Goal: Task Accomplishment & Management: Manage account settings

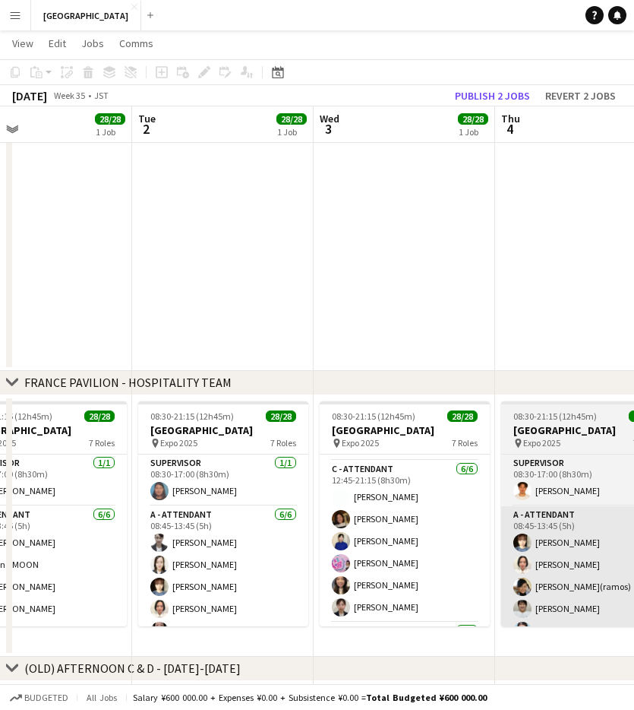
scroll to position [444, 0]
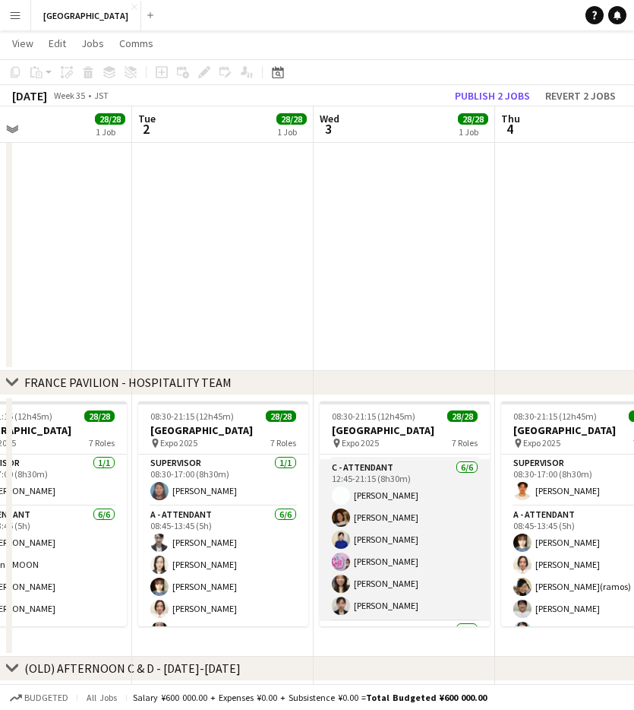
click at [389, 493] on app-card-role "C - ATTENDANT [DATE] 12:45-21:15 (8h30m) Mana [PERSON_NAME] [PERSON_NAME] TANAC…" at bounding box center [405, 540] width 170 height 162
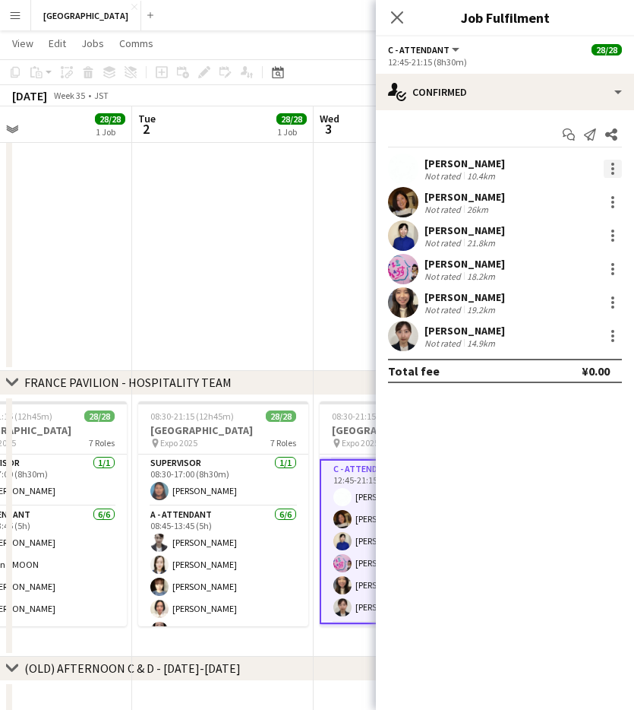
click at [612, 172] on div at bounding box center [613, 173] width 3 height 3
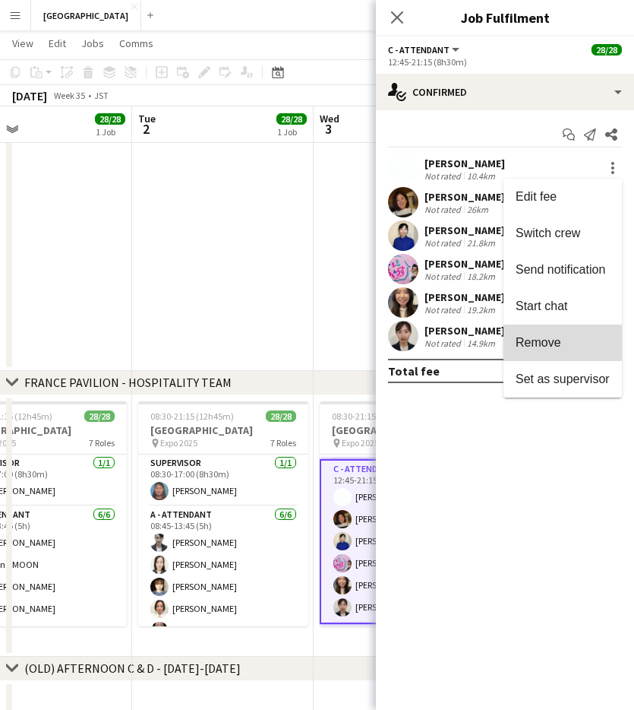
click at [547, 340] on span "Remove" at bounding box center [539, 342] width 46 height 13
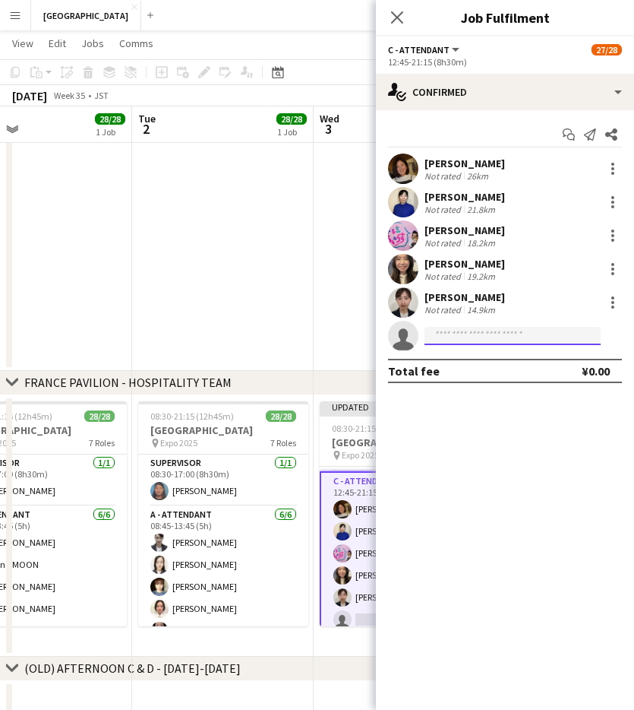
click at [487, 340] on input at bounding box center [513, 336] width 176 height 18
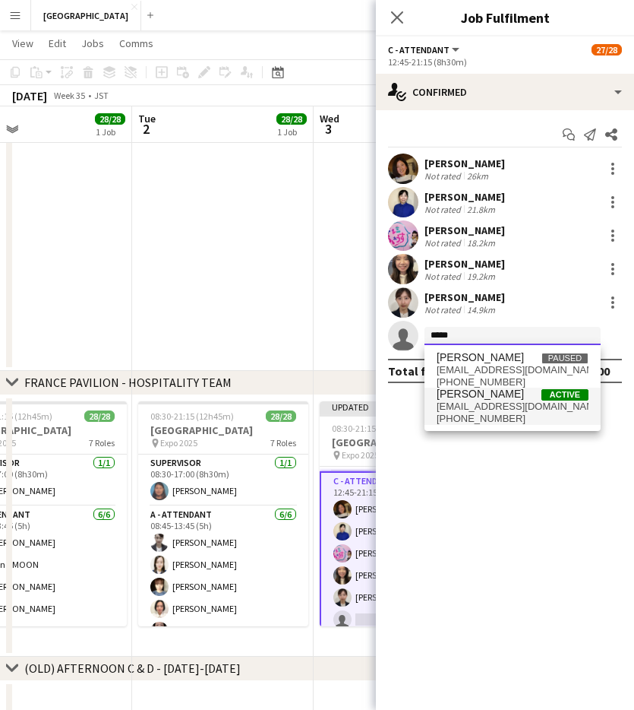
type input "*****"
click at [487, 410] on span "[EMAIL_ADDRESS][DOMAIN_NAME]" at bounding box center [513, 406] width 152 height 12
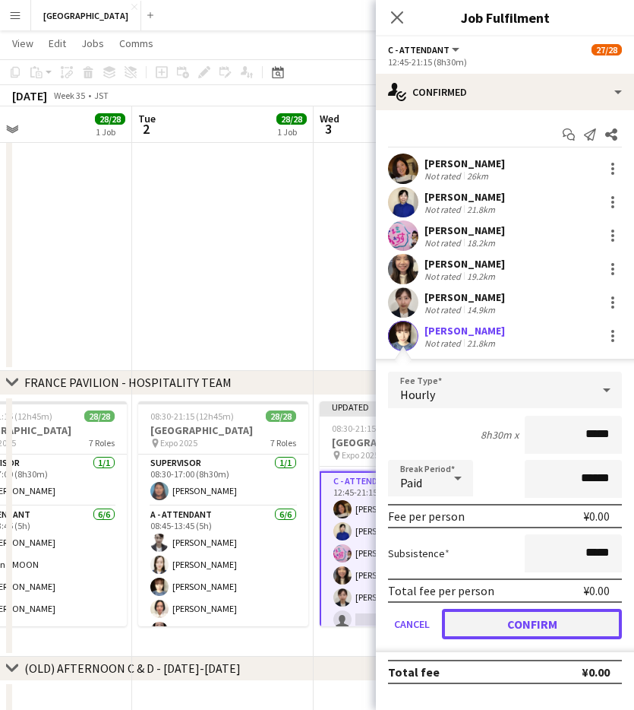
click at [531, 525] on button "Confirm" at bounding box center [532, 624] width 180 height 30
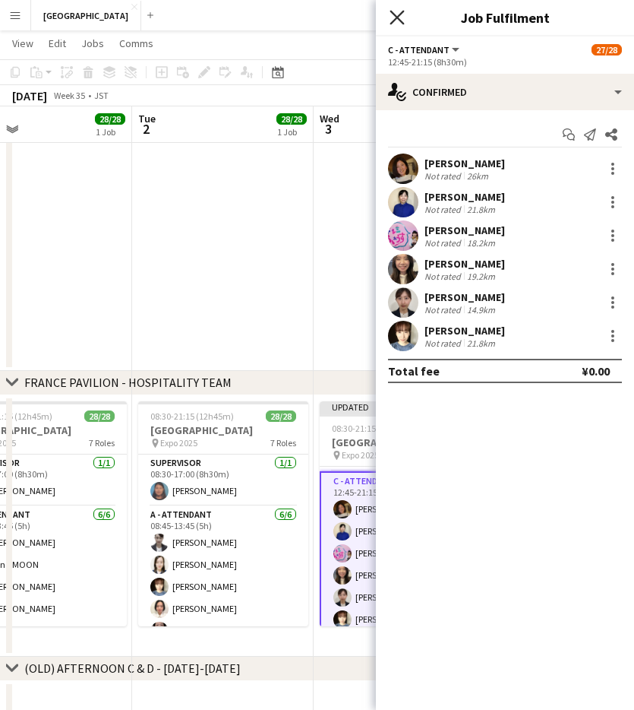
click at [397, 18] on icon at bounding box center [397, 17] width 14 height 14
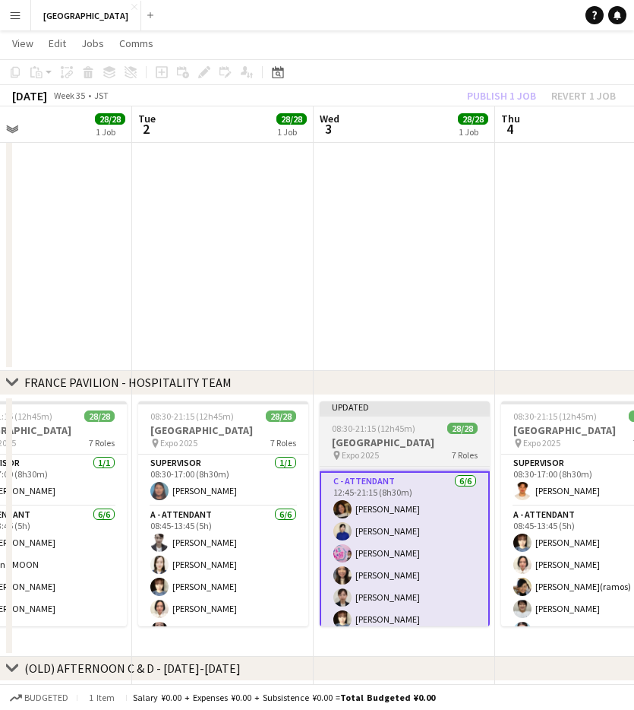
click at [394, 418] on app-job-card "Updated 08:30-21:15 (12h45m) 28/28 [GEOGRAPHIC_DATA] pin Expo [DATE] 7 Roles SU…" at bounding box center [405, 513] width 170 height 225
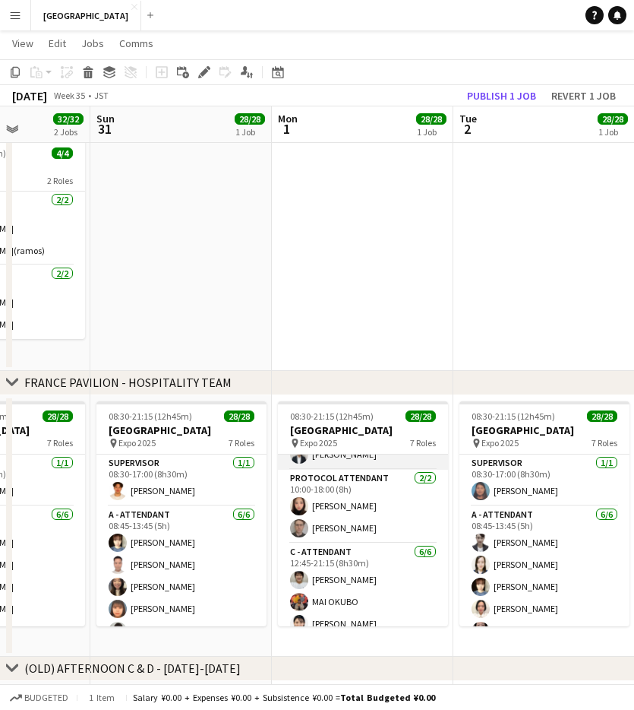
scroll to position [363, 0]
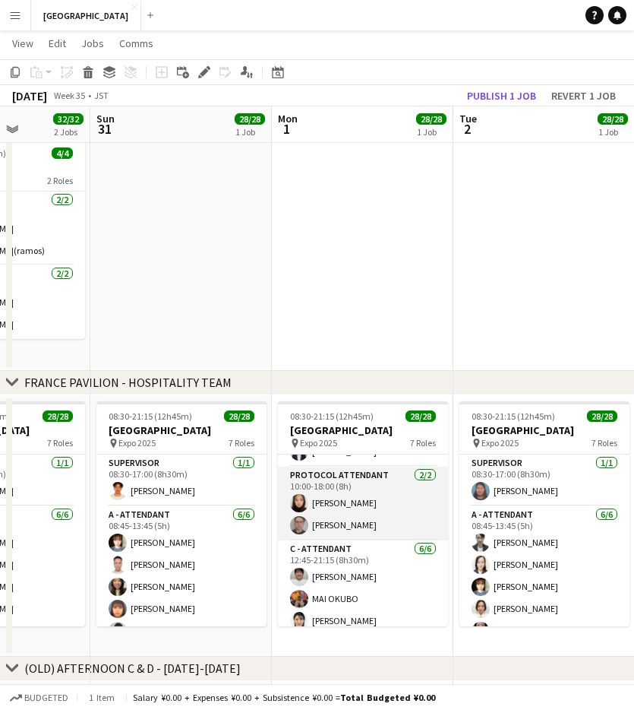
click at [345, 510] on app-card-role "PROTOCOL ATTENDANT [DATE] 10:00-18:00 (8h) [PERSON_NAME]" at bounding box center [363, 504] width 170 height 74
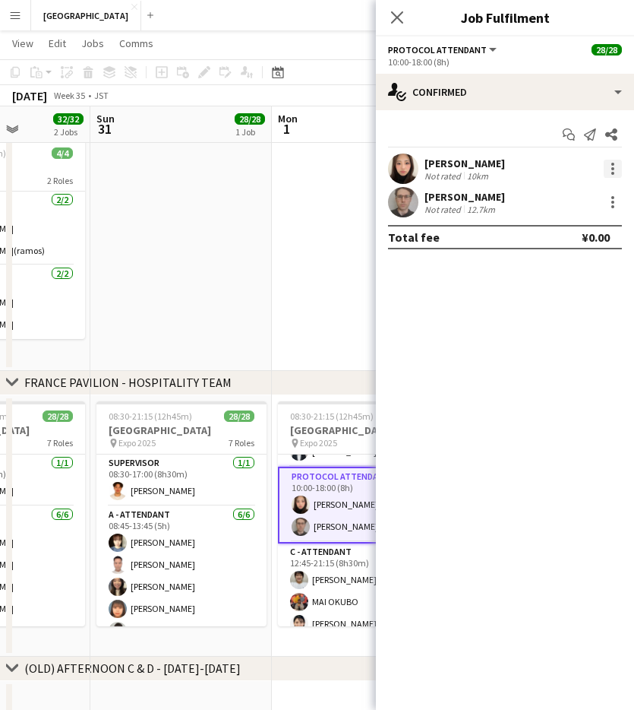
click at [612, 168] on div at bounding box center [613, 168] width 3 height 3
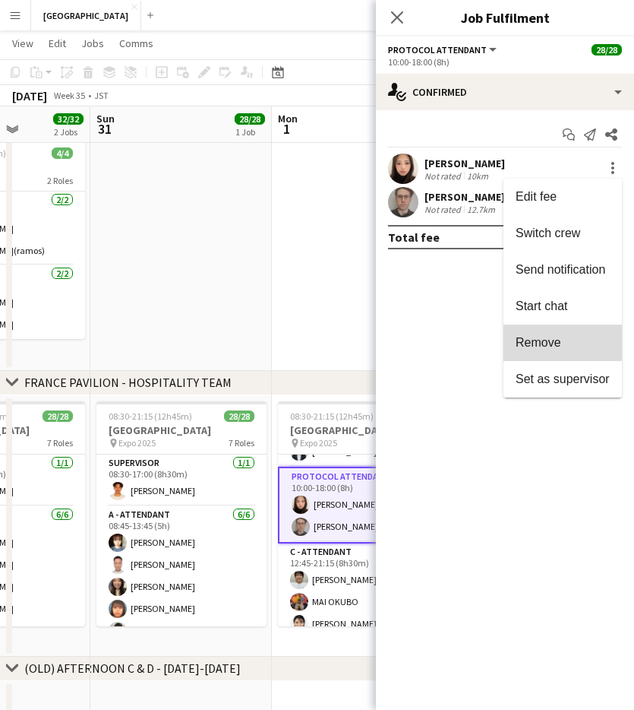
click at [558, 342] on span "Remove" at bounding box center [539, 342] width 46 height 13
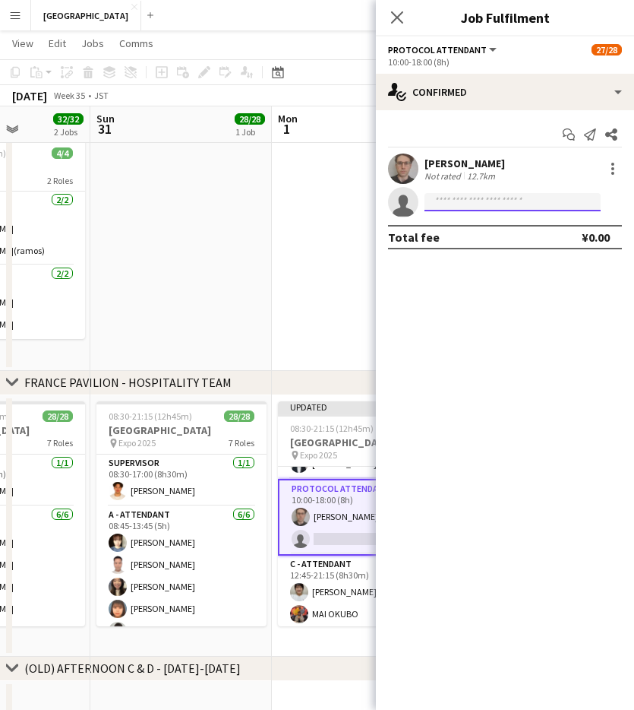
click at [487, 197] on input at bounding box center [513, 202] width 176 height 18
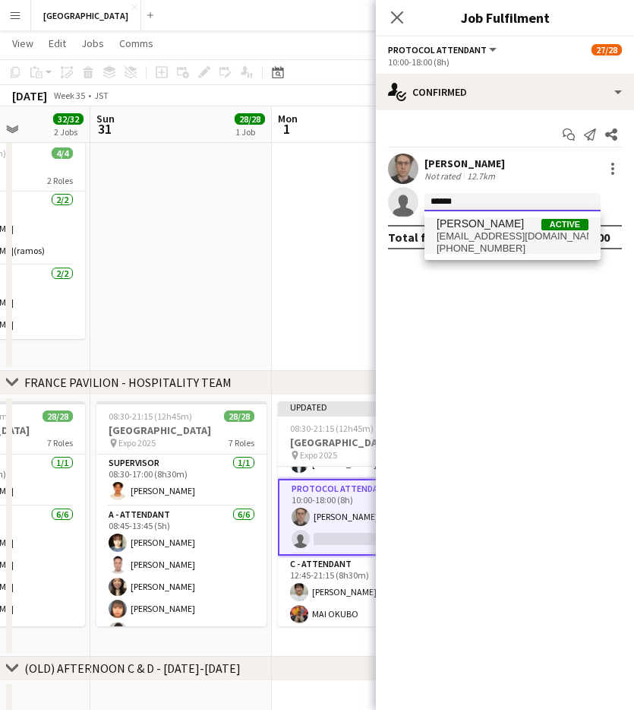
type input "******"
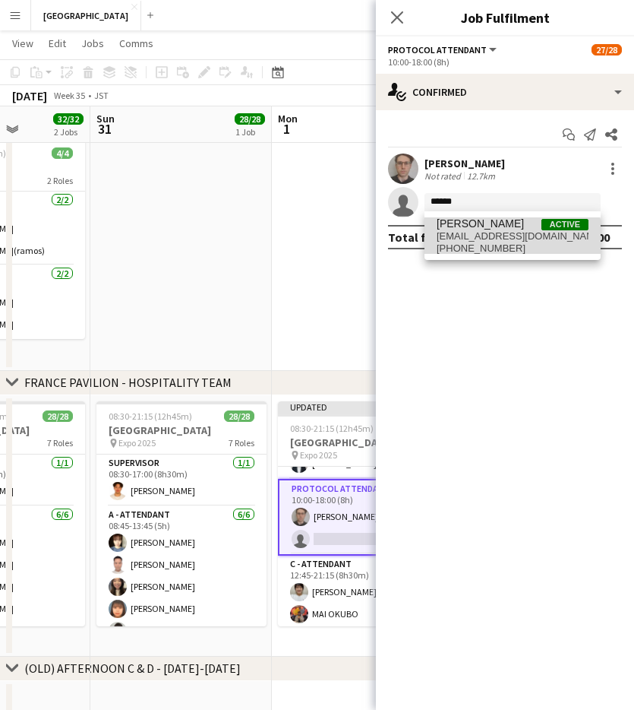
click at [498, 241] on span "[EMAIL_ADDRESS][DOMAIN_NAME]" at bounding box center [513, 236] width 152 height 12
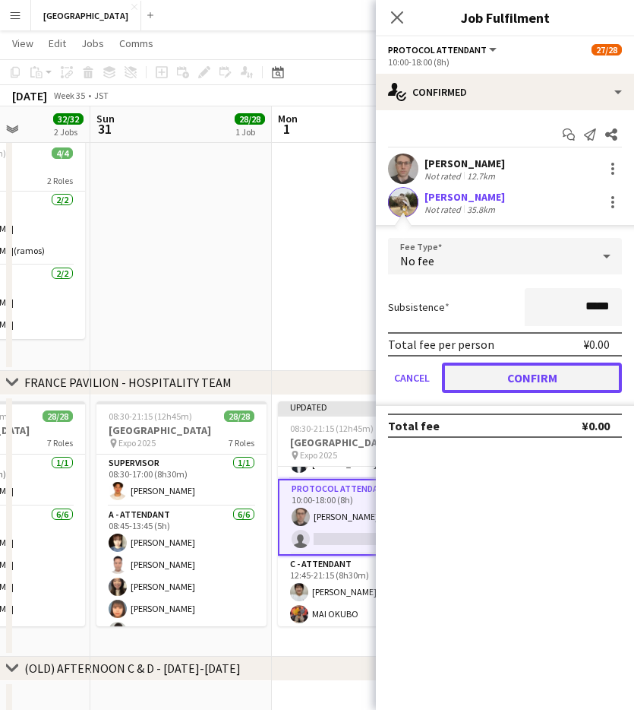
click at [539, 380] on button "Confirm" at bounding box center [532, 377] width 180 height 30
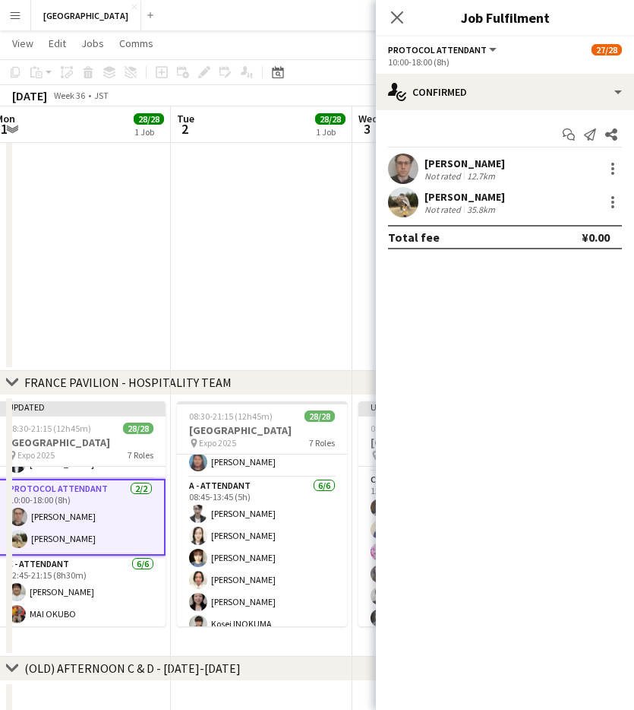
scroll to position [0, 0]
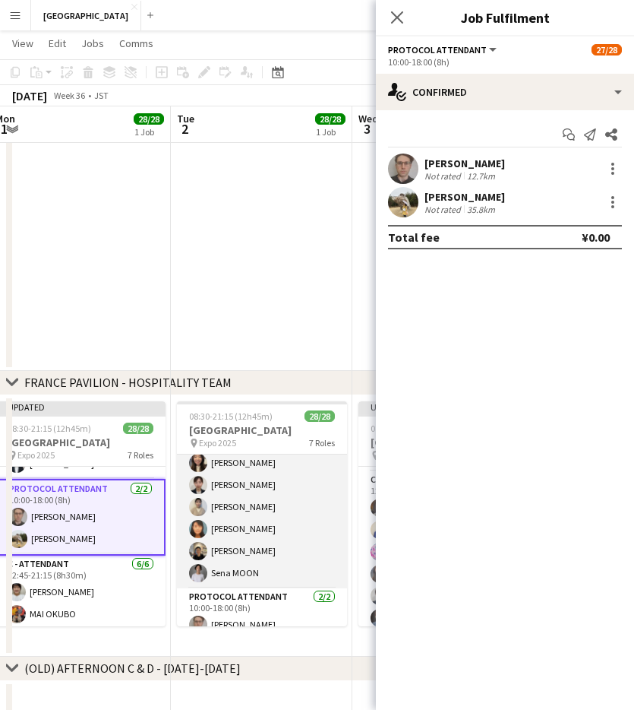
click at [239, 510] on app-card-role "B - ATTENDANT [DATE] 08:45-17:15 (8h30m) Yume [PERSON_NAME] [PERSON_NAME] [PERS…" at bounding box center [262, 507] width 170 height 162
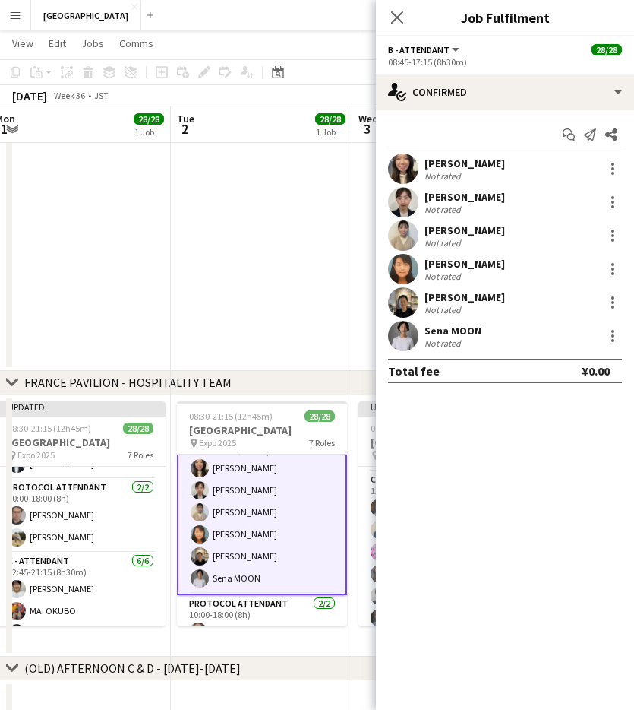
scroll to position [233, 0]
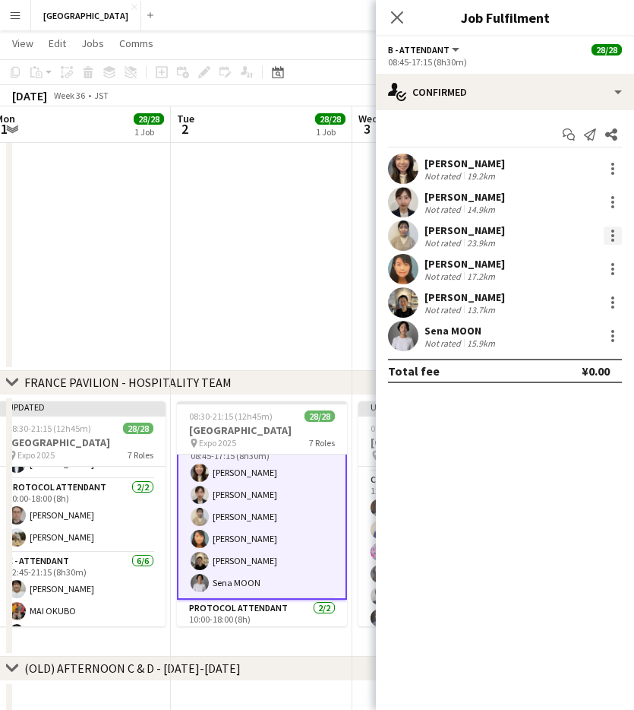
click at [612, 234] on div at bounding box center [613, 235] width 3 height 3
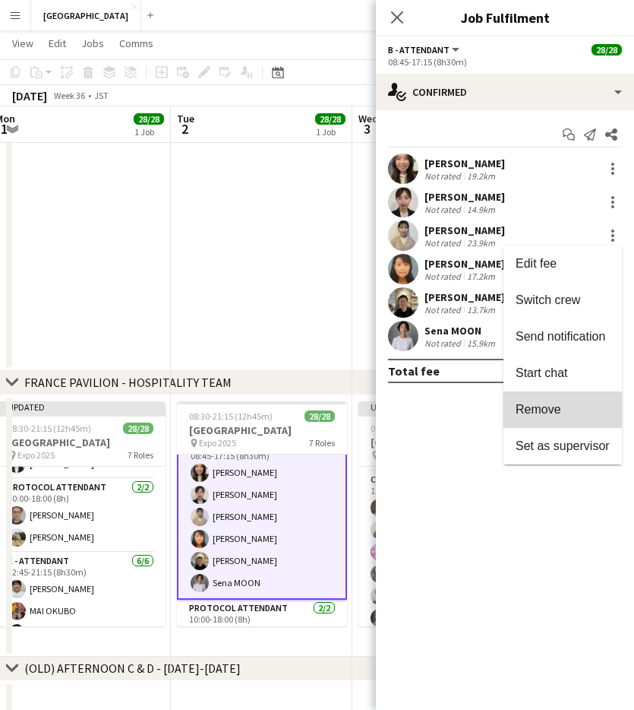
click at [550, 396] on button "Remove" at bounding box center [563, 409] width 119 height 36
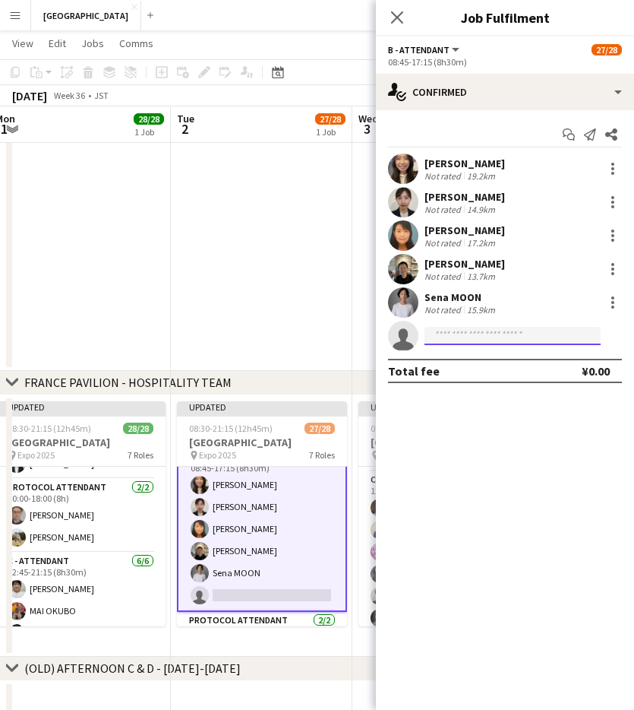
click at [486, 330] on input at bounding box center [513, 336] width 176 height 18
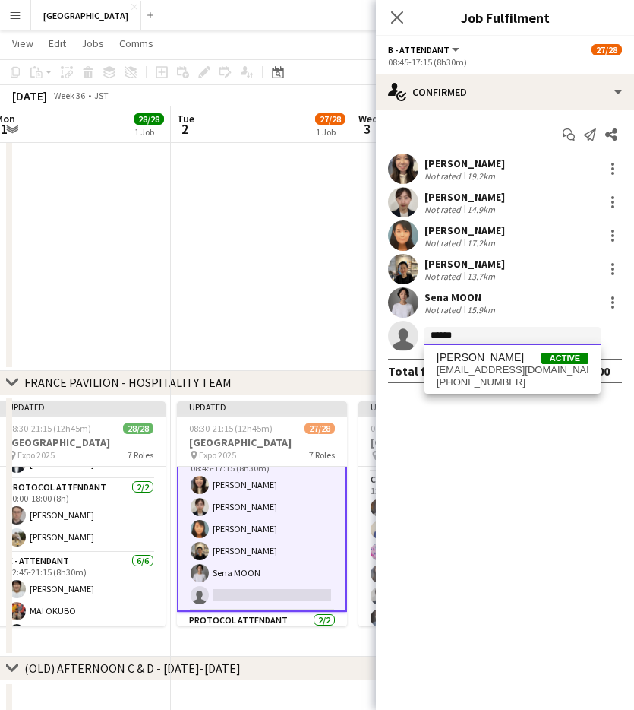
drag, startPoint x: 482, startPoint y: 335, endPoint x: 472, endPoint y: 334, distance: 10.7
click at [472, 334] on input "******" at bounding box center [513, 336] width 176 height 18
type input "*****"
click at [502, 368] on span "[EMAIL_ADDRESS][DOMAIN_NAME]" at bounding box center [513, 370] width 152 height 12
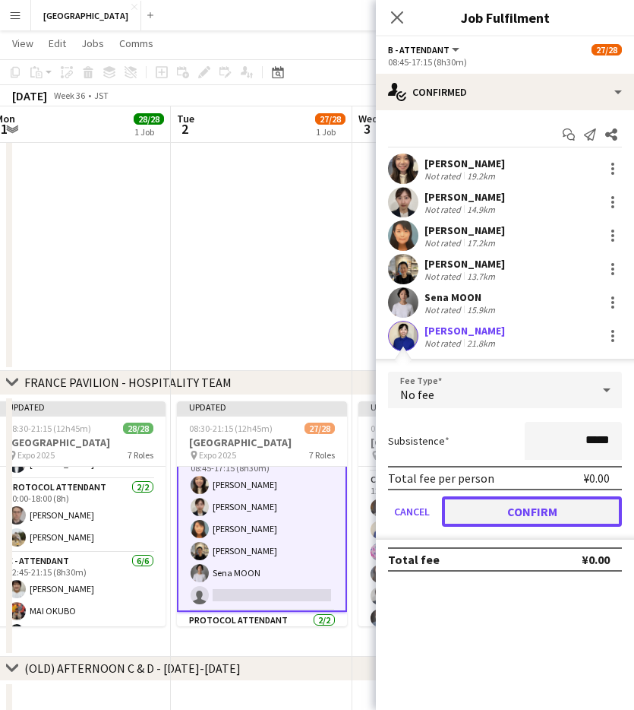
click at [518, 517] on button "Confirm" at bounding box center [532, 511] width 180 height 30
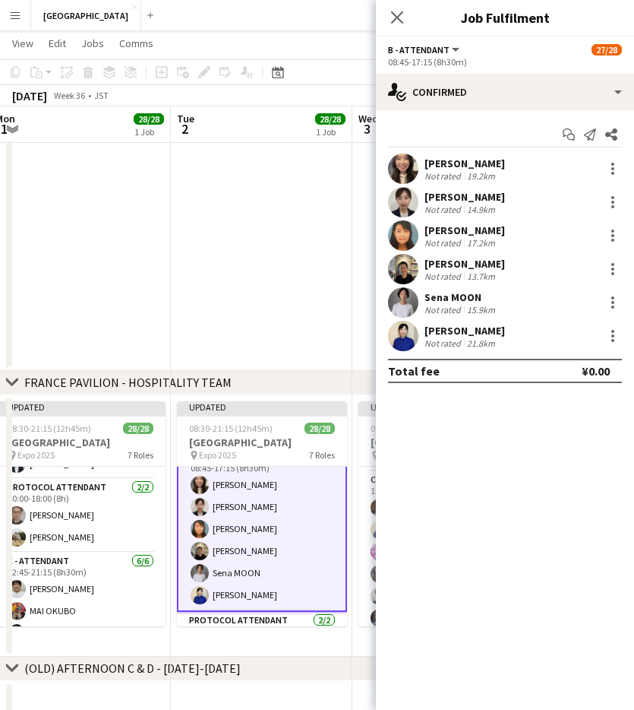
scroll to position [668, 0]
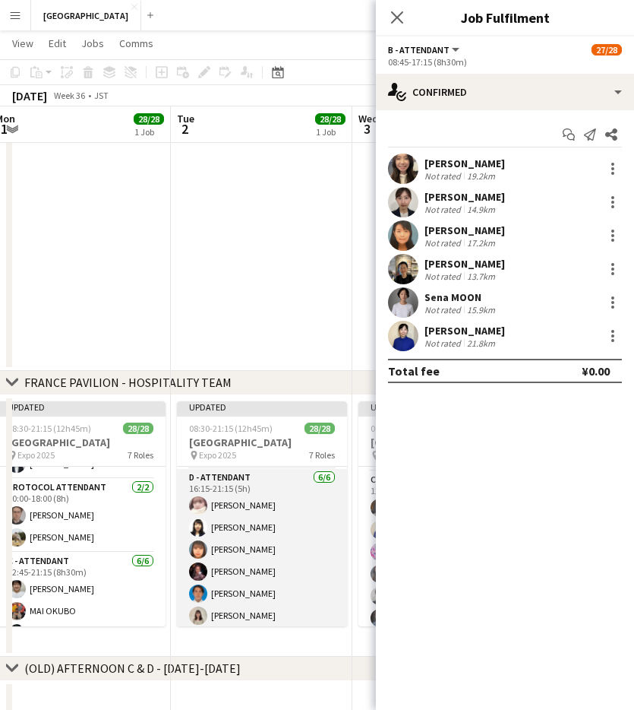
click at [242, 525] on app-card-role "D - ATTENDANT [DATE] 16:15-21:15 (5h) [PERSON_NAME] TANAKA Sakura [PERSON_NAME]…" at bounding box center [262, 550] width 170 height 162
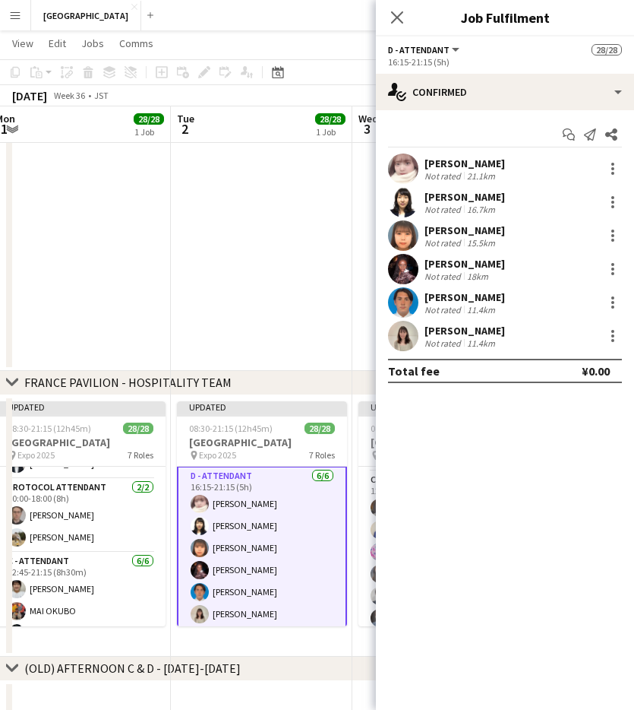
scroll to position [663, 0]
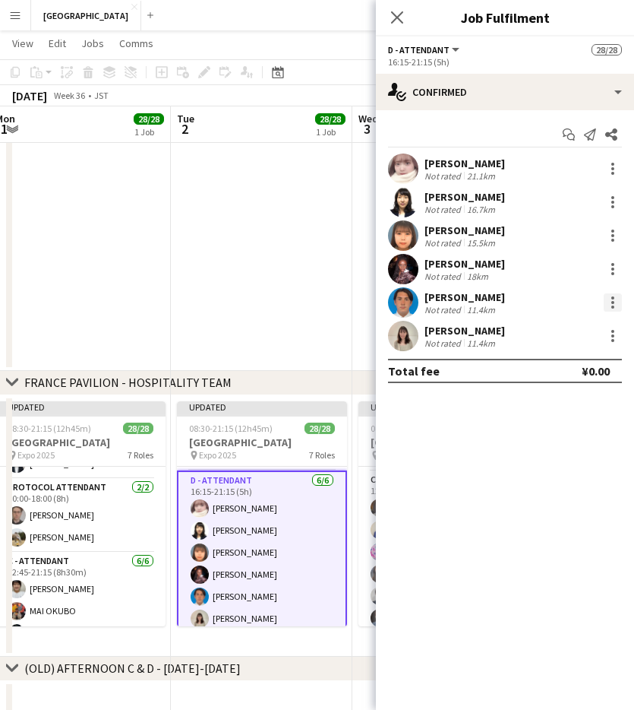
click at [609, 296] on div at bounding box center [613, 302] width 18 height 18
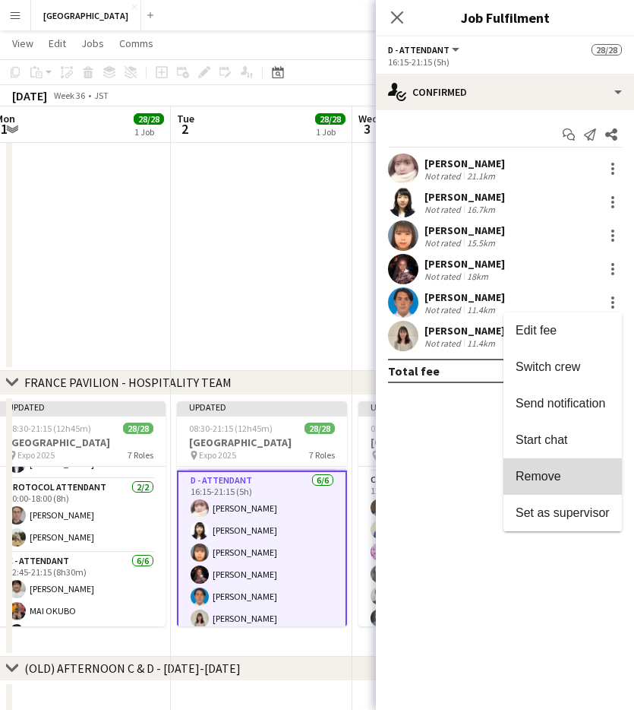
click at [550, 467] on button "Remove" at bounding box center [563, 476] width 119 height 36
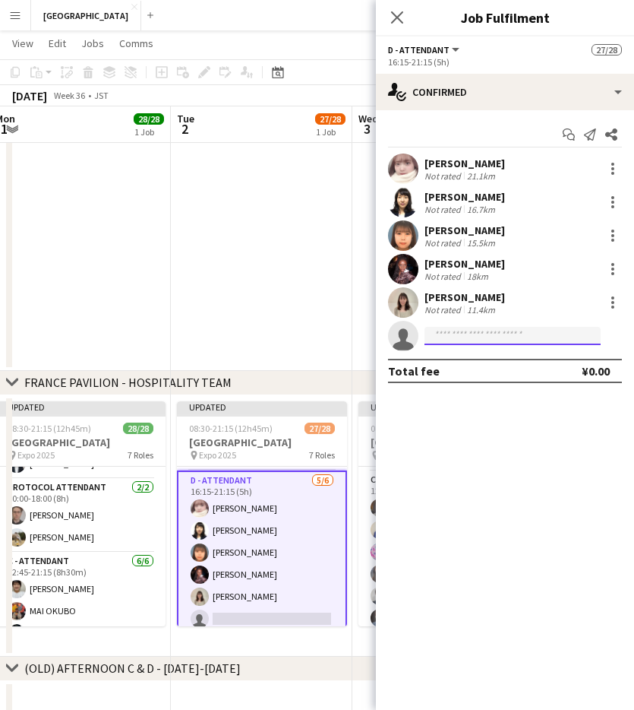
click at [480, 337] on input at bounding box center [513, 336] width 176 height 18
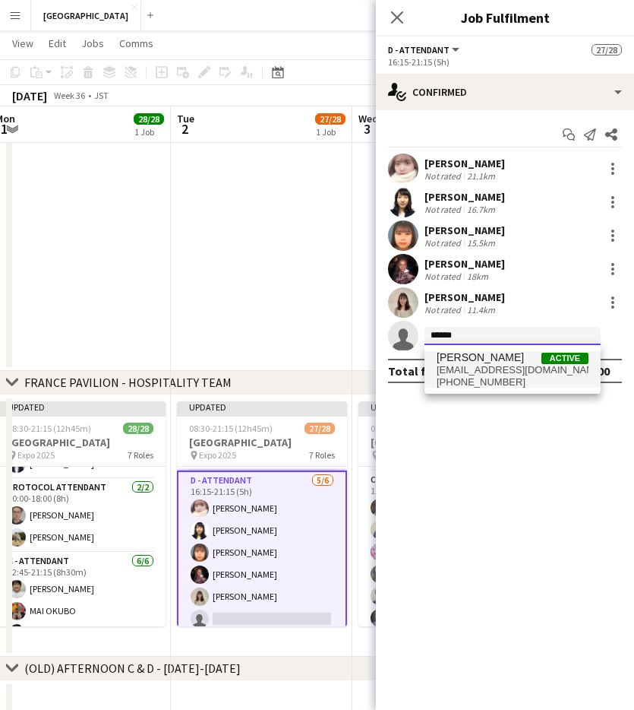
type input "******"
click at [499, 360] on span "[PERSON_NAME]" at bounding box center [480, 357] width 87 height 13
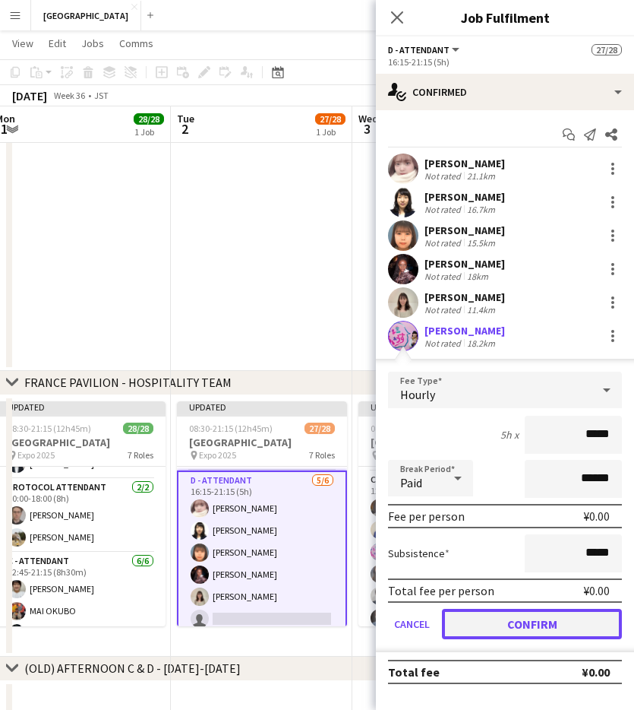
click at [501, 525] on button "Confirm" at bounding box center [532, 624] width 180 height 30
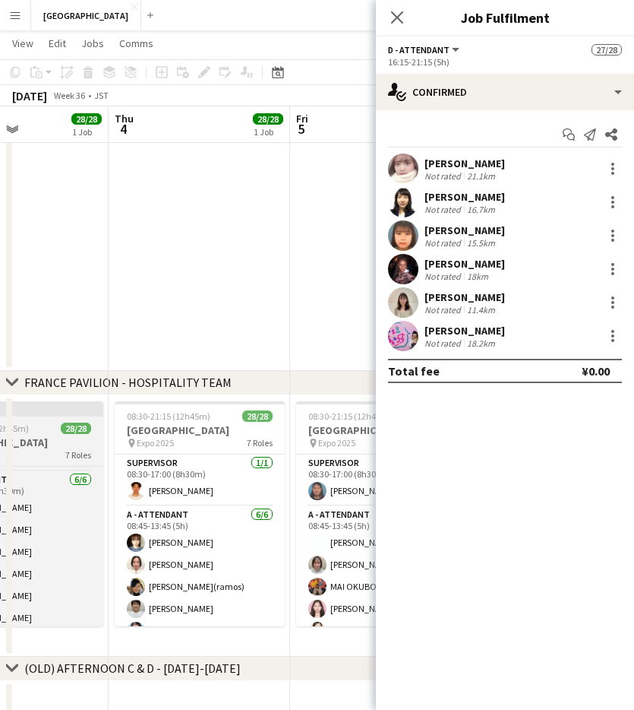
scroll to position [0, 694]
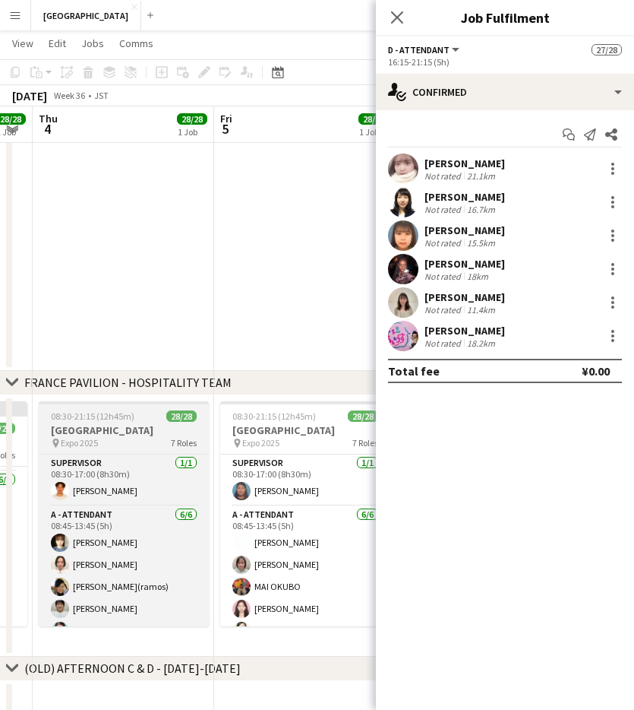
click at [173, 429] on h3 "[GEOGRAPHIC_DATA]" at bounding box center [124, 430] width 170 height 14
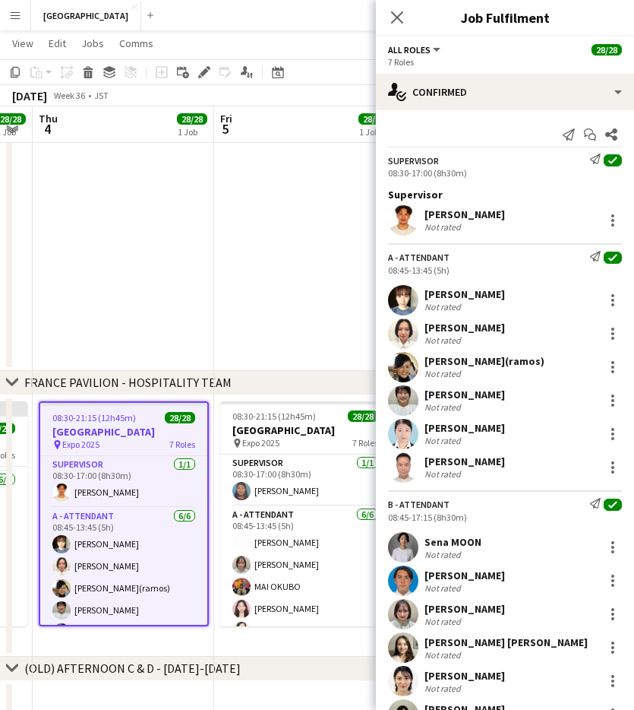
scroll to position [665, 0]
click at [622, 463] on div at bounding box center [613, 467] width 18 height 18
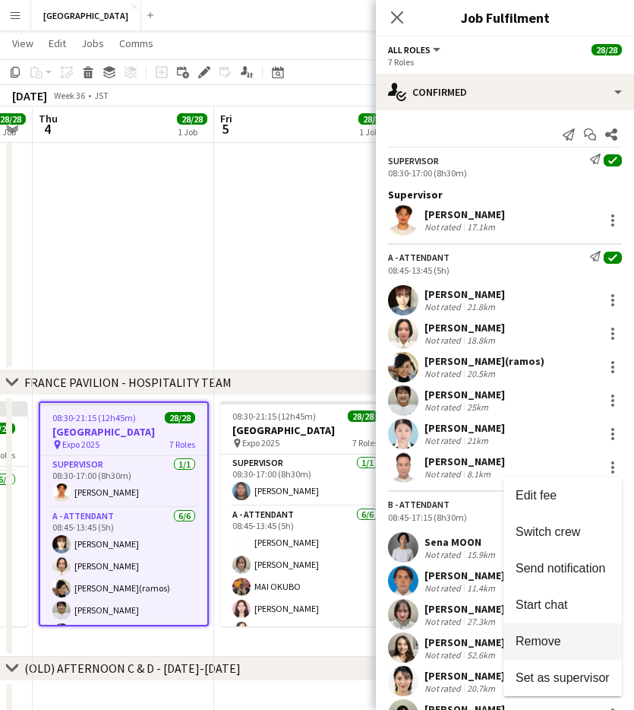
click at [549, 525] on span "Remove" at bounding box center [539, 640] width 46 height 13
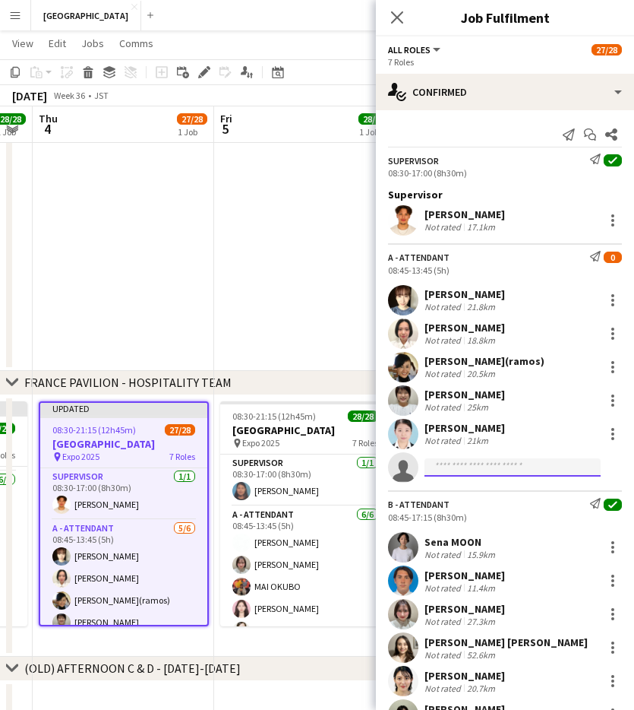
click at [495, 465] on input at bounding box center [513, 467] width 176 height 18
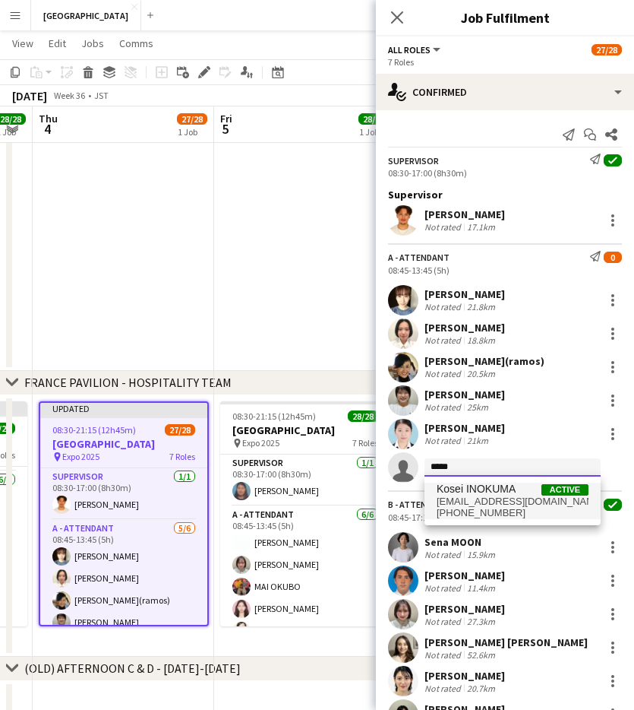
type input "*****"
click at [509, 504] on span "[EMAIL_ADDRESS][DOMAIN_NAME]" at bounding box center [513, 501] width 152 height 12
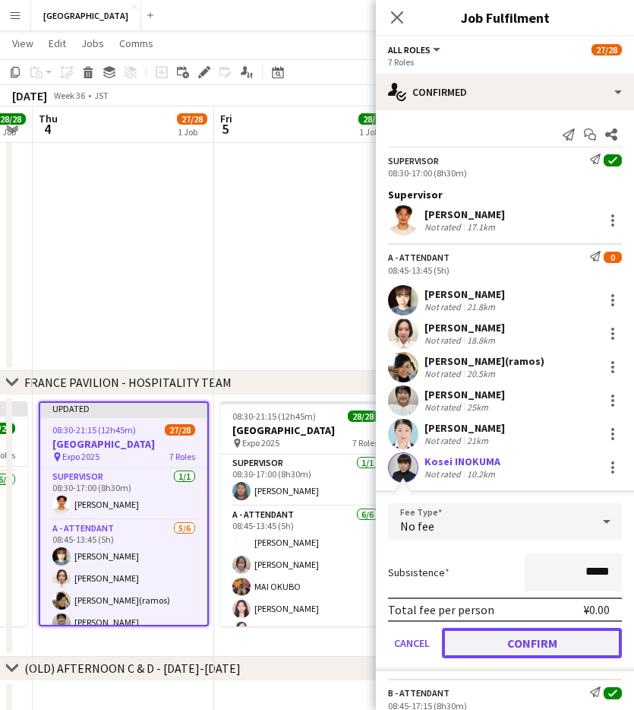
click at [510, 525] on button "Confirm" at bounding box center [532, 643] width 180 height 30
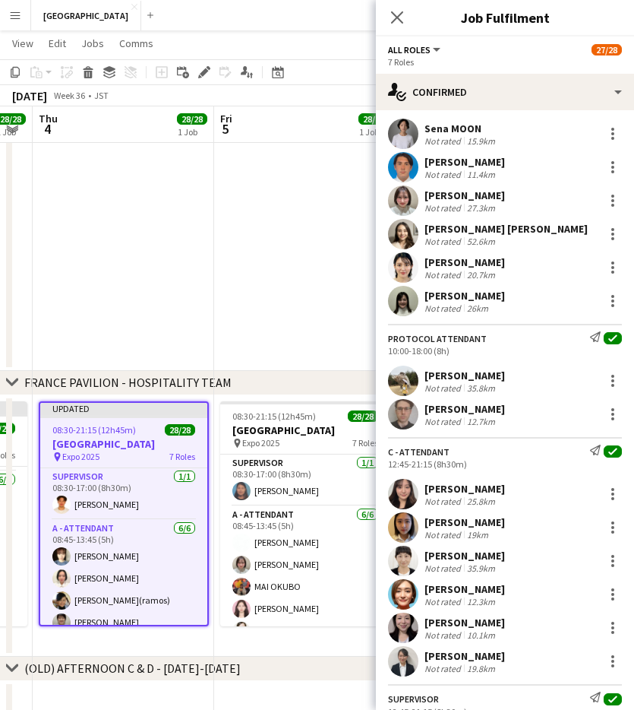
scroll to position [449, 0]
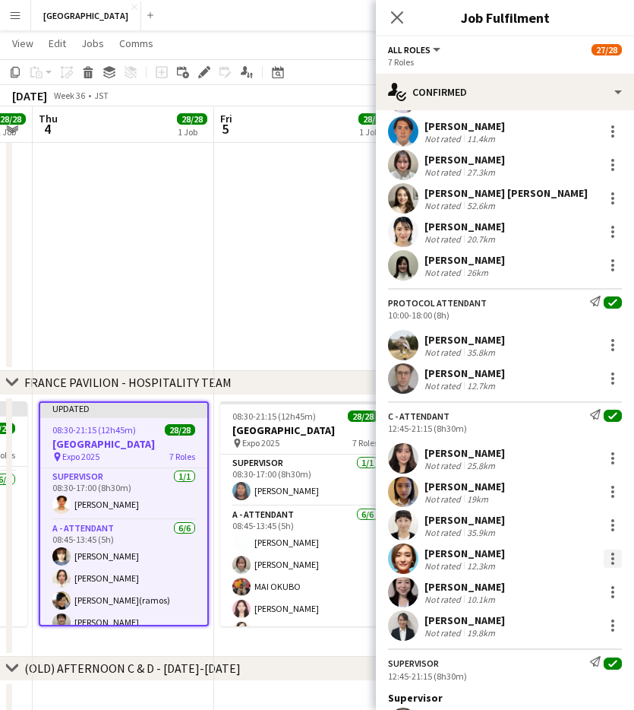
click at [616, 525] on div at bounding box center [613, 558] width 18 height 18
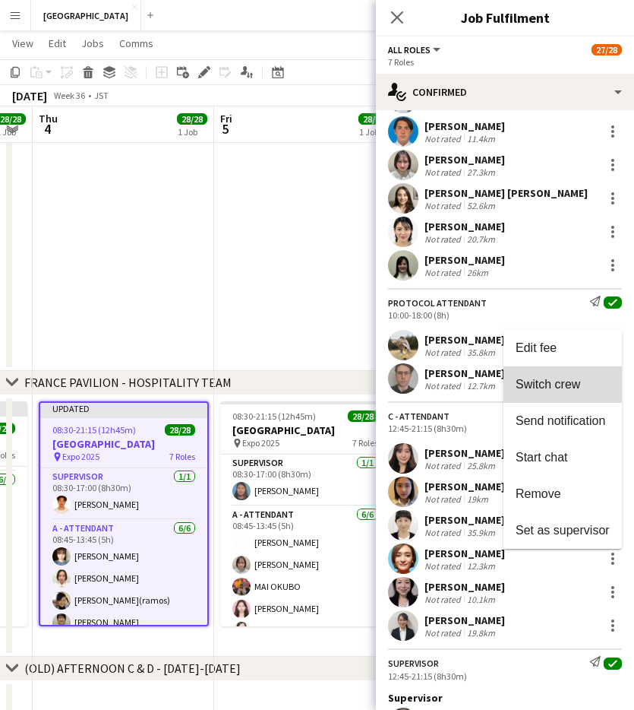
click at [556, 384] on span "Switch crew" at bounding box center [548, 384] width 65 height 13
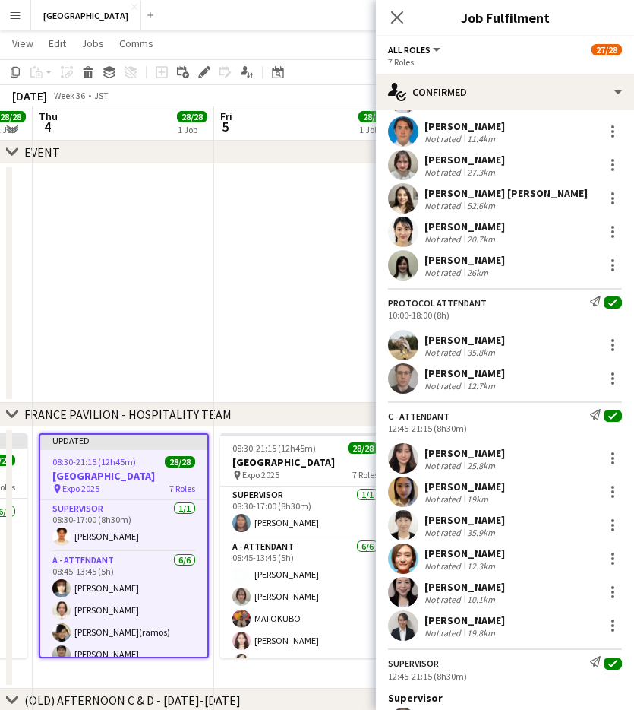
scroll to position [395, 0]
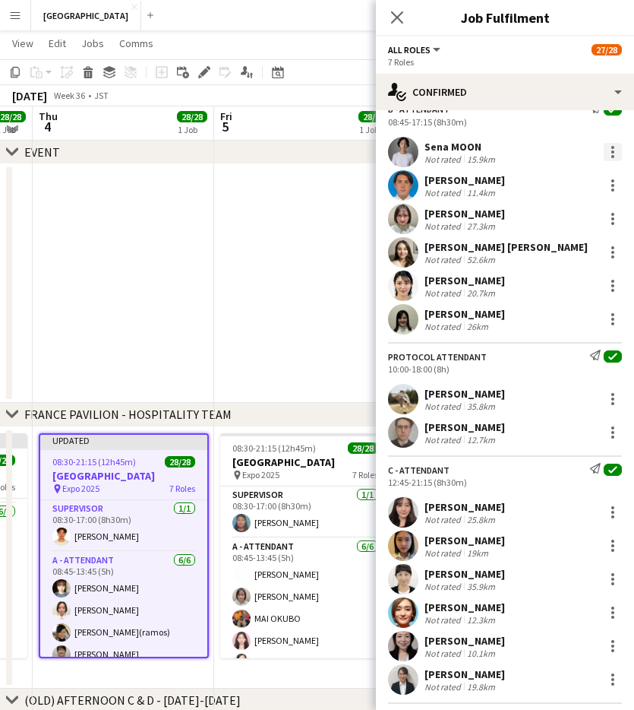
click at [612, 153] on div at bounding box center [613, 152] width 18 height 18
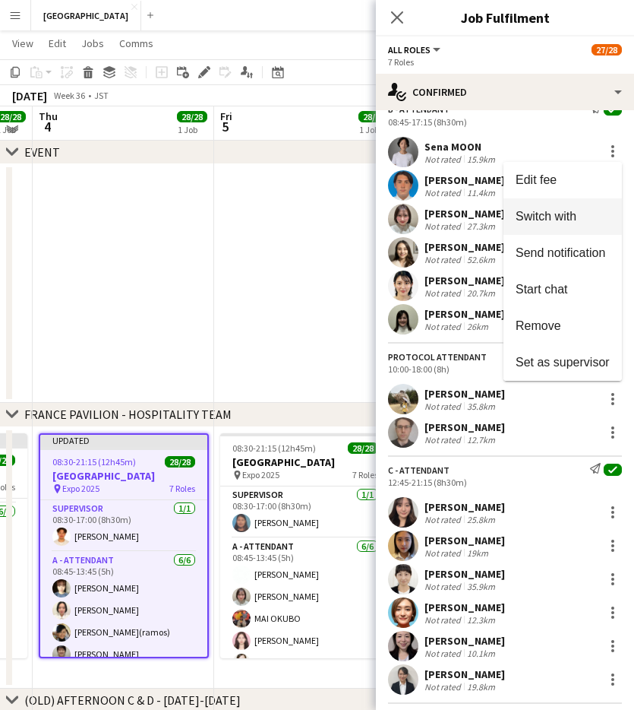
click at [587, 208] on button "Switch with" at bounding box center [563, 216] width 119 height 36
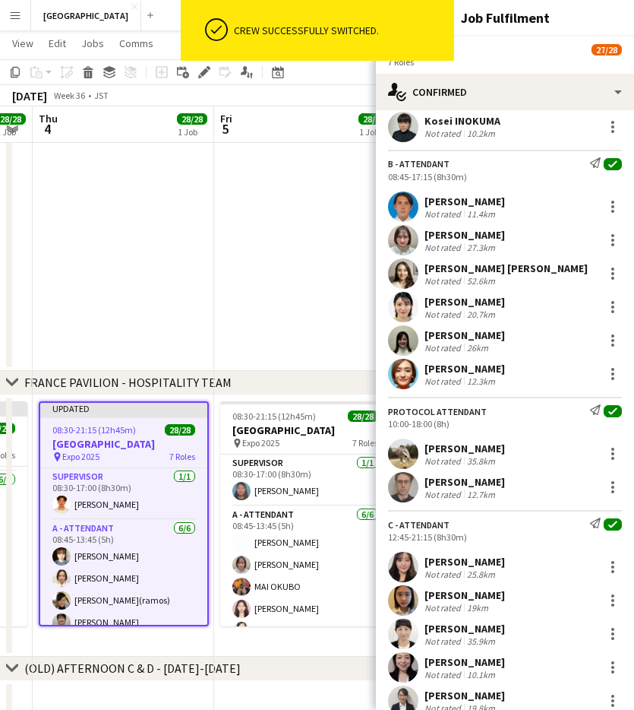
scroll to position [334, 0]
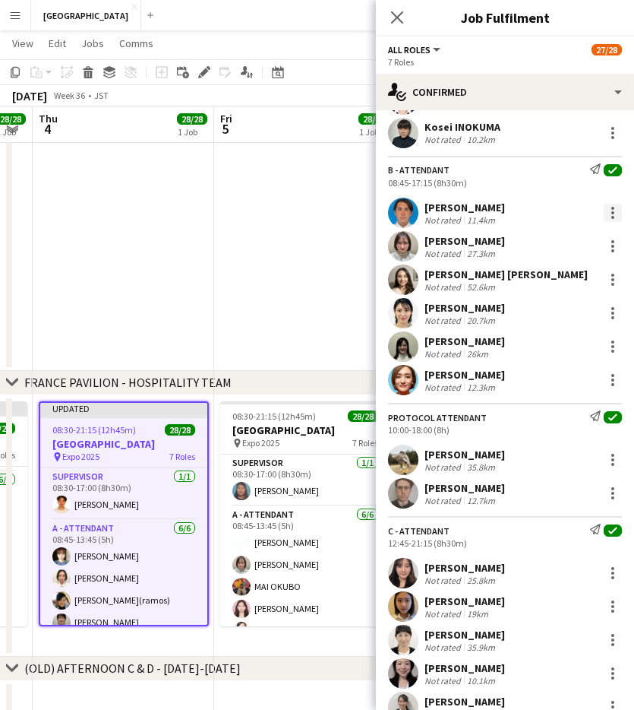
click at [615, 214] on div at bounding box center [613, 213] width 18 height 18
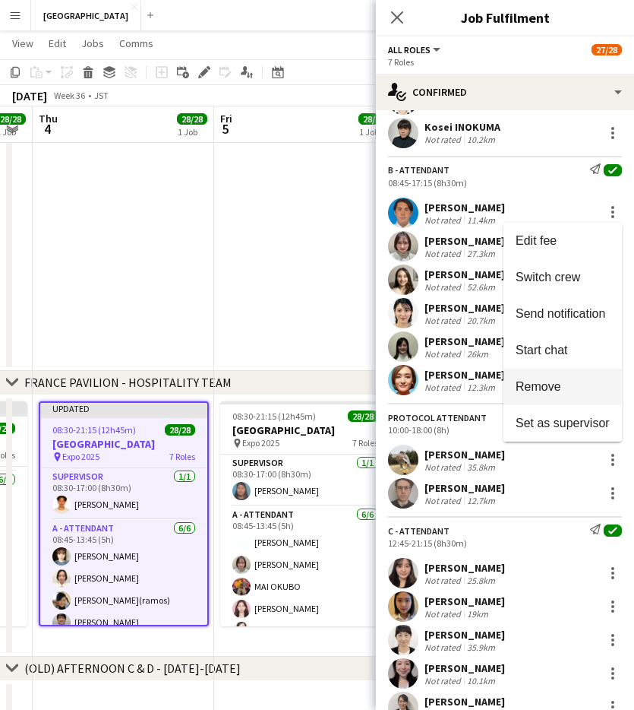
click at [546, 378] on button "Remove" at bounding box center [563, 387] width 119 height 36
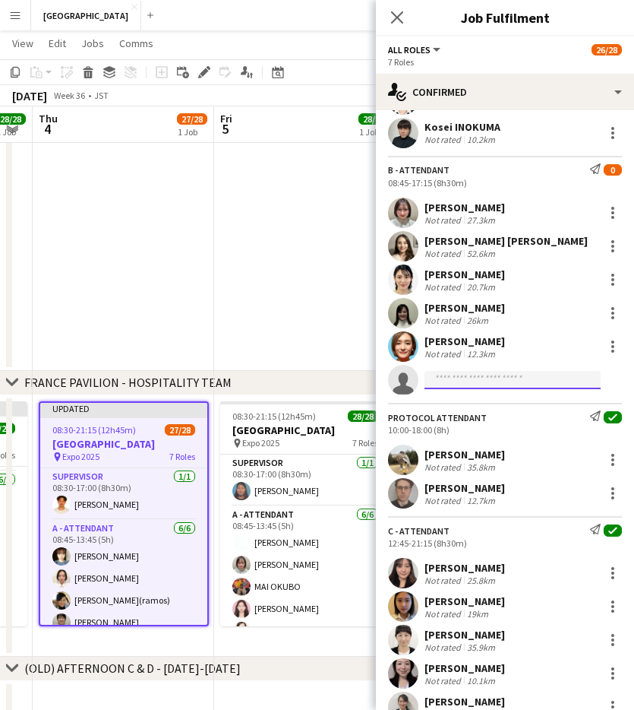
click at [471, 378] on input at bounding box center [513, 380] width 176 height 18
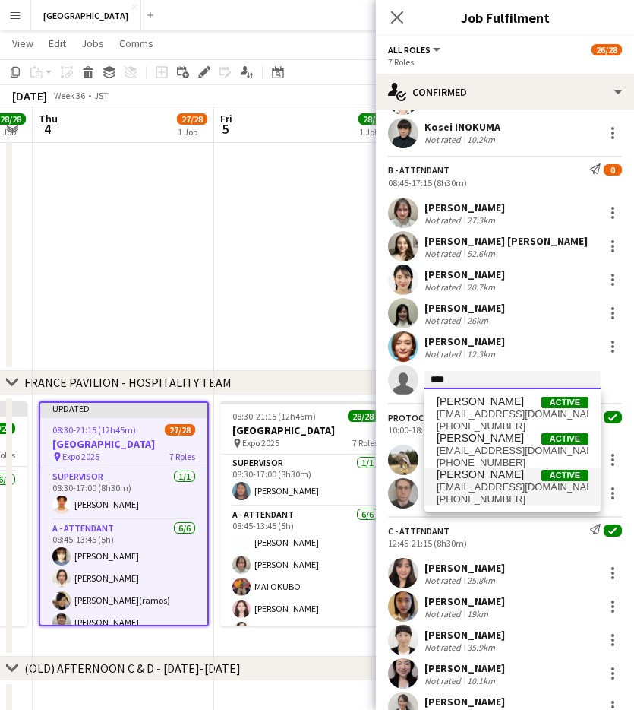
type input "****"
click at [513, 485] on span "[EMAIL_ADDRESS][DOMAIN_NAME]" at bounding box center [513, 487] width 152 height 12
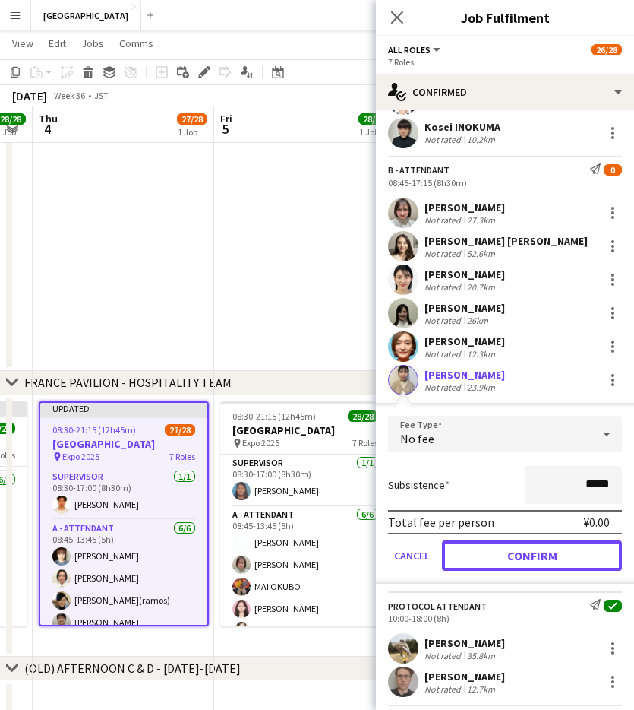
click at [508, 525] on button "Confirm" at bounding box center [532, 555] width 180 height 30
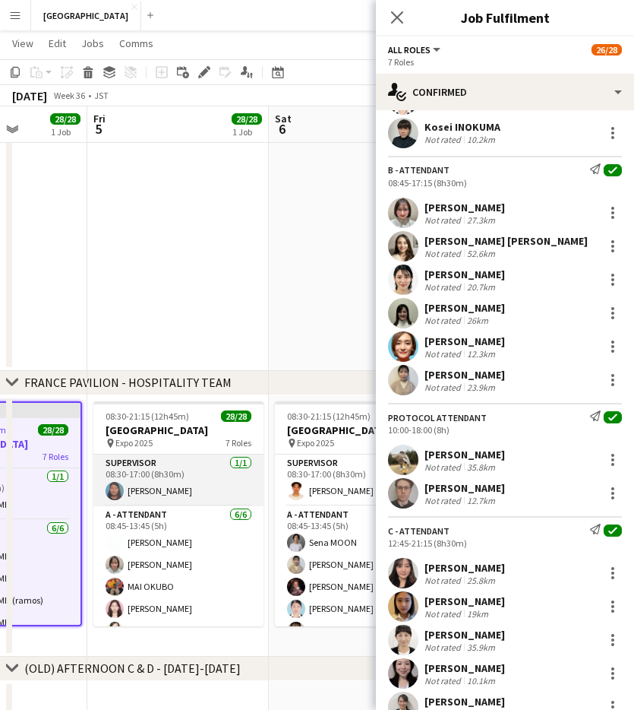
scroll to position [0, 641]
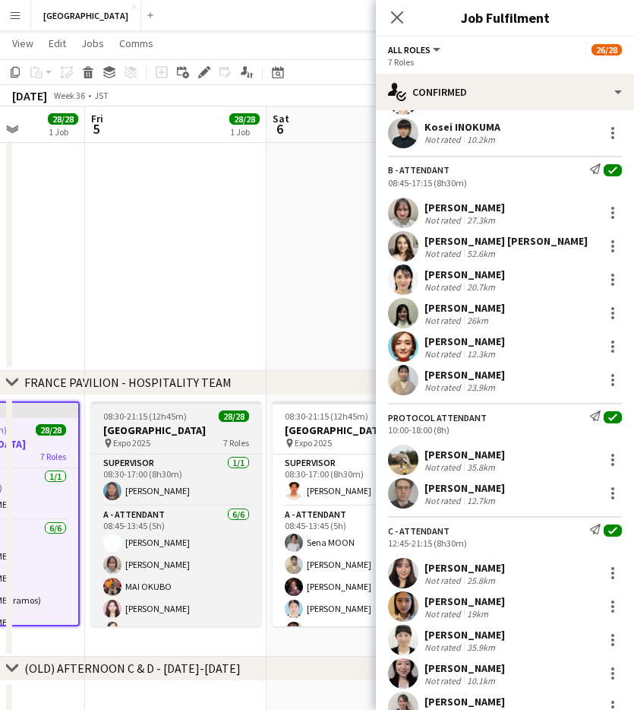
click at [180, 429] on h3 "[GEOGRAPHIC_DATA]" at bounding box center [176, 430] width 170 height 14
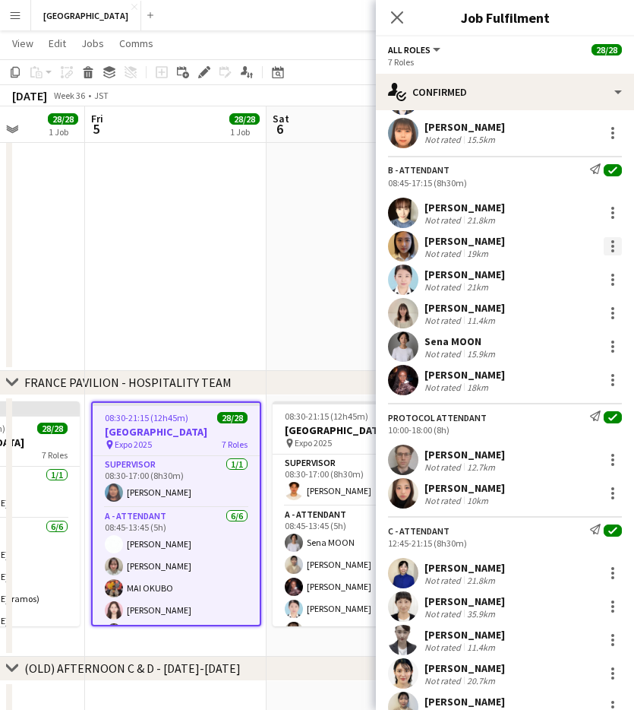
click at [610, 240] on div at bounding box center [613, 246] width 18 height 18
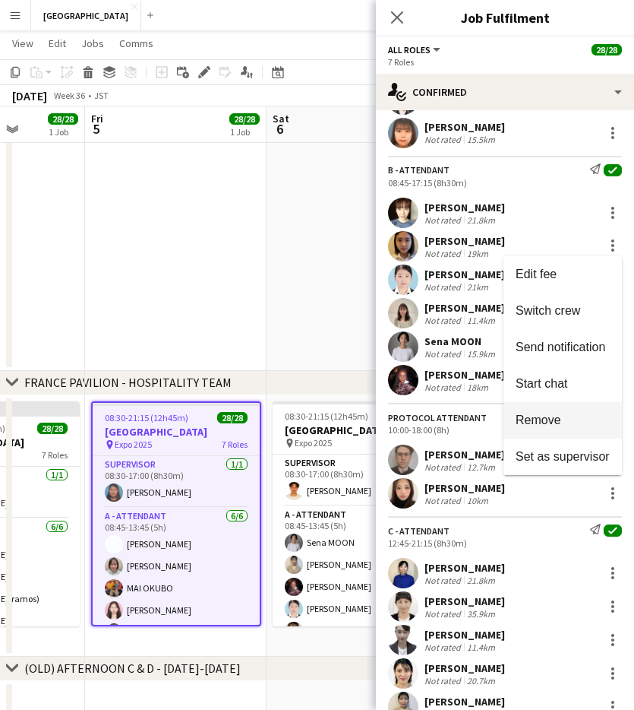
click at [540, 420] on span "Remove" at bounding box center [539, 419] width 46 height 13
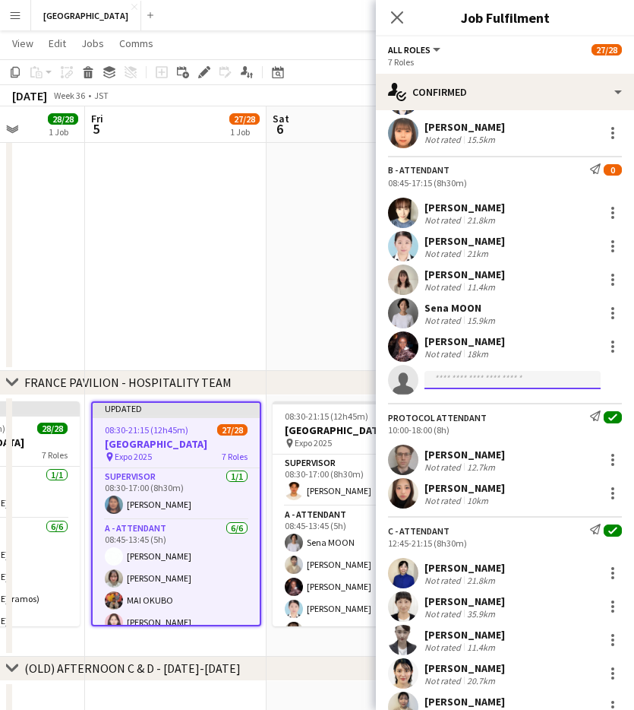
click at [463, 381] on input at bounding box center [513, 380] width 176 height 18
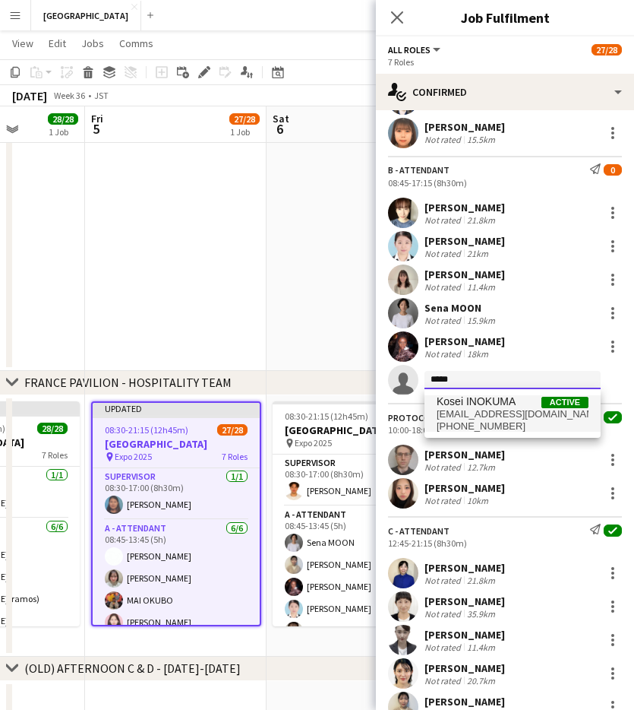
type input "*****"
click at [513, 403] on span "Kosei INOKUMA" at bounding box center [476, 401] width 79 height 13
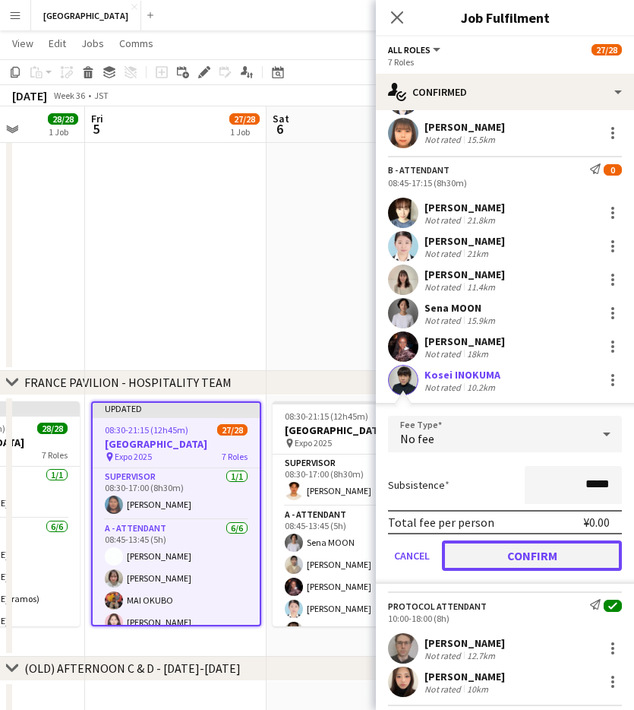
click at [526, 525] on button "Confirm" at bounding box center [532, 555] width 180 height 30
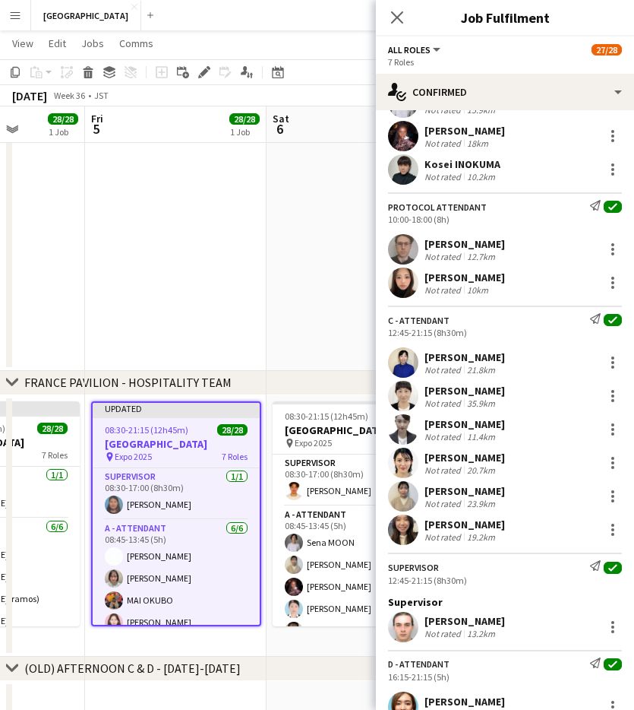
scroll to position [546, 0]
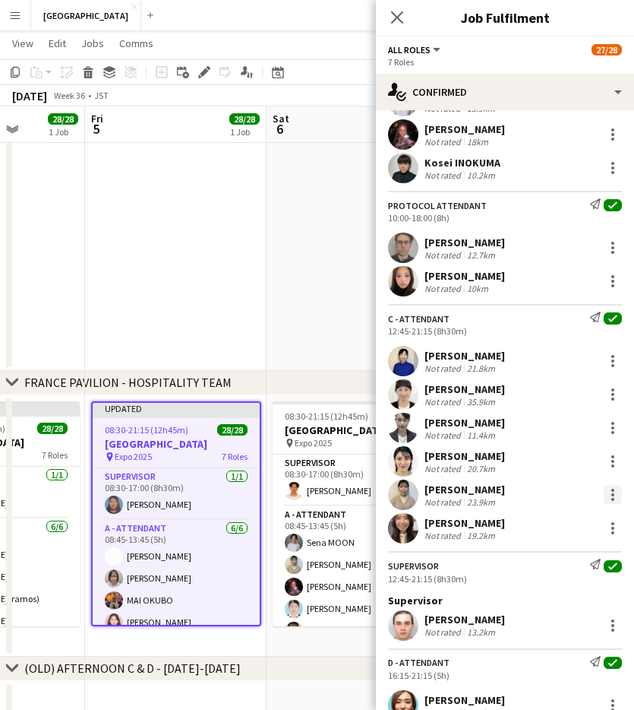
click at [612, 490] on div at bounding box center [613, 490] width 3 height 3
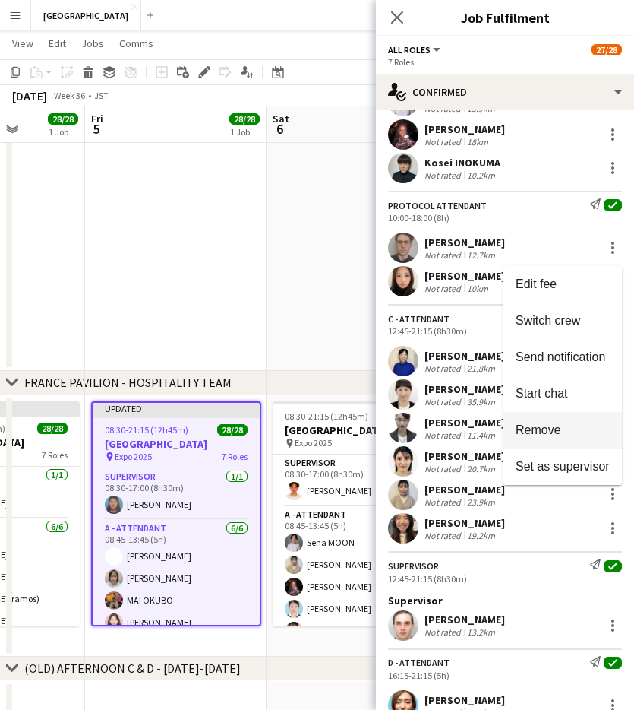
click at [566, 434] on span "Remove" at bounding box center [563, 430] width 94 height 14
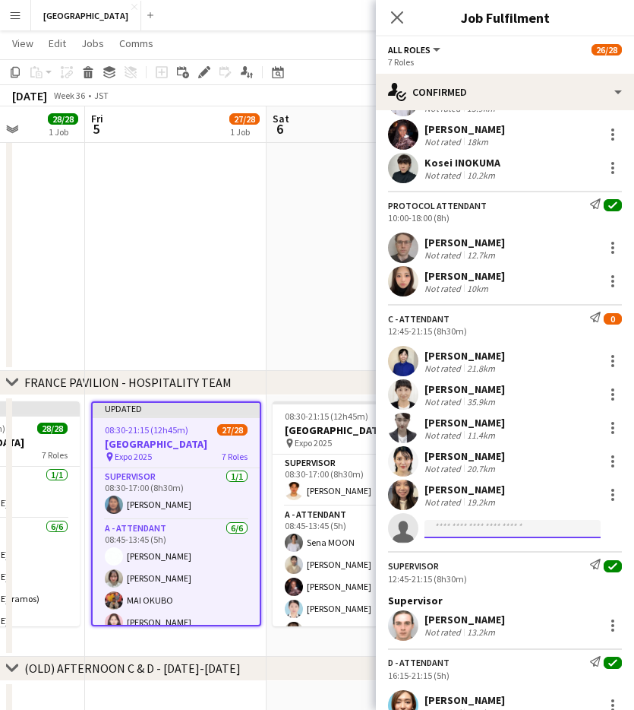
click at [451, 524] on input at bounding box center [513, 529] width 176 height 18
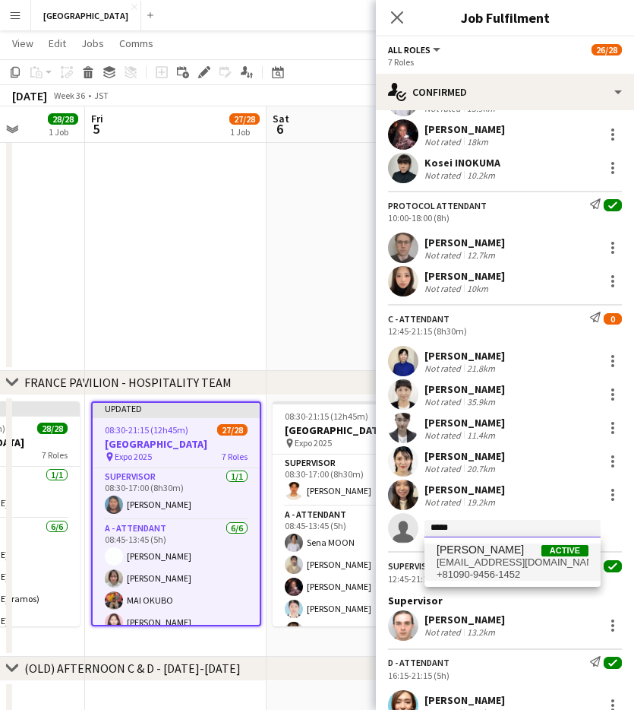
type input "*****"
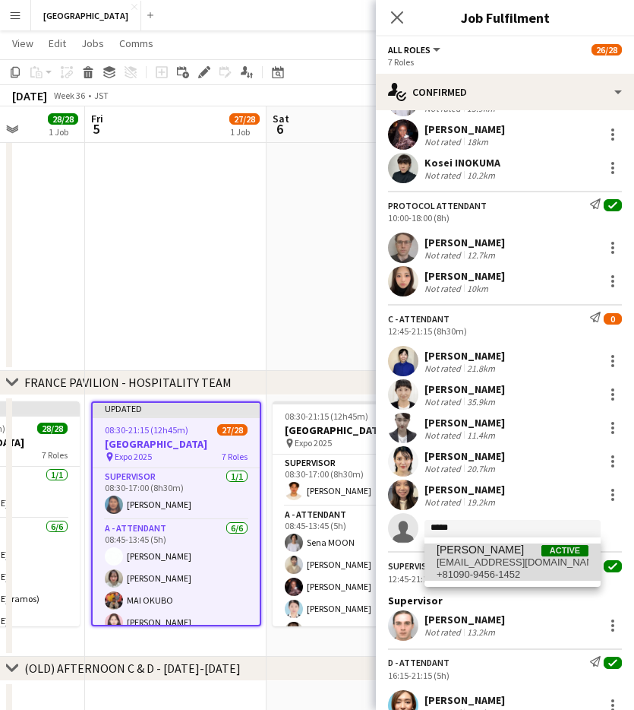
click at [474, 525] on span "[PERSON_NAME]" at bounding box center [480, 549] width 87 height 13
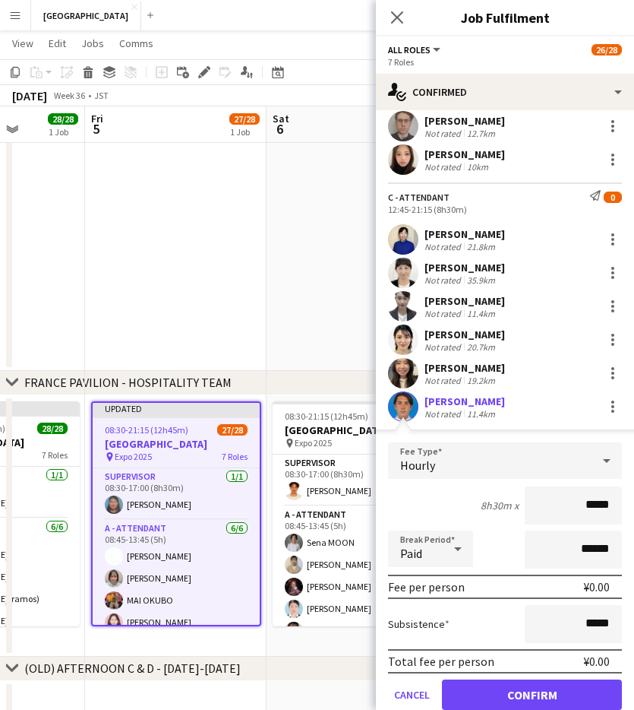
scroll to position [691, 0]
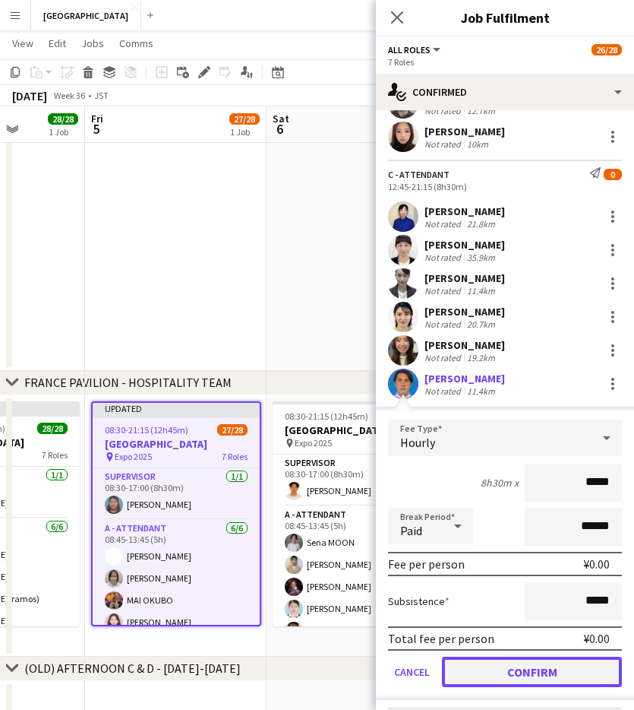
click at [514, 525] on button "Confirm" at bounding box center [532, 671] width 180 height 30
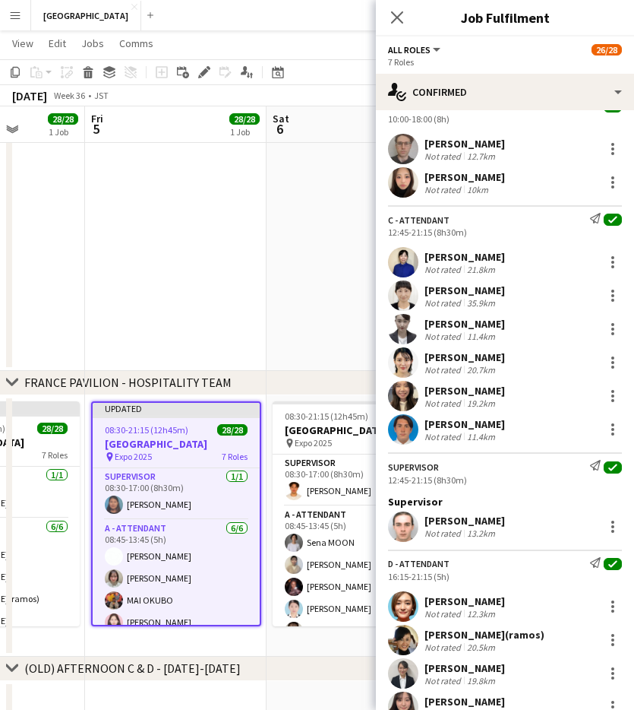
scroll to position [641, 0]
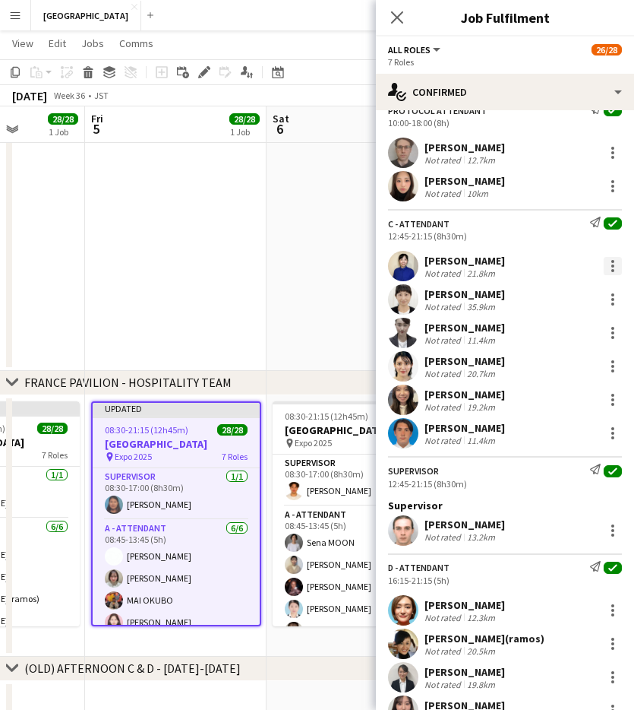
click at [612, 258] on div at bounding box center [613, 266] width 18 height 18
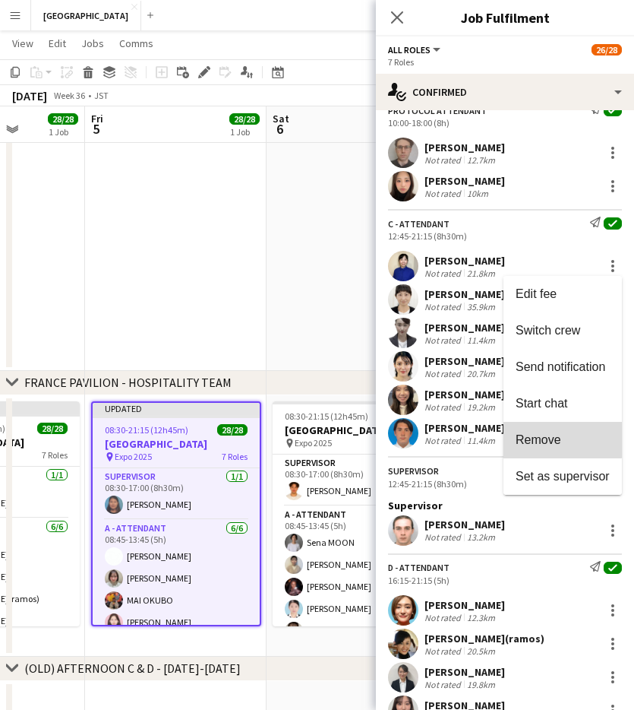
click at [548, 427] on button "Remove" at bounding box center [563, 440] width 119 height 36
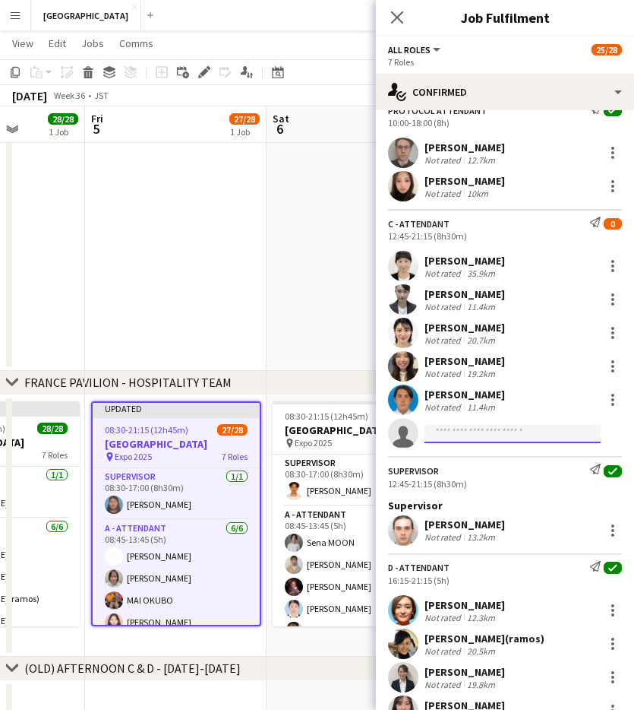
click at [463, 429] on input at bounding box center [513, 434] width 176 height 18
type input "*"
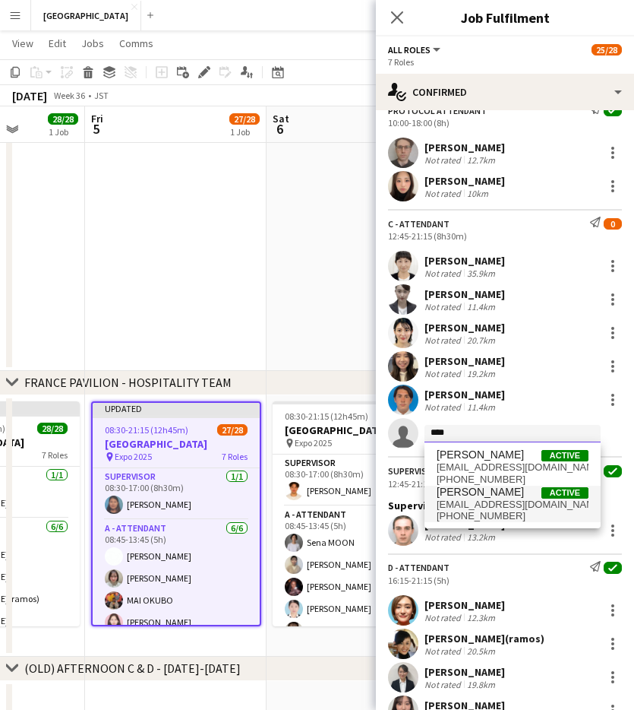
type input "****"
click at [500, 502] on span "[EMAIL_ADDRESS][DOMAIN_NAME]" at bounding box center [513, 504] width 152 height 12
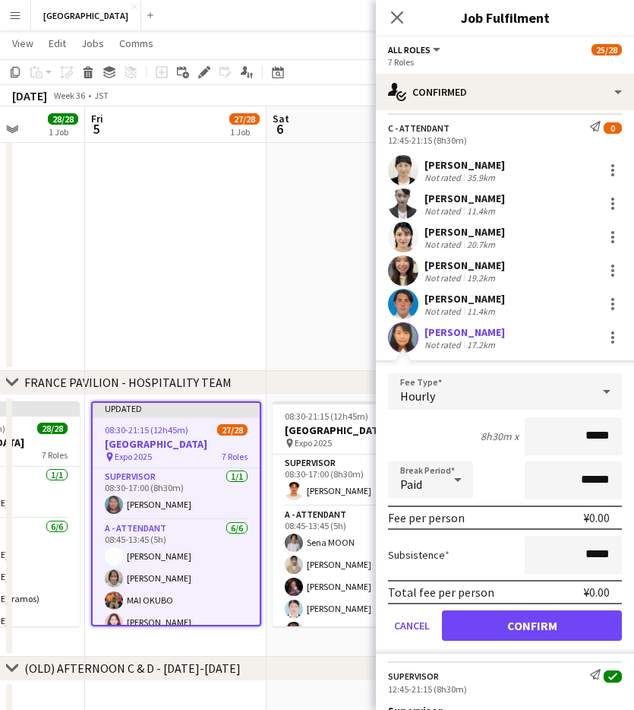
scroll to position [745, 0]
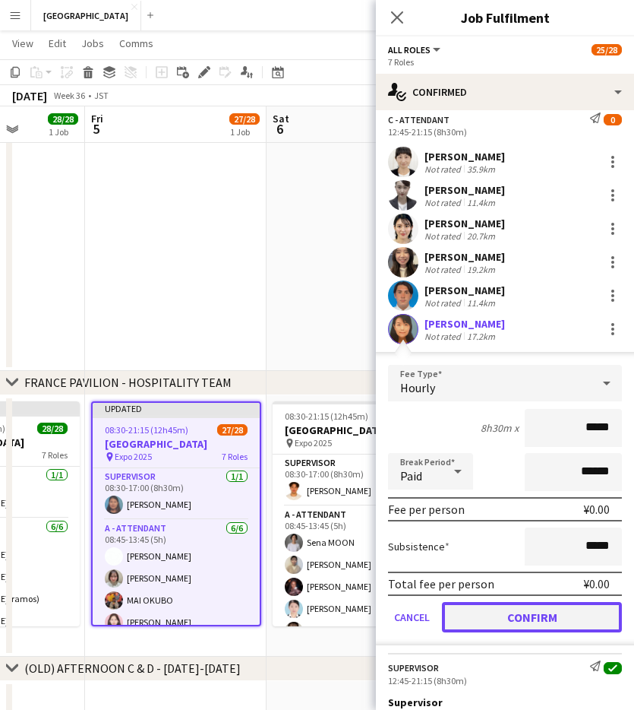
click at [499, 525] on button "Confirm" at bounding box center [532, 617] width 180 height 30
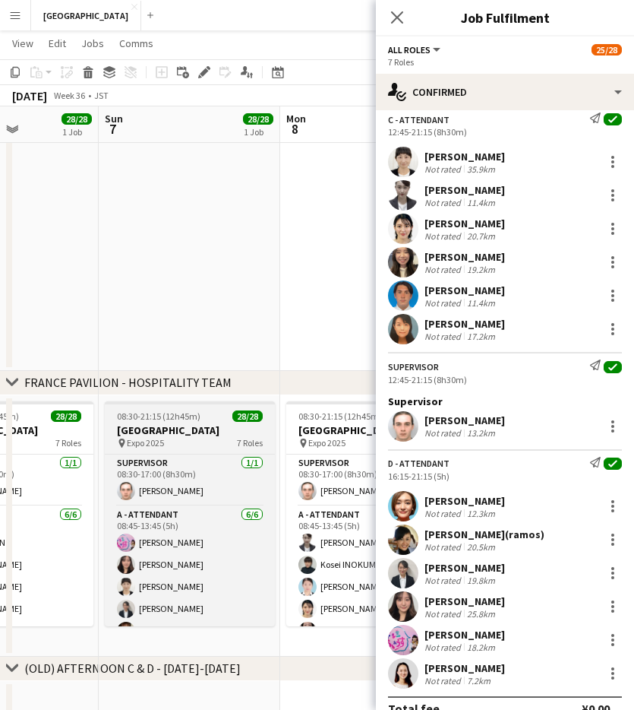
scroll to position [0, 642]
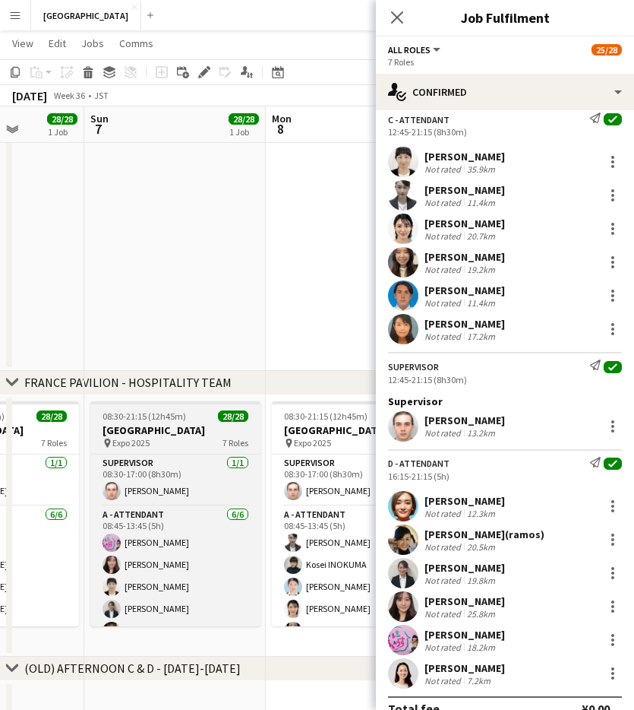
click at [191, 423] on h3 "[GEOGRAPHIC_DATA]" at bounding box center [175, 430] width 170 height 14
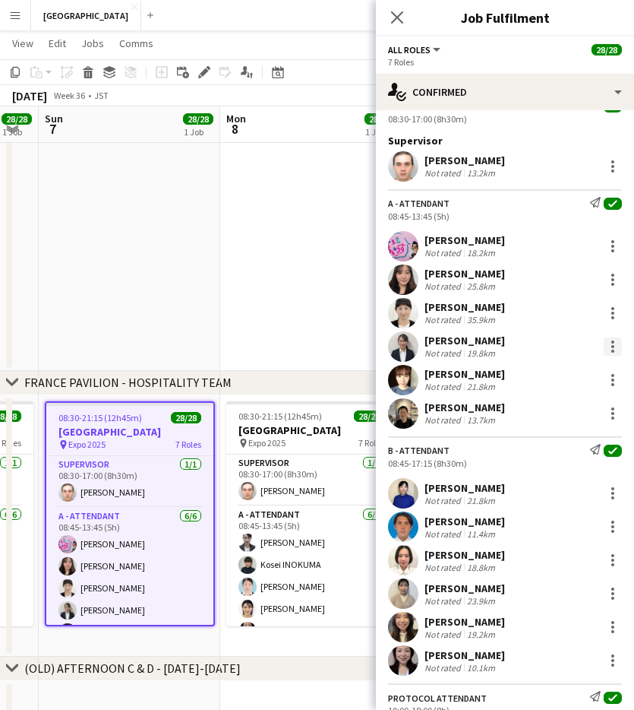
scroll to position [52, 0]
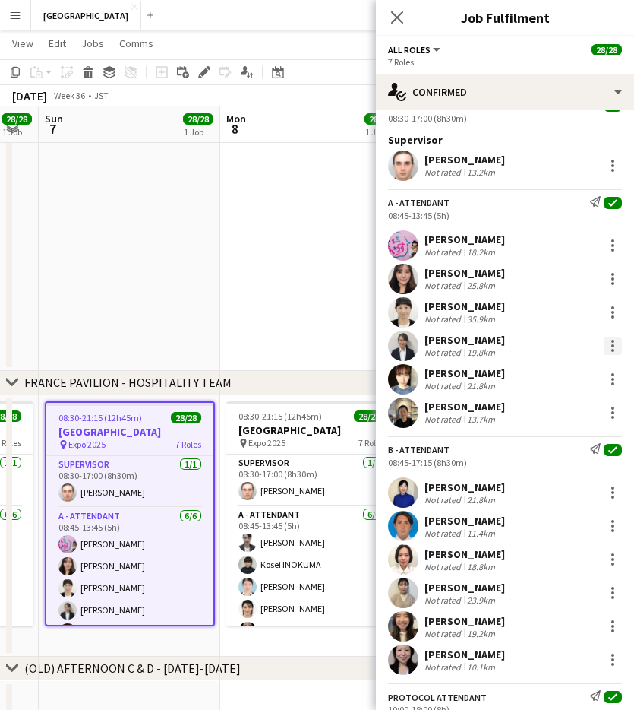
click at [612, 349] on div at bounding box center [613, 350] width 3 height 3
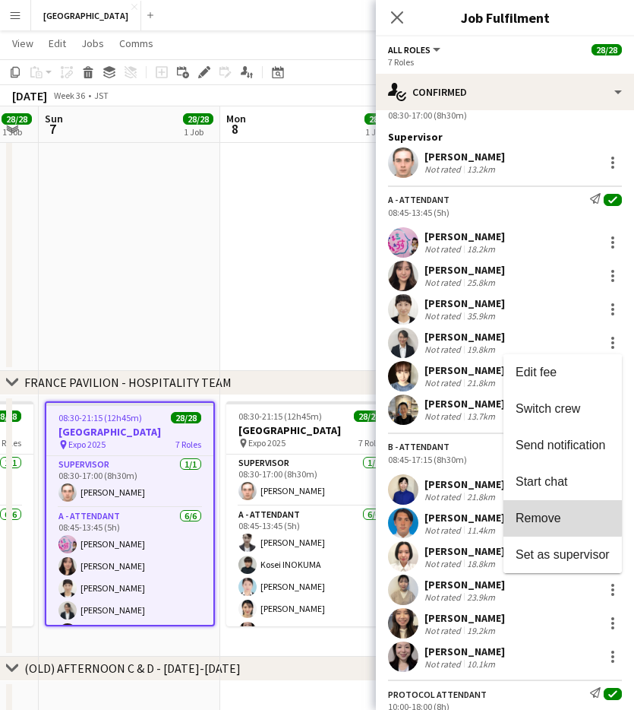
click at [538, 513] on span "Remove" at bounding box center [539, 517] width 46 height 13
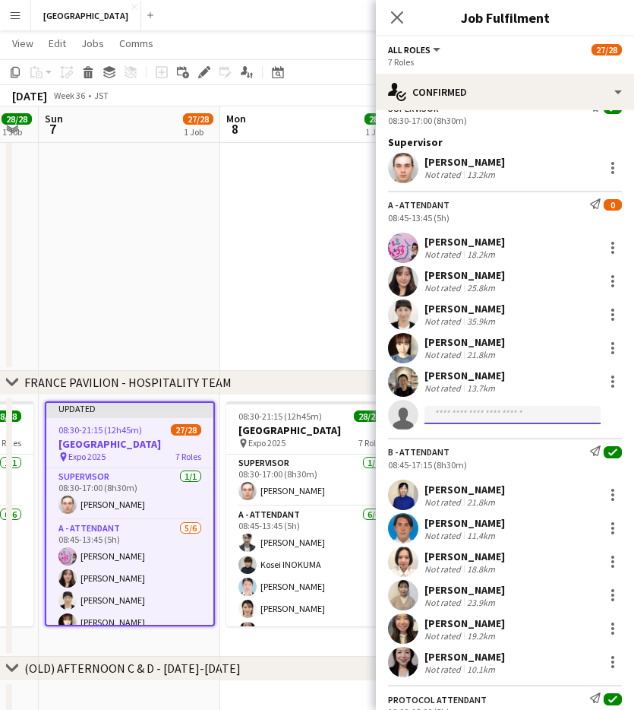
click at [464, 410] on input at bounding box center [513, 415] width 176 height 18
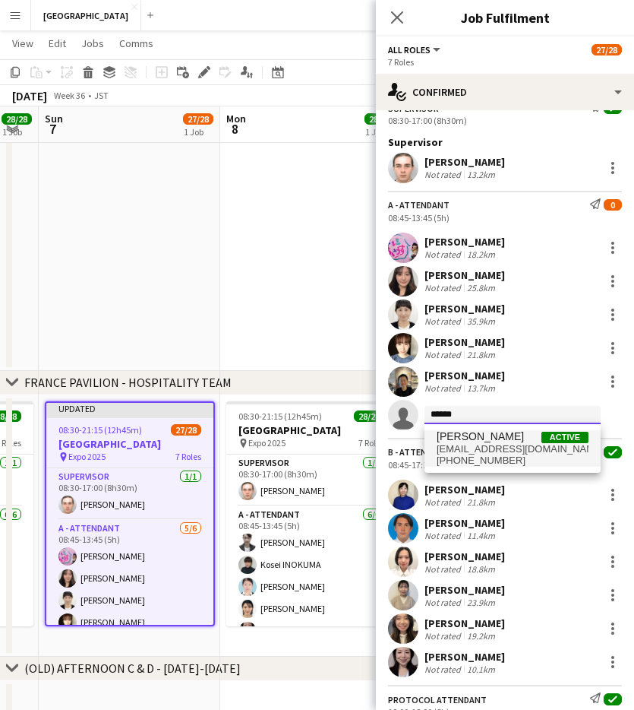
type input "******"
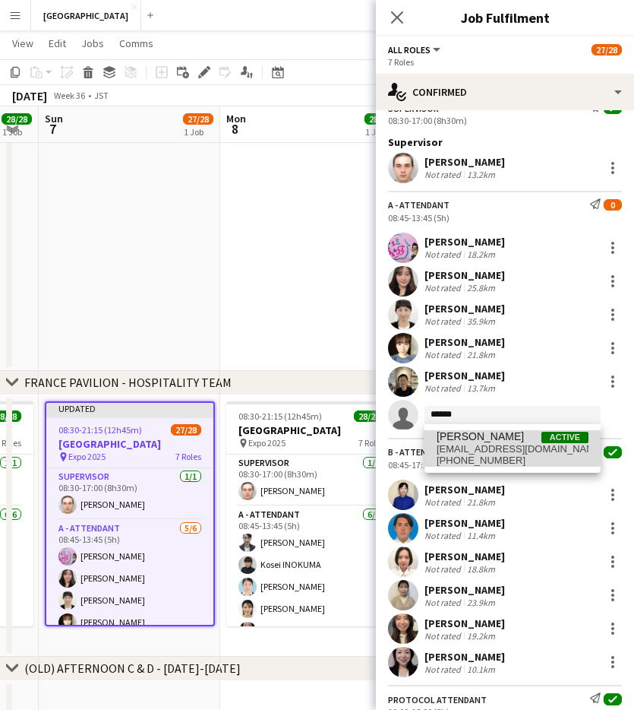
click at [487, 449] on span "[EMAIL_ADDRESS][DOMAIN_NAME]" at bounding box center [513, 449] width 152 height 12
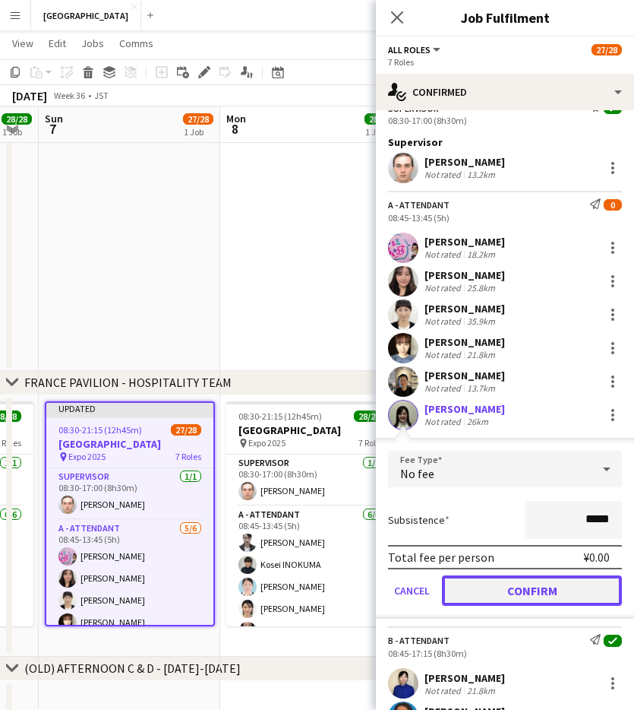
click at [530, 525] on button "Confirm" at bounding box center [532, 590] width 180 height 30
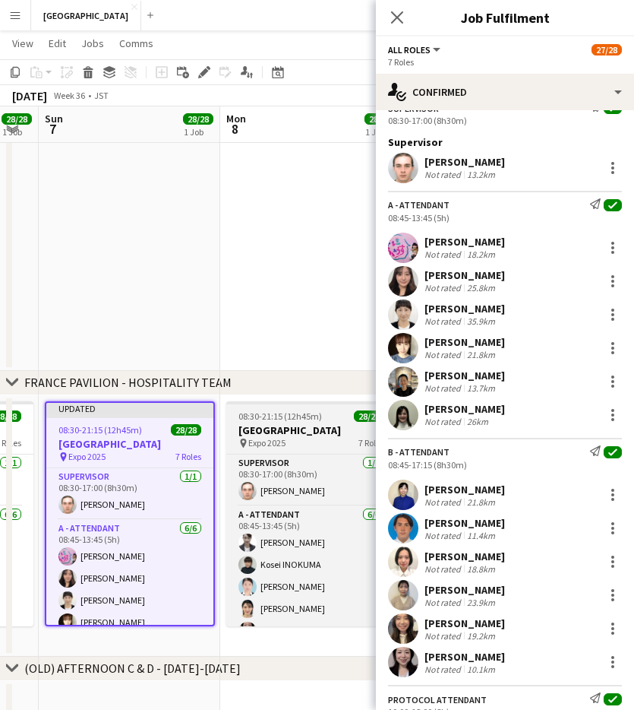
click at [293, 423] on h3 "[GEOGRAPHIC_DATA]" at bounding box center [311, 430] width 170 height 14
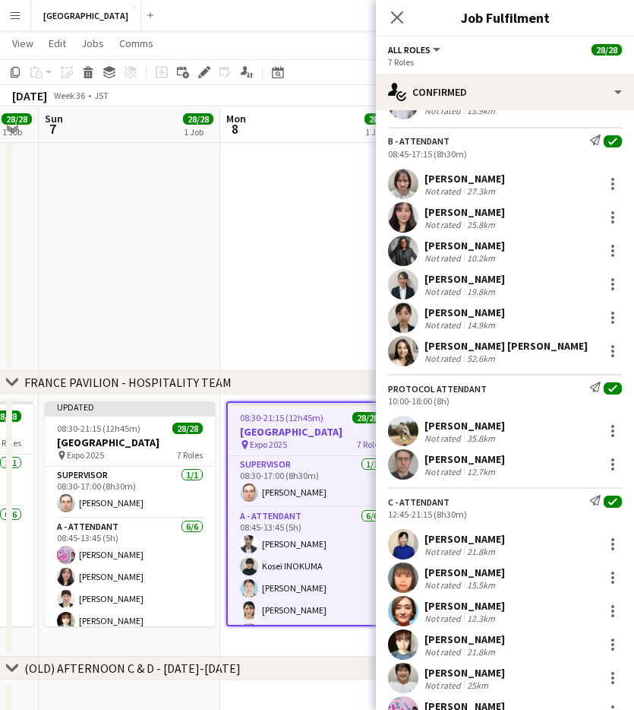
scroll to position [768, 0]
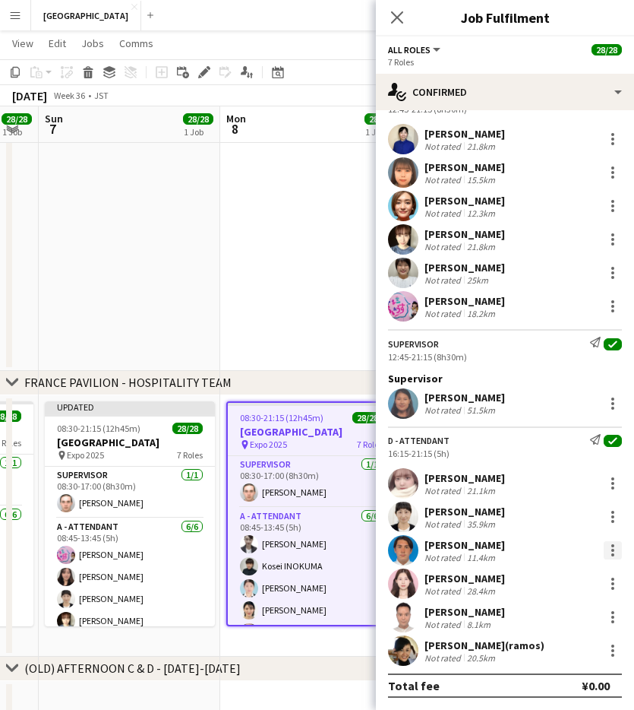
click at [614, 525] on div at bounding box center [613, 550] width 3 height 3
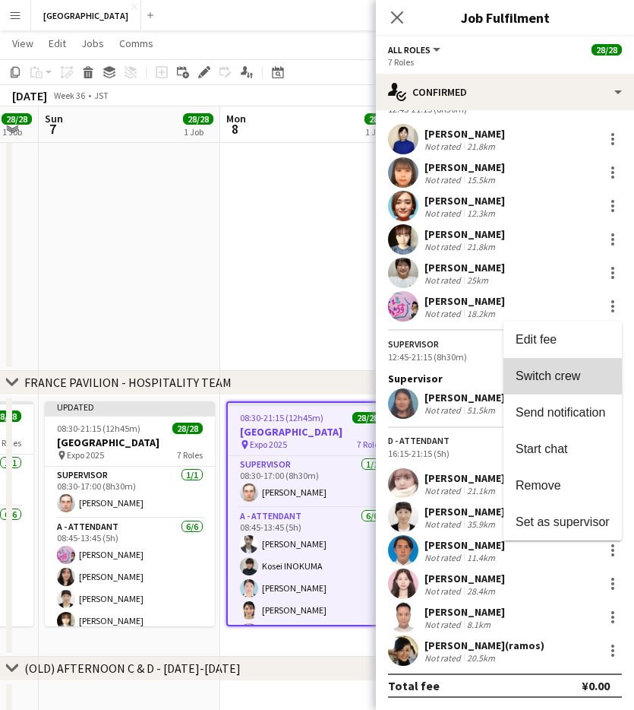
click at [552, 384] on button "Switch crew" at bounding box center [563, 376] width 119 height 36
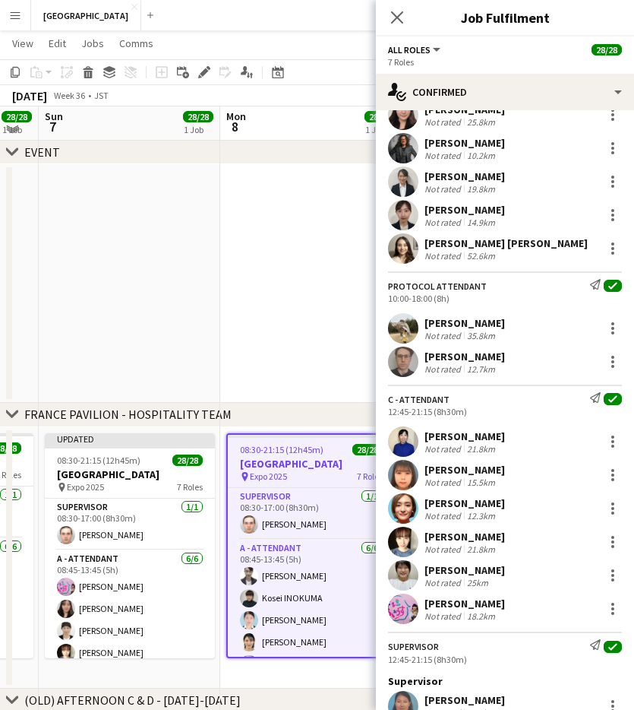
scroll to position [467, 0]
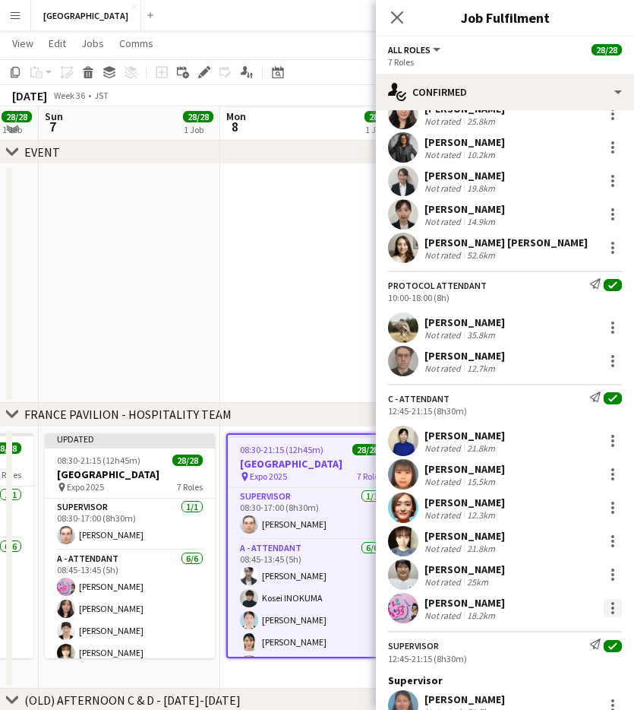
click at [612, 525] on div at bounding box center [613, 603] width 3 height 3
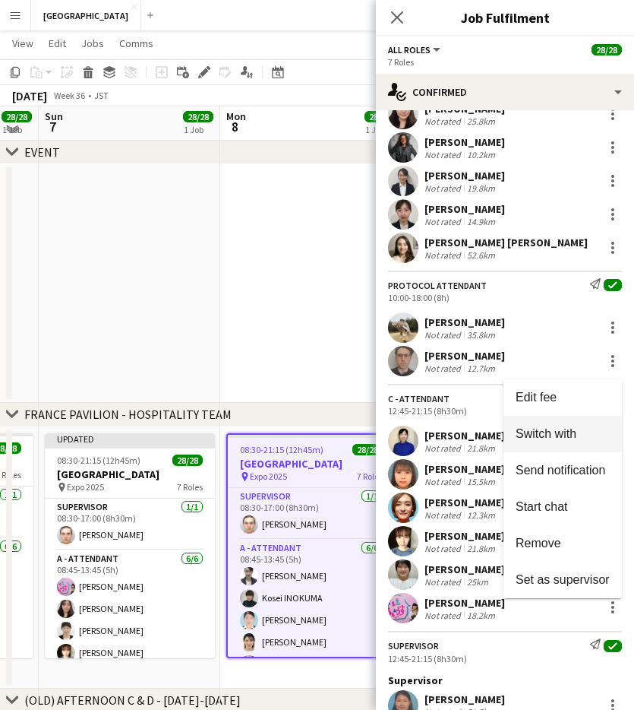
click at [573, 432] on span "Switch with" at bounding box center [546, 433] width 61 height 13
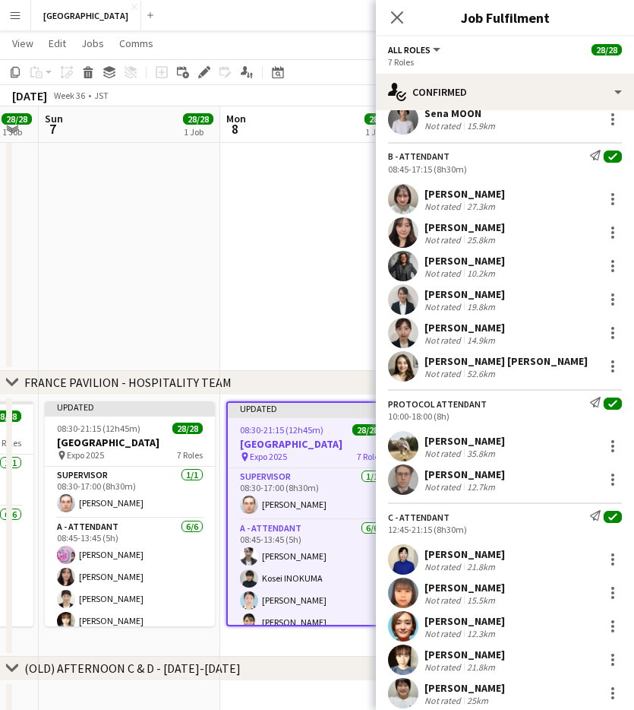
scroll to position [334, 0]
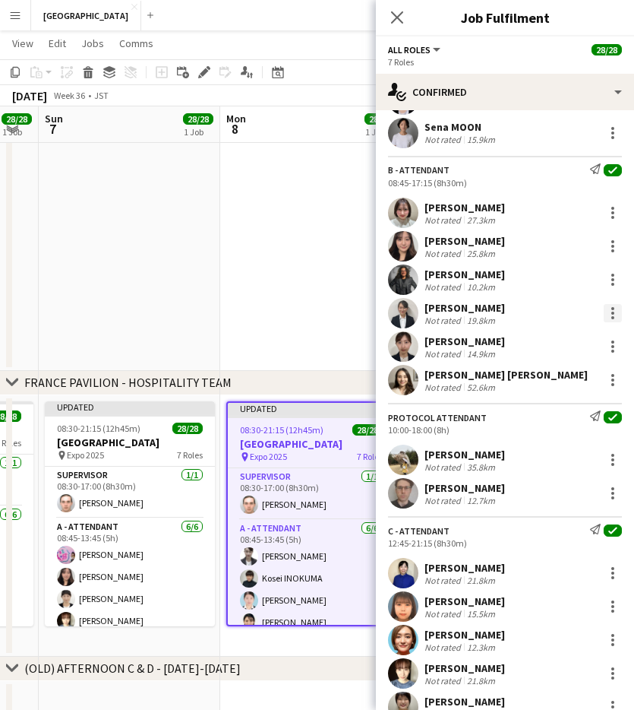
click at [610, 314] on div at bounding box center [613, 313] width 18 height 18
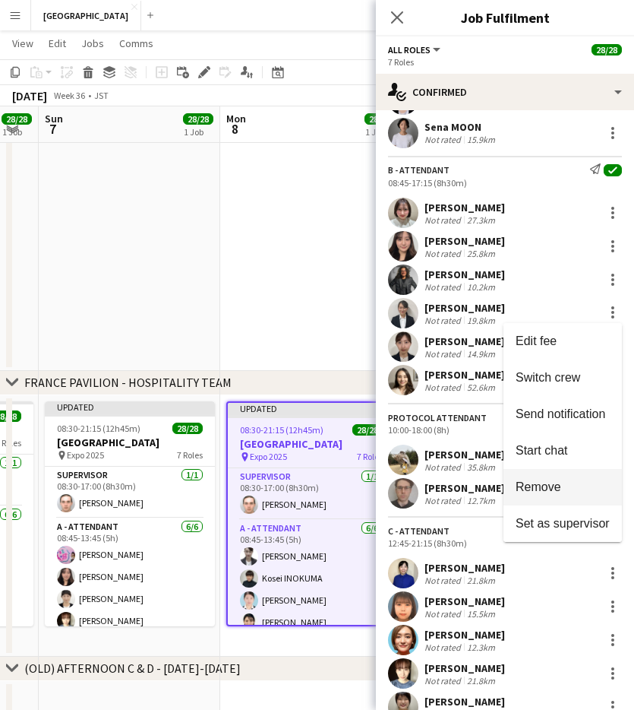
click at [542, 476] on button "Remove" at bounding box center [563, 487] width 119 height 36
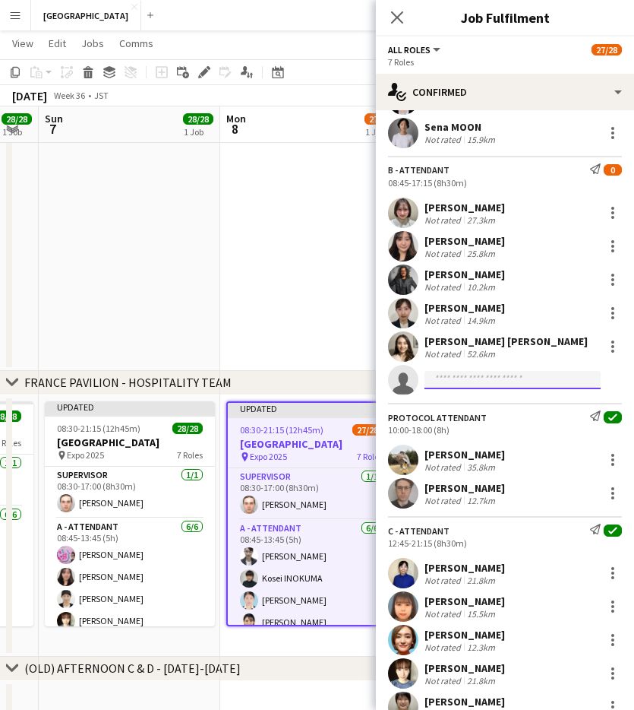
click at [476, 387] on input at bounding box center [513, 380] width 176 height 18
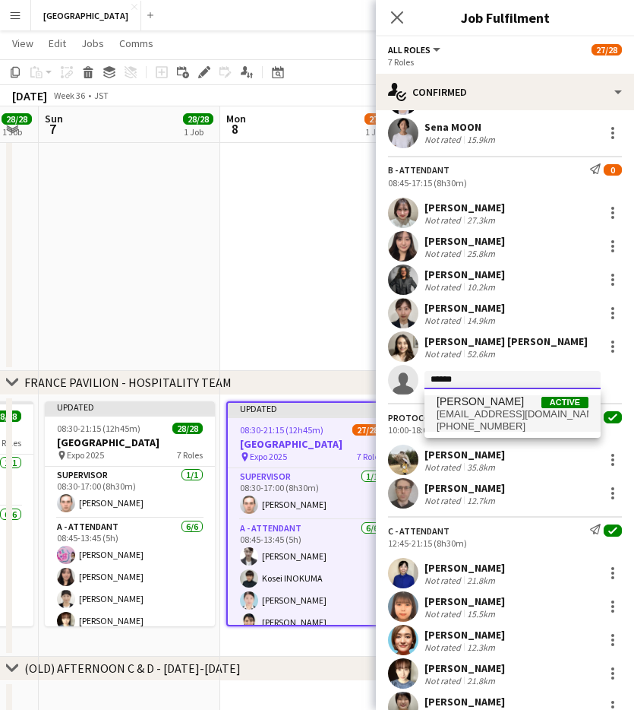
type input "******"
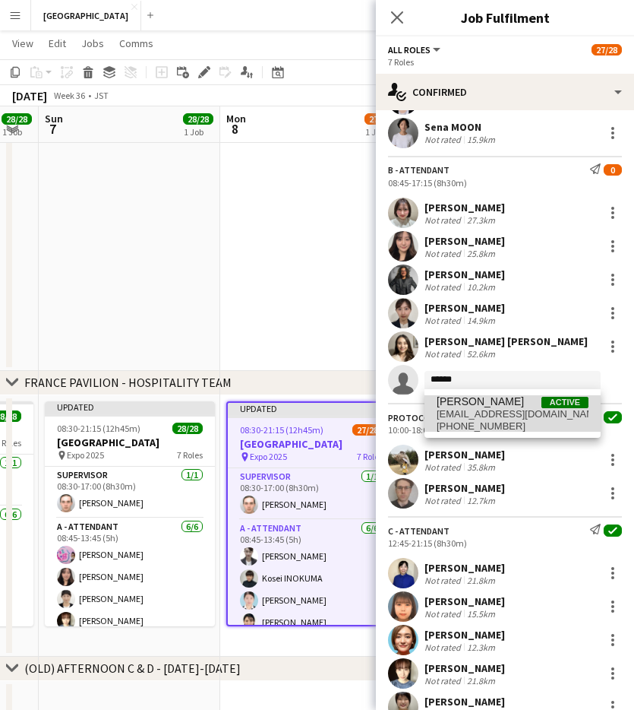
click at [484, 420] on span "[PHONE_NUMBER]" at bounding box center [513, 426] width 152 height 12
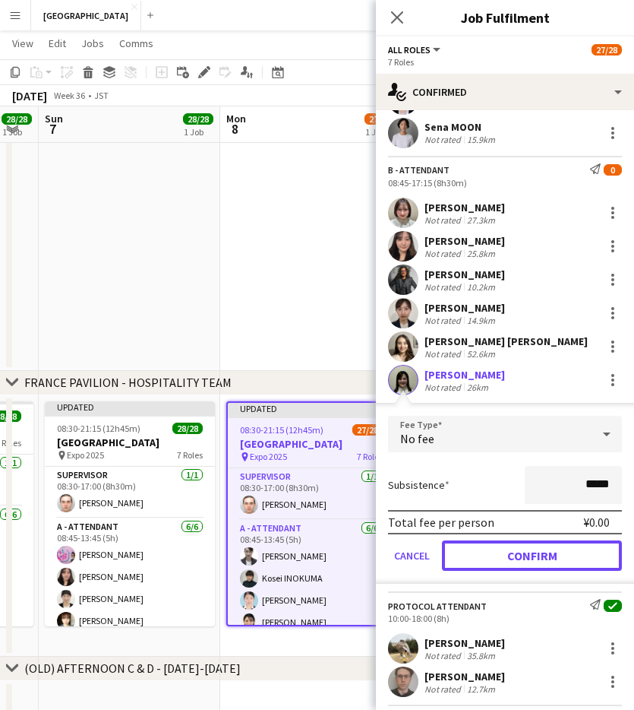
click at [510, 525] on button "Confirm" at bounding box center [532, 555] width 180 height 30
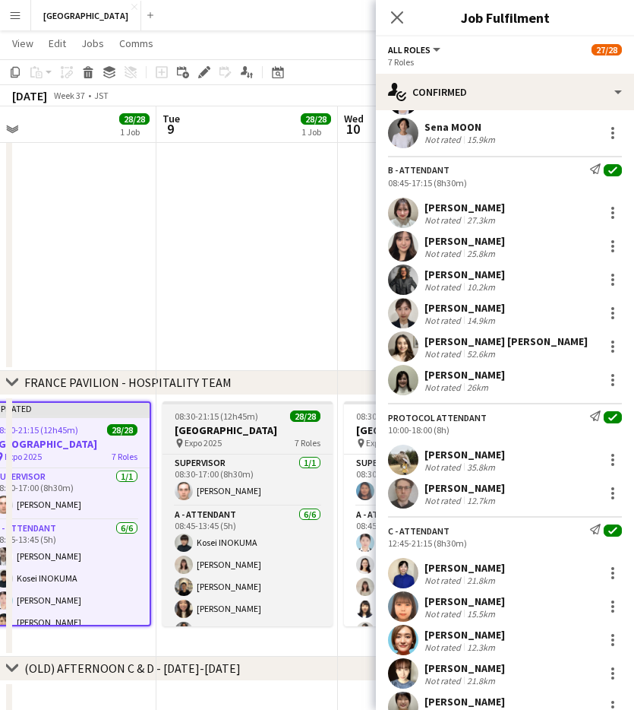
scroll to position [0, 573]
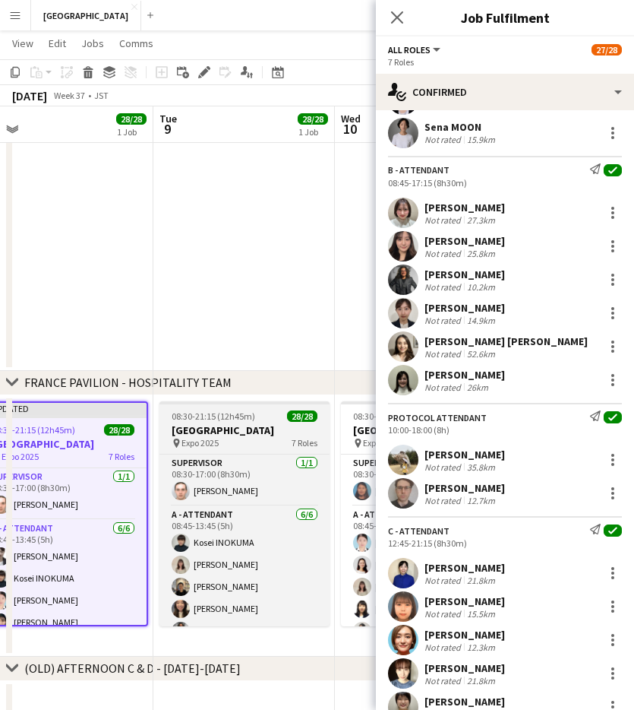
click at [229, 419] on div "Updated 08:30-21:15 (12h45m) 28/28 [GEOGRAPHIC_DATA] pin Expo [DATE] 7 Roles SU…" at bounding box center [244, 359] width 1634 height 734
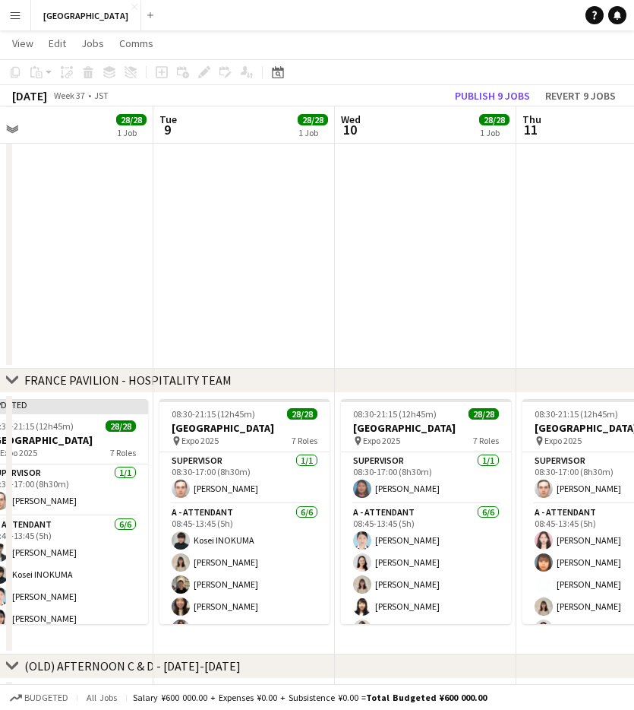
scroll to position [364, 0]
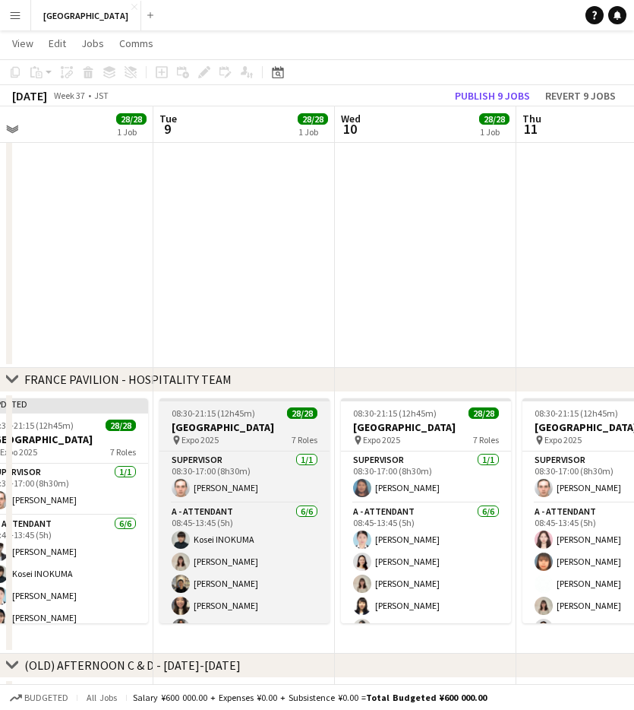
click at [232, 431] on h3 "[GEOGRAPHIC_DATA]" at bounding box center [245, 427] width 170 height 14
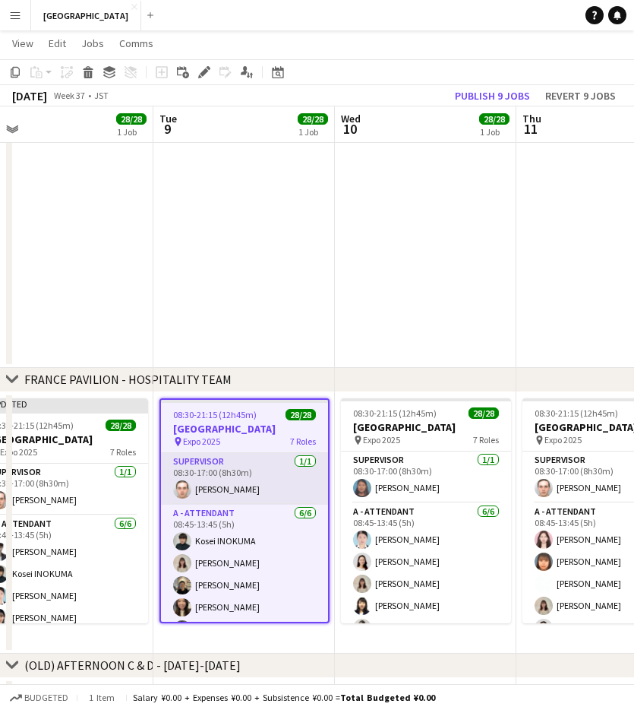
click at [211, 484] on app-card-role "SUPERVISOR [DATE] 08:30-17:00 (8h30m) [PERSON_NAME]" at bounding box center [244, 479] width 167 height 52
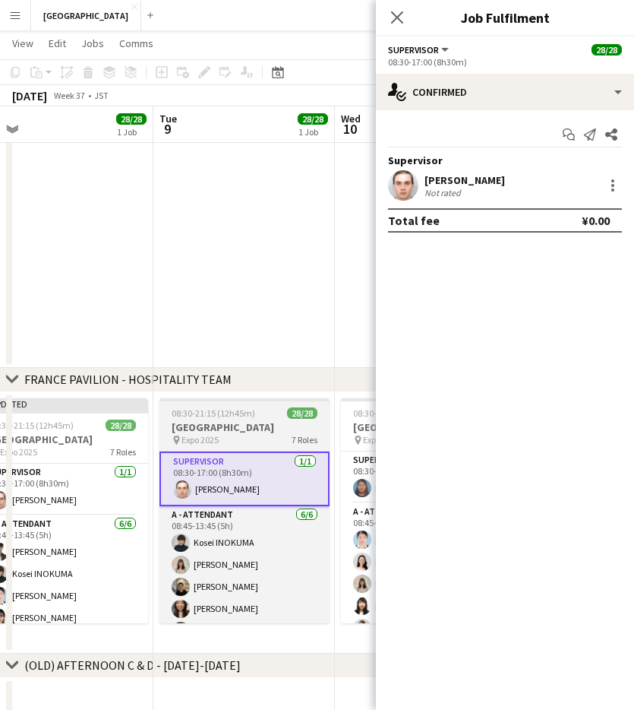
click at [225, 422] on h3 "[GEOGRAPHIC_DATA]" at bounding box center [245, 427] width 170 height 14
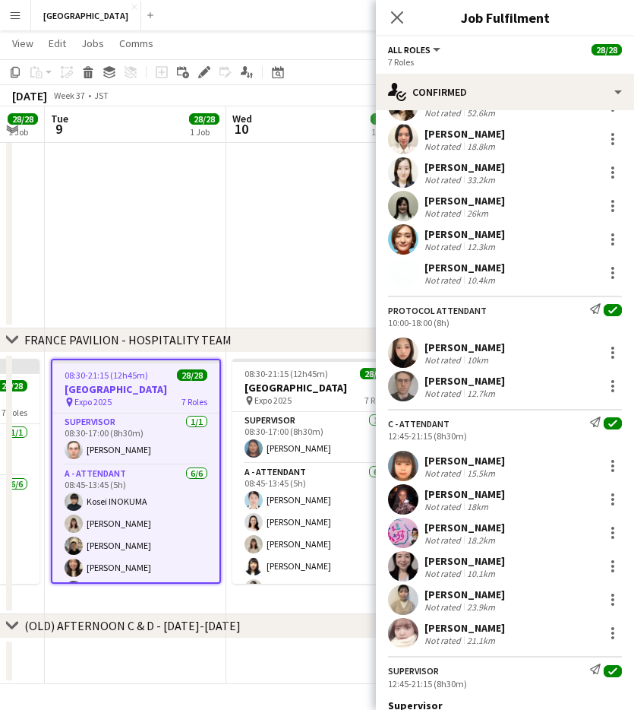
scroll to position [768, 0]
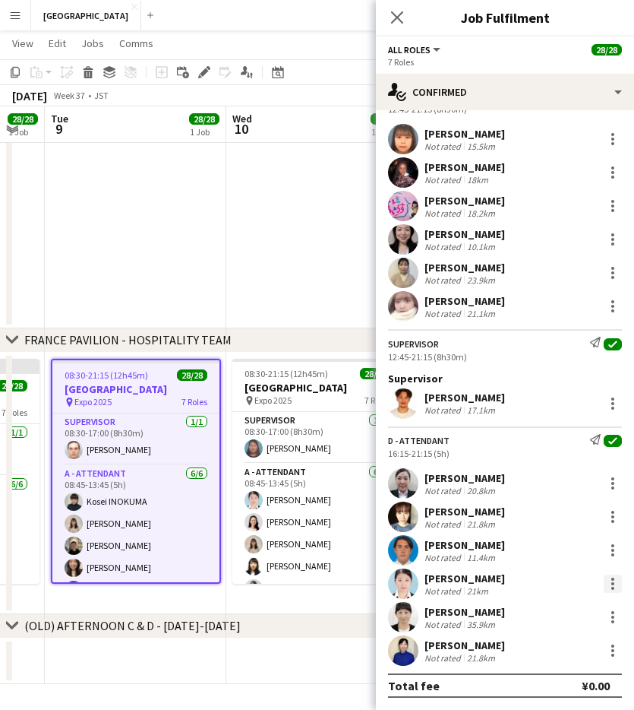
click at [617, 525] on div at bounding box center [613, 583] width 18 height 18
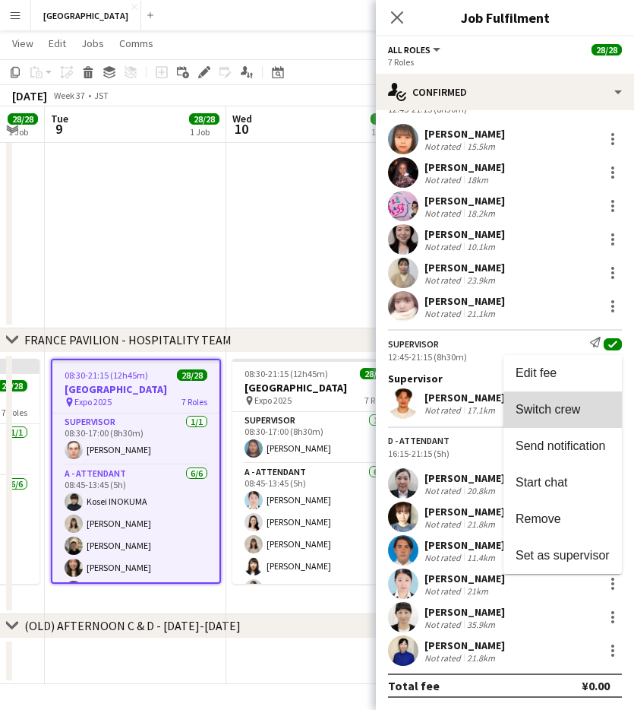
click at [542, 419] on button "Switch crew" at bounding box center [563, 409] width 119 height 36
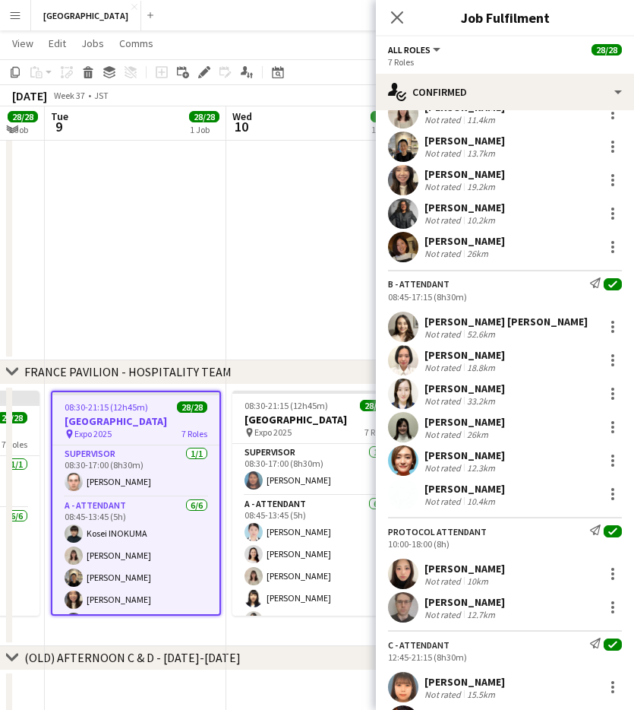
scroll to position [0, 0]
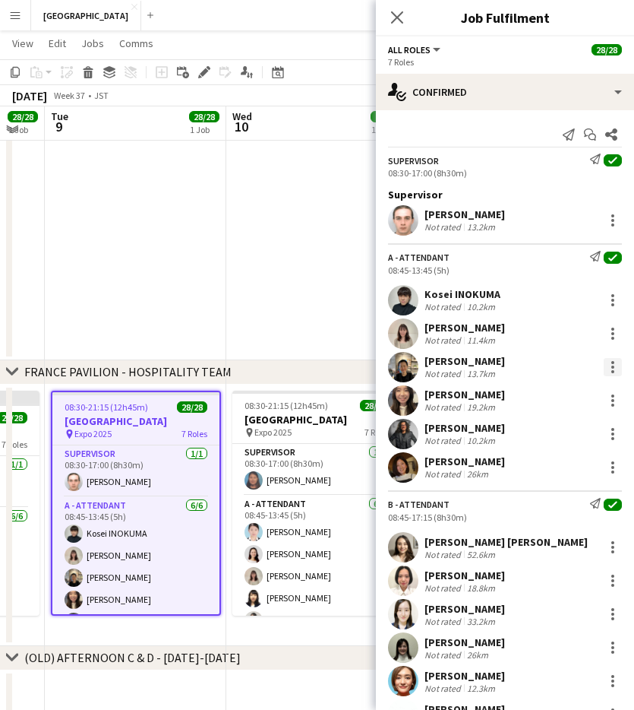
click at [612, 365] on div at bounding box center [613, 366] width 3 height 3
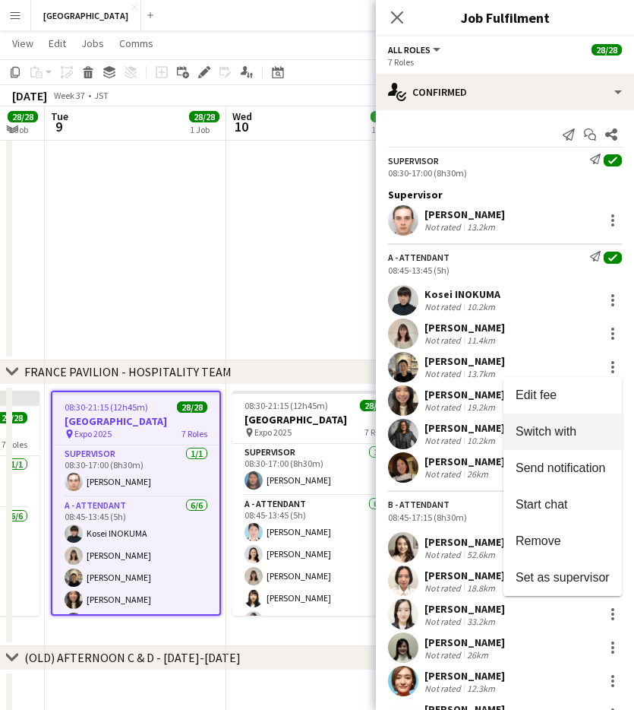
click at [552, 434] on span "Switch with" at bounding box center [546, 431] width 61 height 13
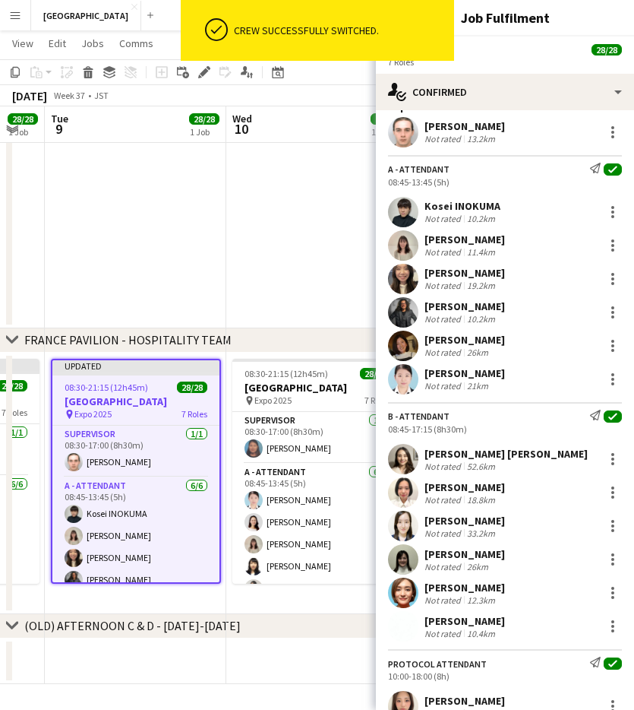
scroll to position [96, 0]
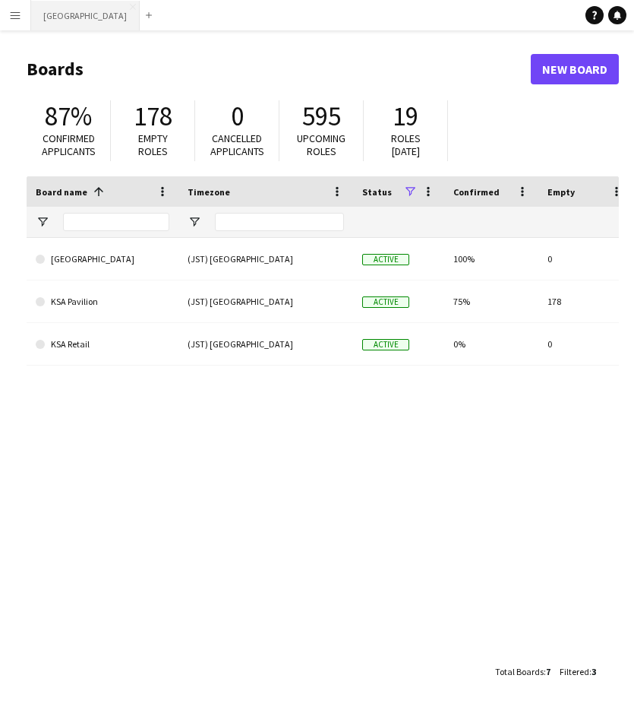
click at [64, 14] on button "[GEOGRAPHIC_DATA] Close" at bounding box center [85, 16] width 109 height 30
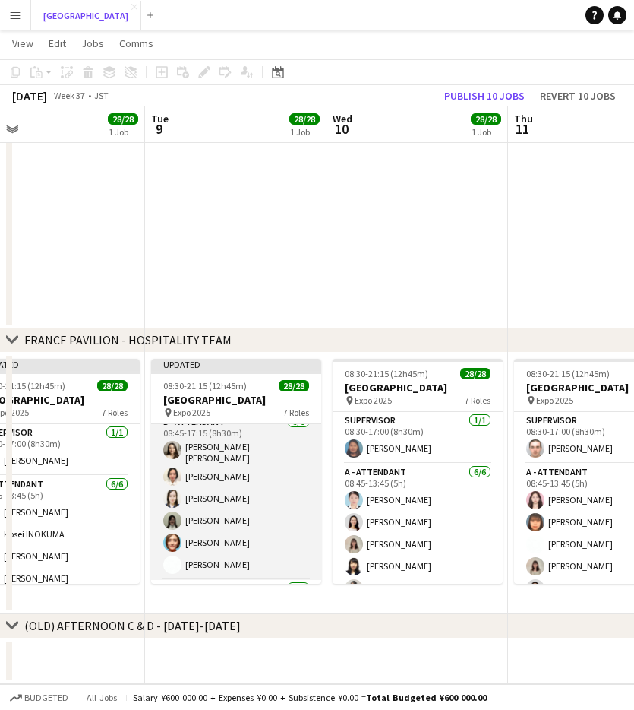
scroll to position [223, 0]
click at [226, 512] on app-card-role "B - ATTENDANT 6/6 08:45-17:15 (8h30m) Chizuko Tomioka Mariko Nozaki Sumina Mura…" at bounding box center [236, 497] width 170 height 166
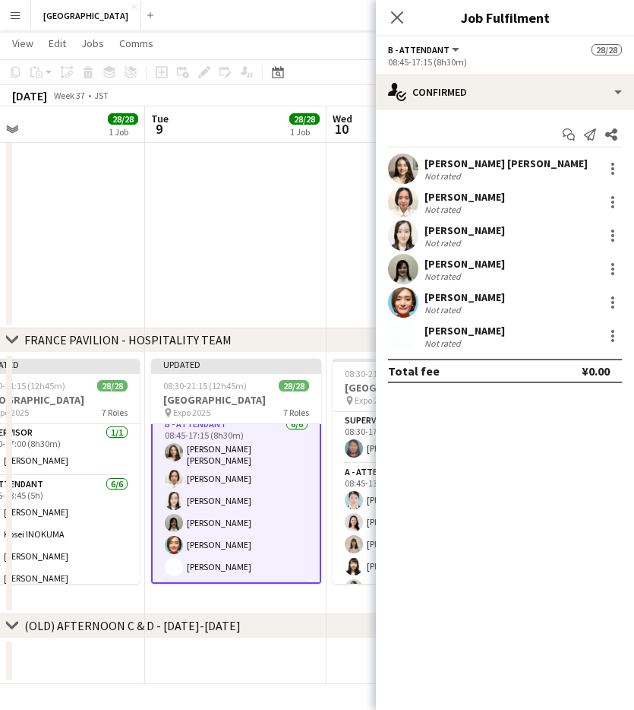
scroll to position [225, 0]
click at [608, 269] on div at bounding box center [613, 269] width 18 height 18
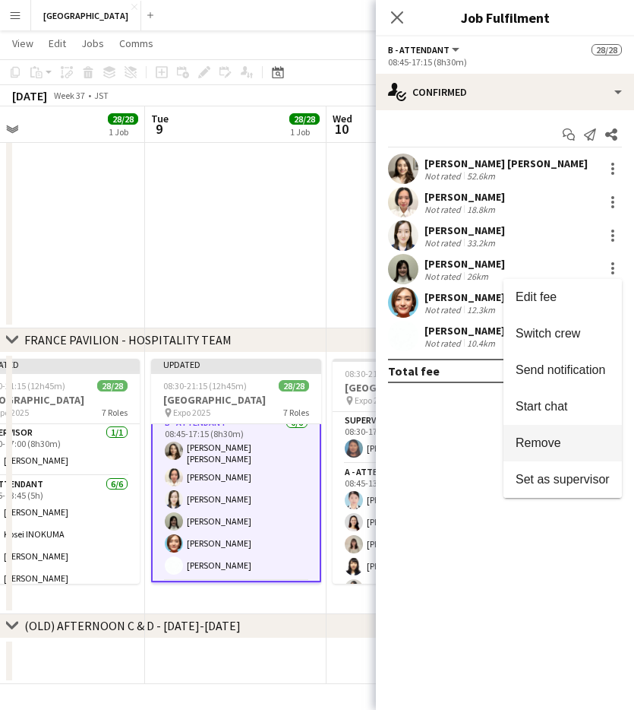
click at [553, 445] on span "Remove" at bounding box center [539, 442] width 46 height 13
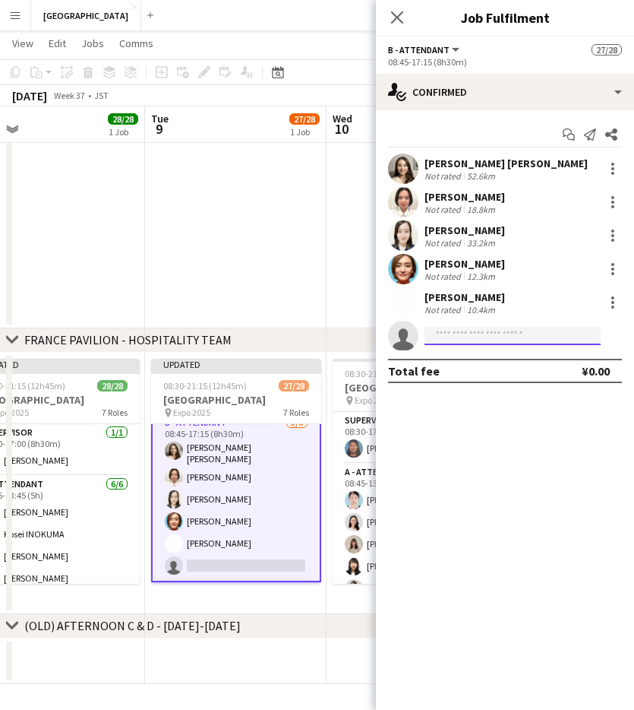
click at [440, 344] on body "Menu Boards Boards Boards All jobs Status Workforce Workforce My Workforce Recr…" at bounding box center [317, 153] width 634 height 1113
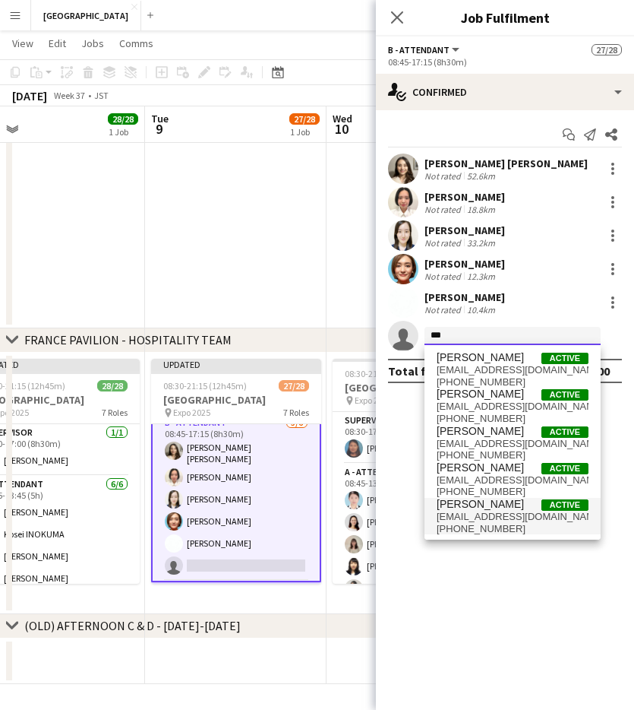
type input "***"
click at [514, 516] on span "chiorinrin1024@gmail.com" at bounding box center [513, 517] width 152 height 12
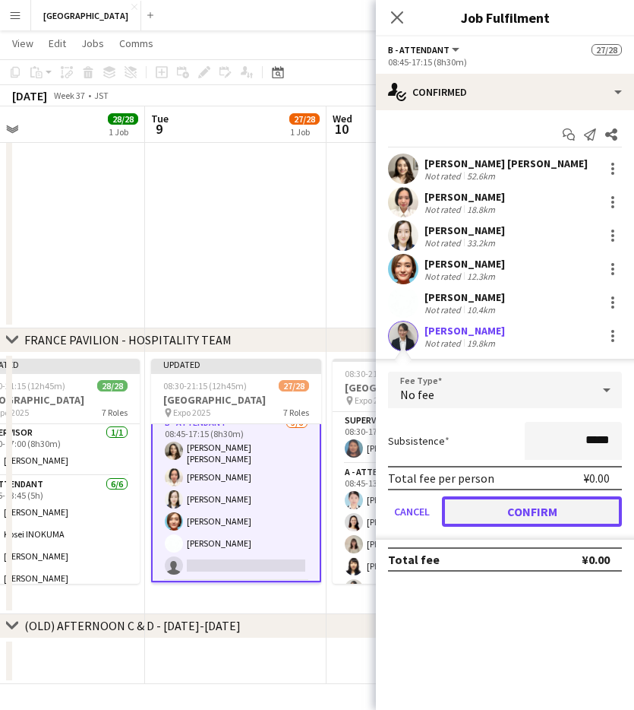
click at [509, 511] on button "Confirm" at bounding box center [532, 511] width 180 height 30
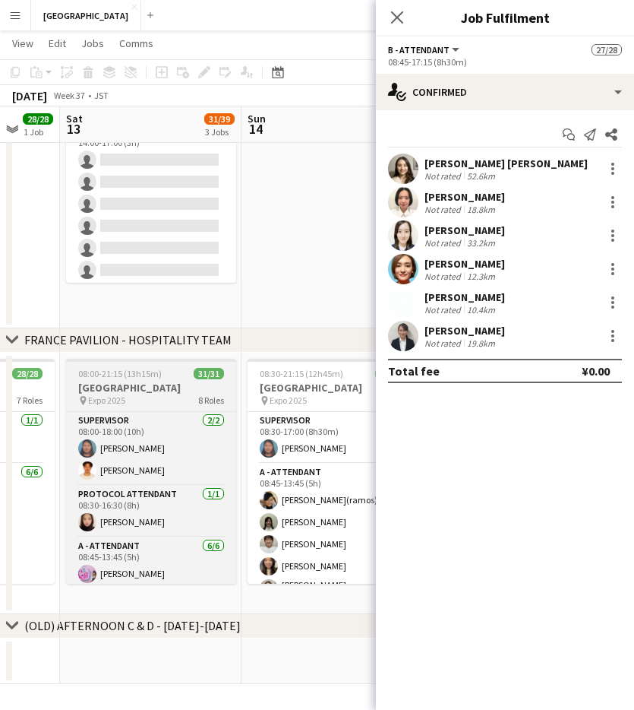
scroll to position [0, 667]
click at [169, 397] on div "pin Expo 2025 8 Roles" at bounding box center [150, 400] width 170 height 12
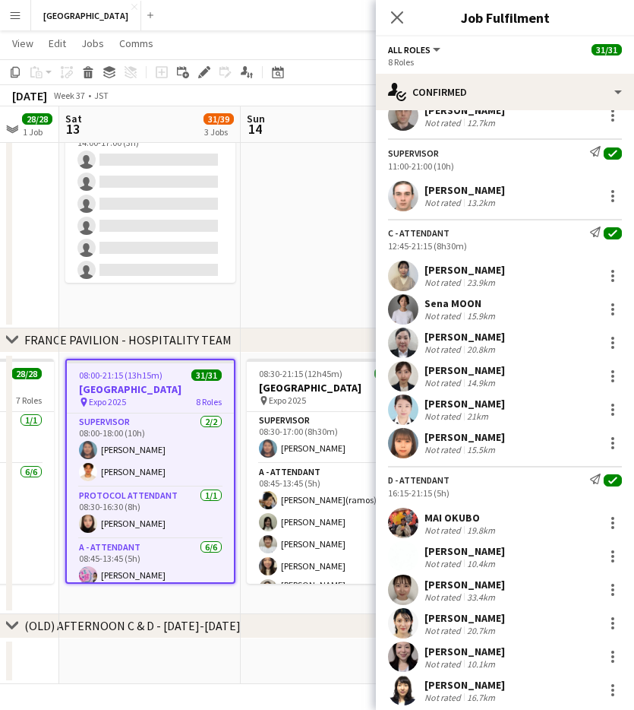
scroll to position [898, 0]
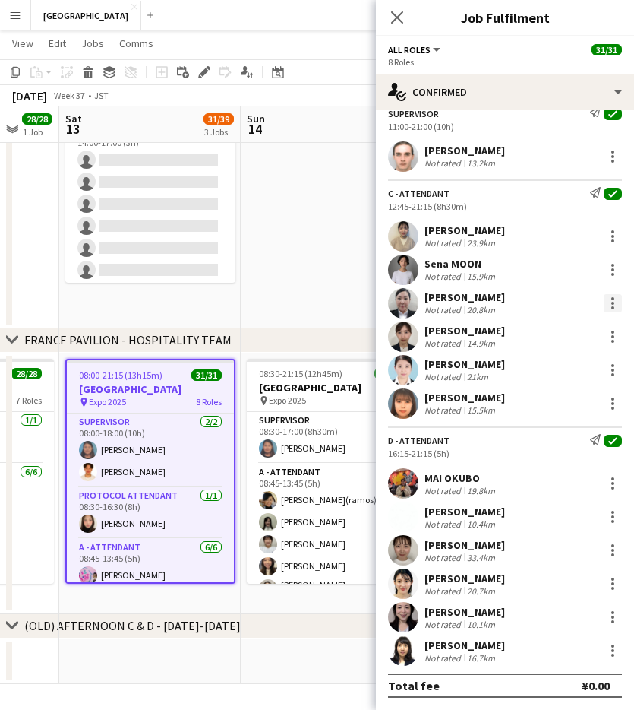
click at [612, 303] on div at bounding box center [613, 303] width 3 height 3
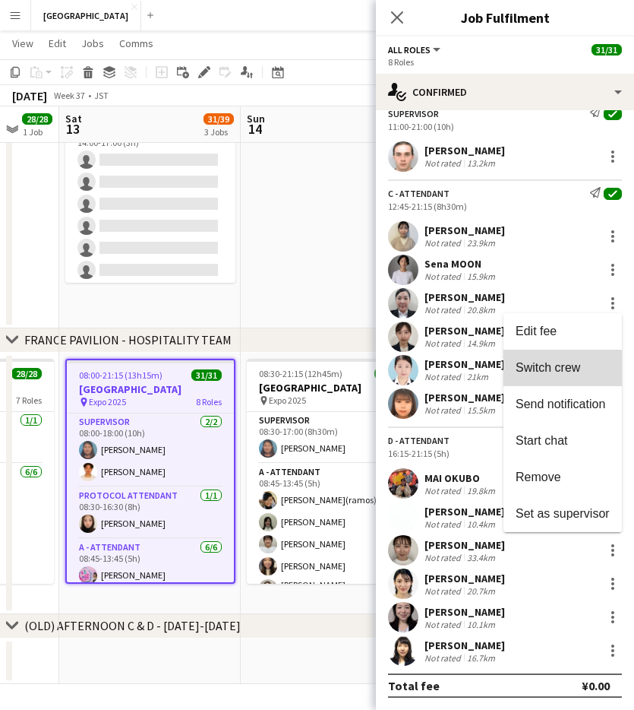
click at [552, 374] on span "Switch crew" at bounding box center [548, 367] width 65 height 13
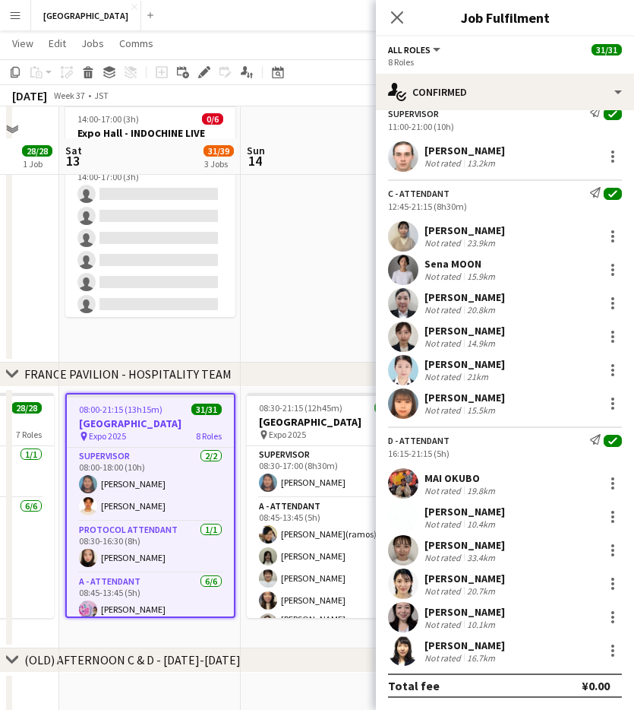
scroll to position [435, 0]
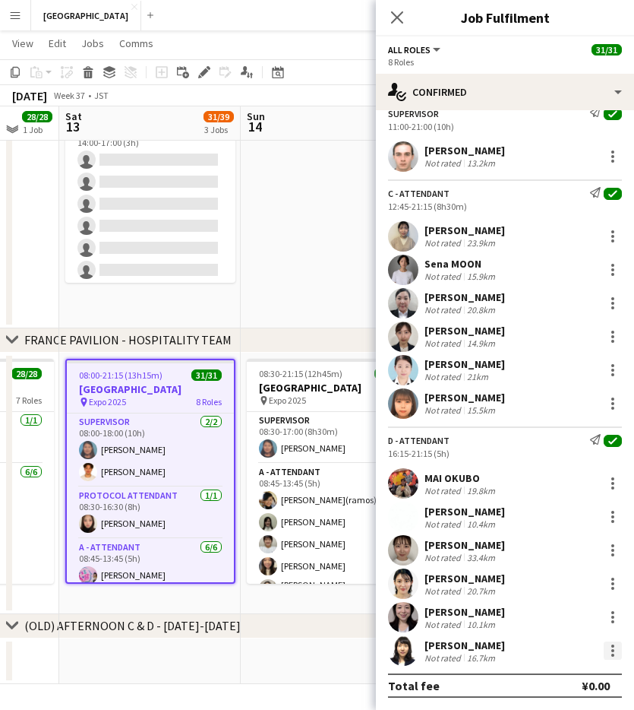
click at [608, 647] on div at bounding box center [613, 650] width 18 height 18
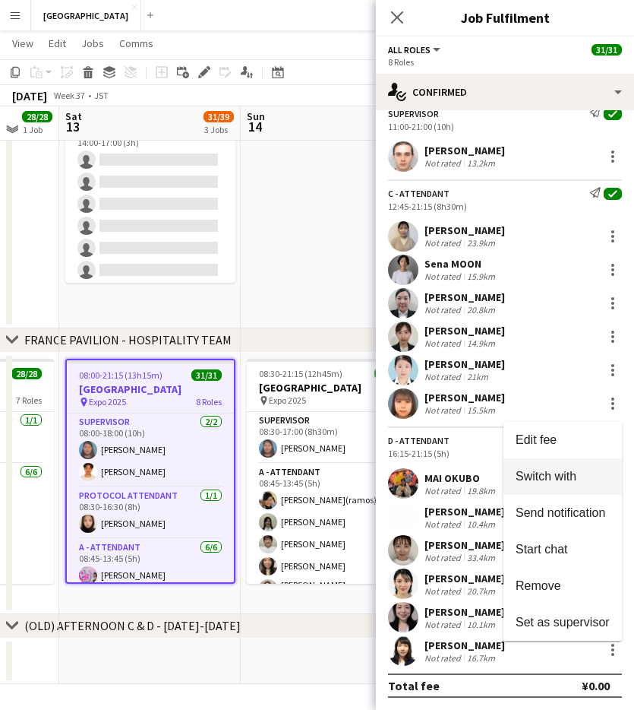
click at [543, 481] on span "Switch with" at bounding box center [546, 476] width 61 height 13
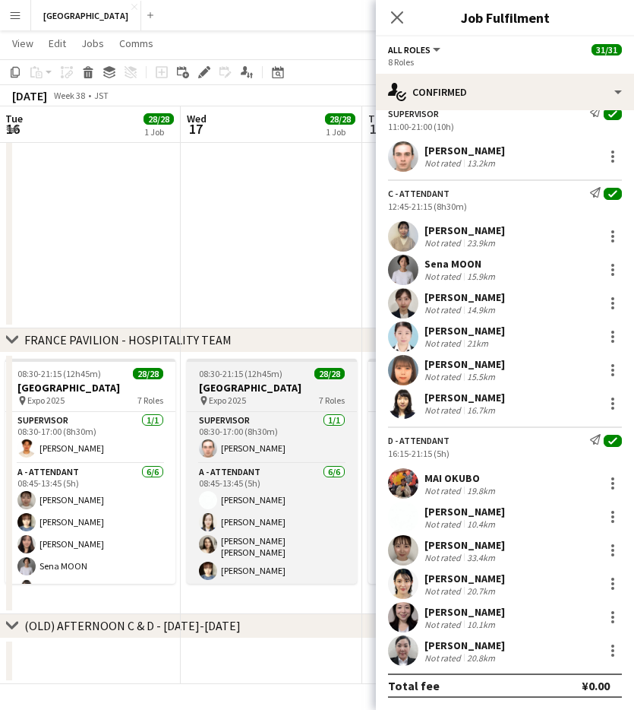
scroll to position [0, 570]
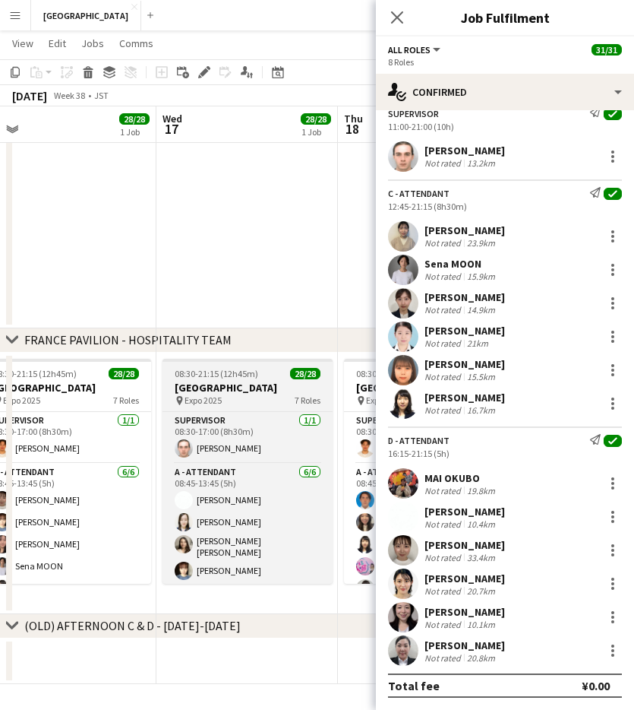
click at [254, 394] on div "pin Expo 2025 7 Roles" at bounding box center [248, 400] width 170 height 12
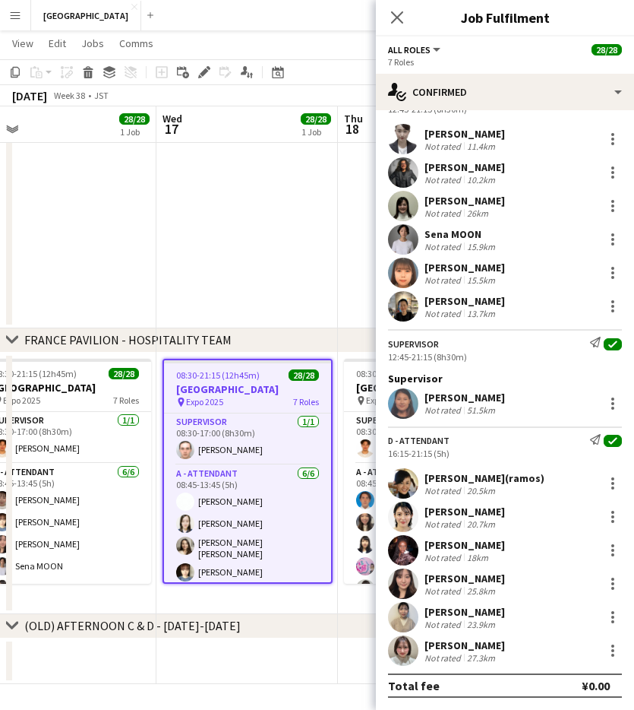
scroll to position [761, 0]
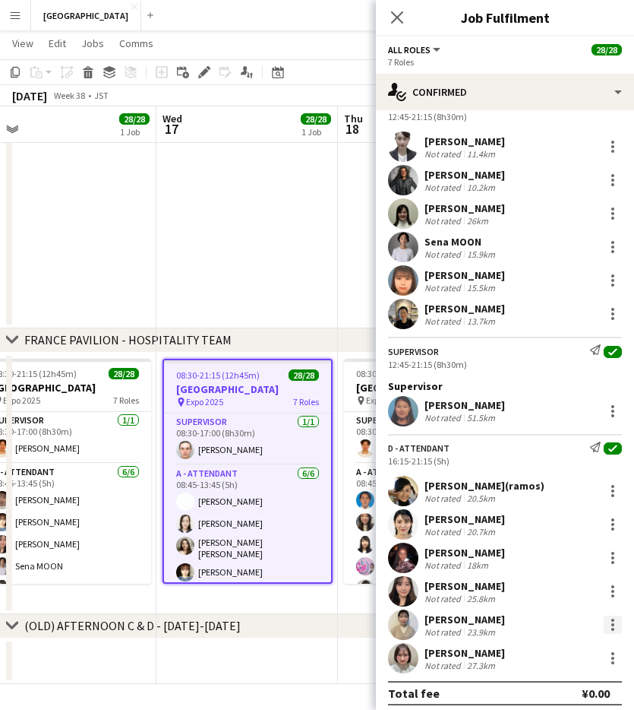
click at [612, 623] on div at bounding box center [613, 624] width 3 height 3
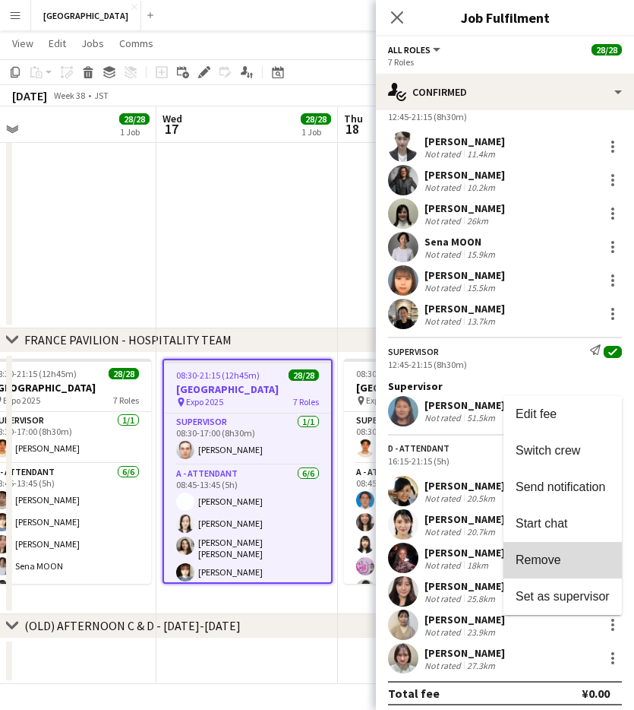
click at [552, 563] on span "Remove" at bounding box center [539, 559] width 46 height 13
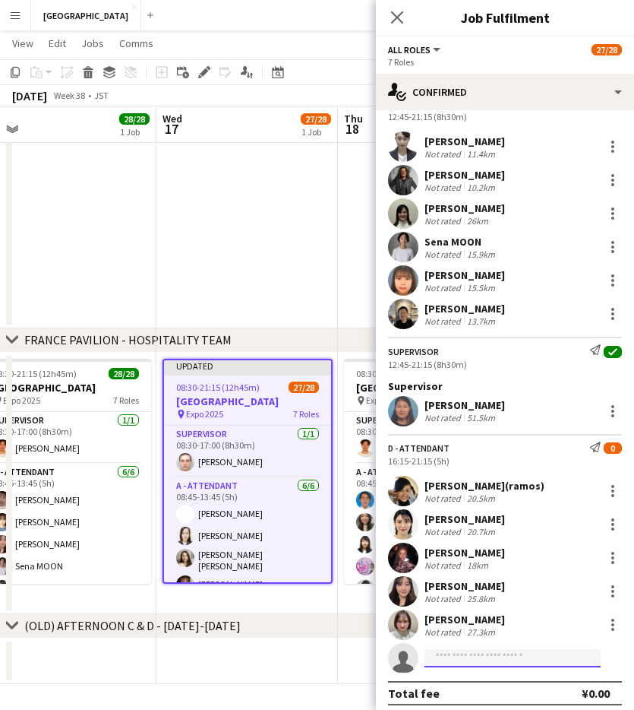
click at [508, 653] on input at bounding box center [513, 658] width 176 height 18
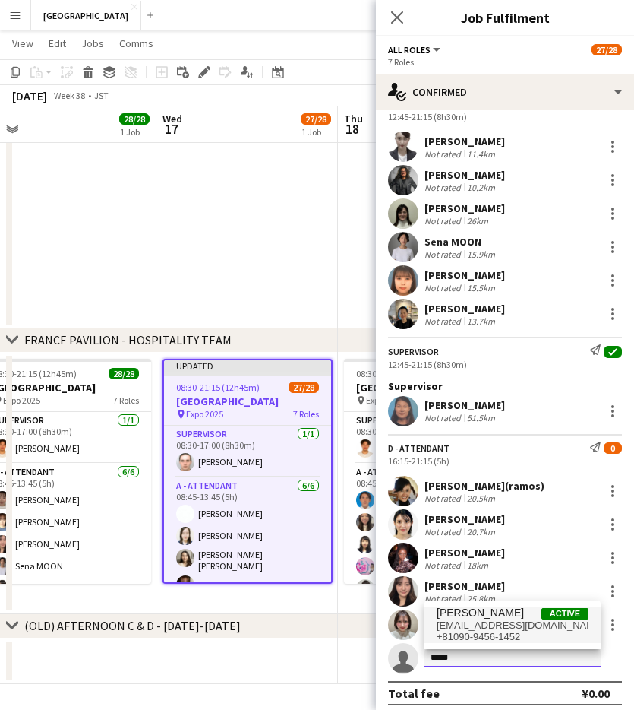
type input "*****"
click at [484, 622] on span "[EMAIL_ADDRESS][DOMAIN_NAME]" at bounding box center [513, 625] width 152 height 12
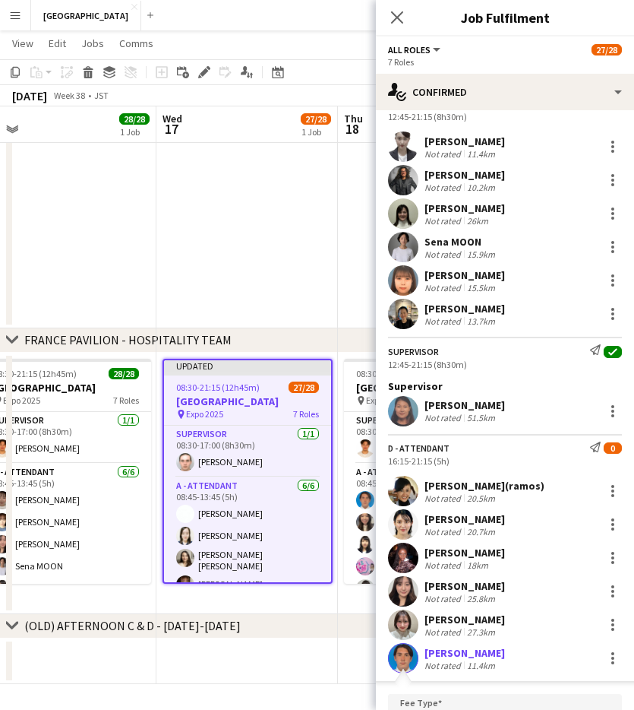
scroll to position [1053, 0]
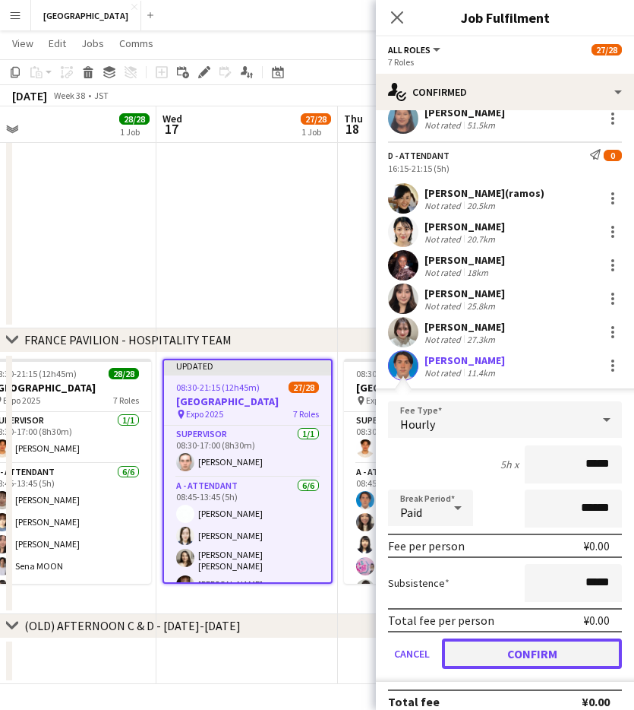
click at [510, 654] on button "Confirm" at bounding box center [532, 653] width 180 height 30
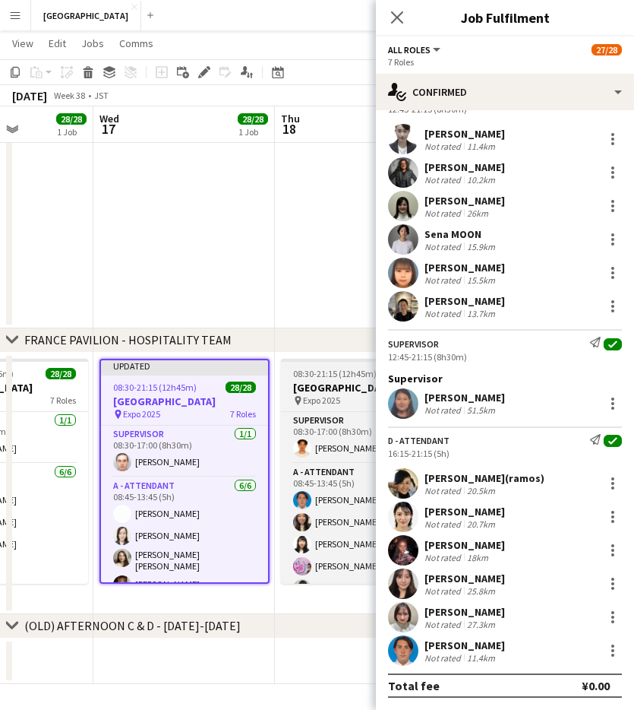
scroll to position [0, 656]
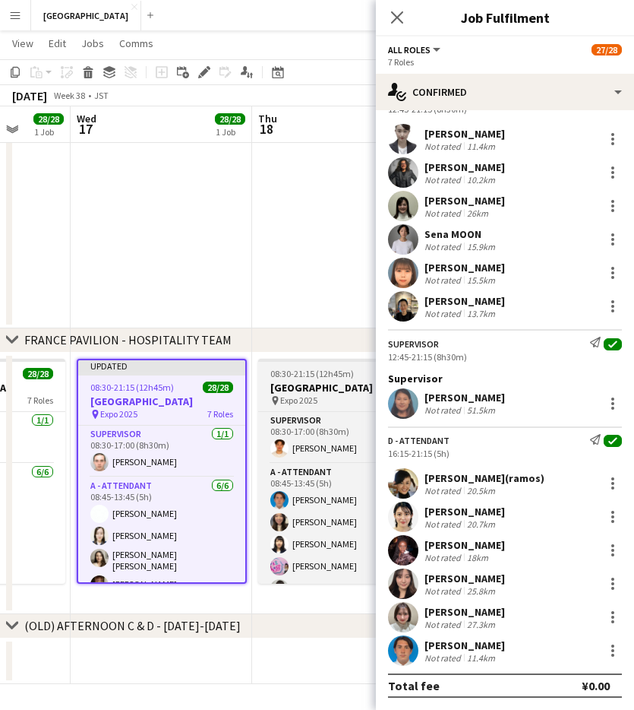
click at [309, 378] on app-job-card "08:30-21:15 (12h45m) 28/28 FRANCE PAVILION pin Expo 2025 7 Roles SUPERVISOR 1/1…" at bounding box center [343, 471] width 170 height 225
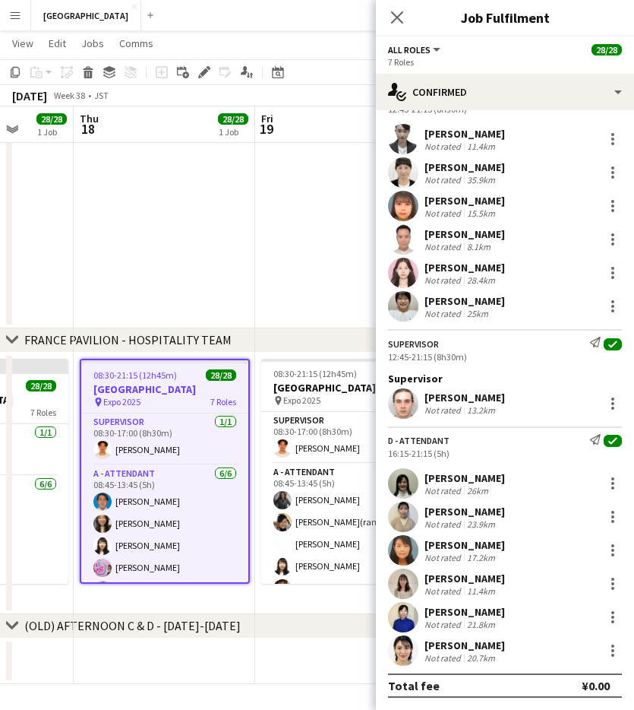
scroll to position [0, 659]
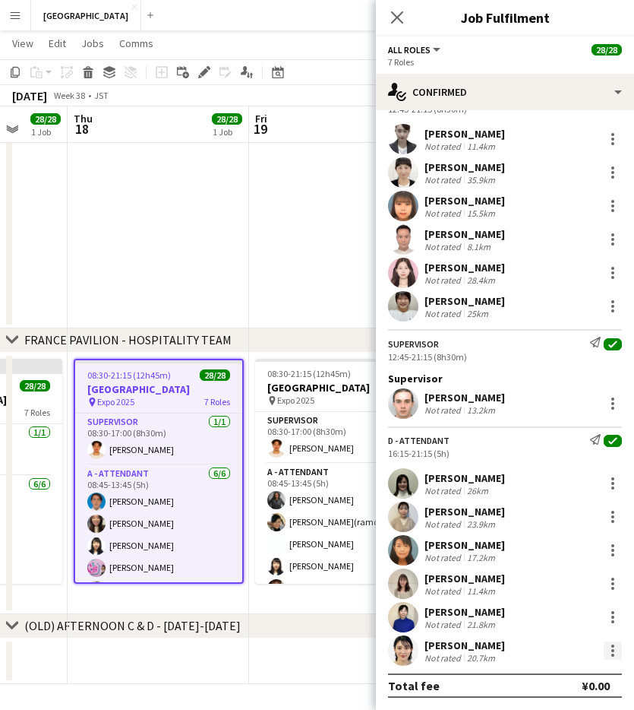
click at [608, 646] on div at bounding box center [613, 650] width 18 height 18
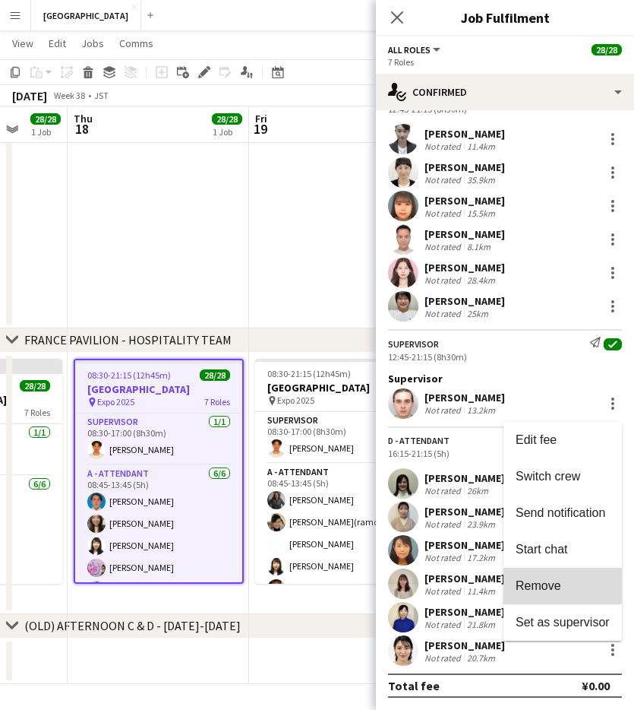
click at [561, 585] on span "Remove" at bounding box center [563, 586] width 94 height 14
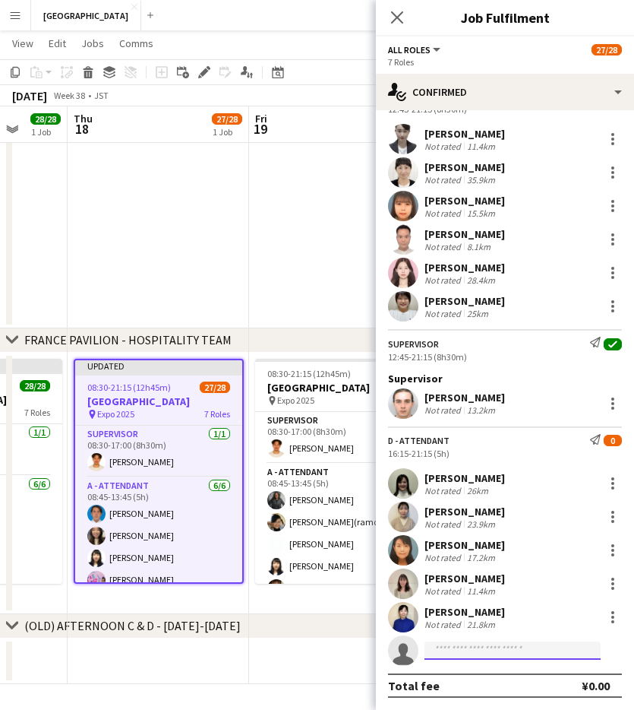
click at [463, 656] on input at bounding box center [513, 650] width 176 height 18
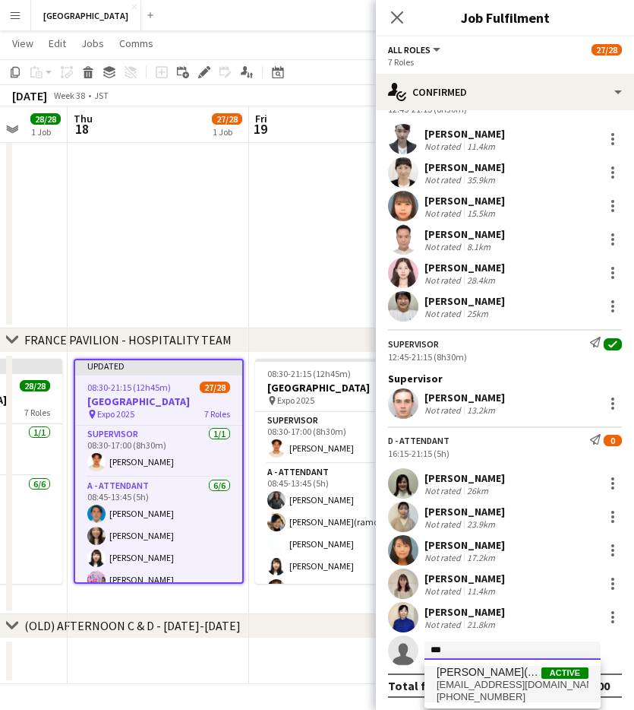
type input "***"
click at [494, 693] on span "+818019488035" at bounding box center [513, 697] width 152 height 12
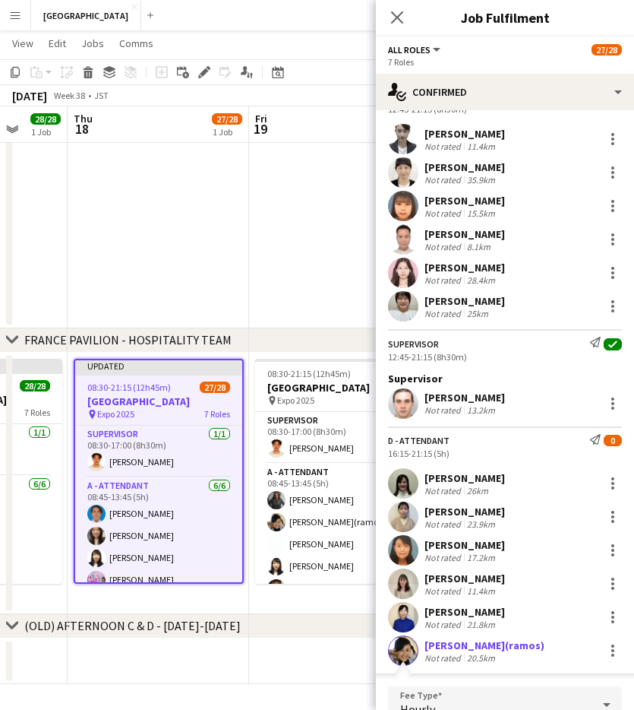
scroll to position [1053, 0]
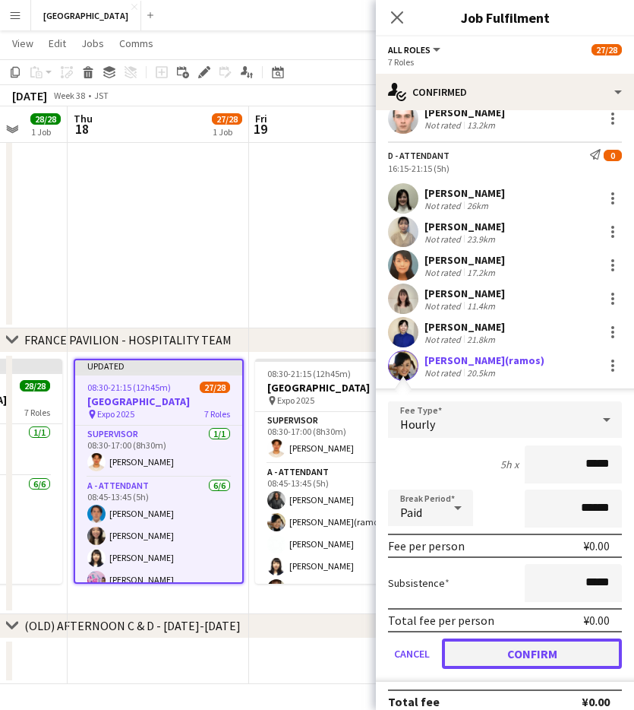
click at [508, 649] on button "Confirm" at bounding box center [532, 653] width 180 height 30
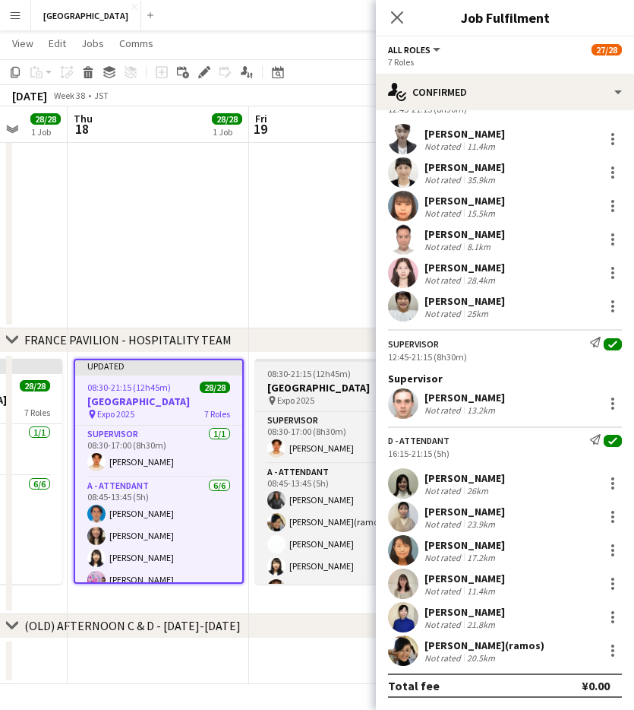
click at [308, 385] on h3 "[GEOGRAPHIC_DATA]" at bounding box center [340, 388] width 170 height 14
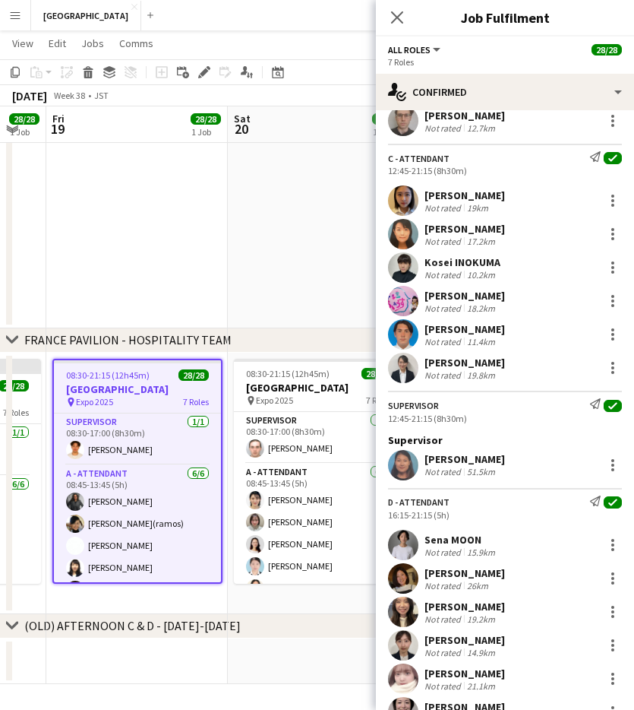
scroll to position [702, 0]
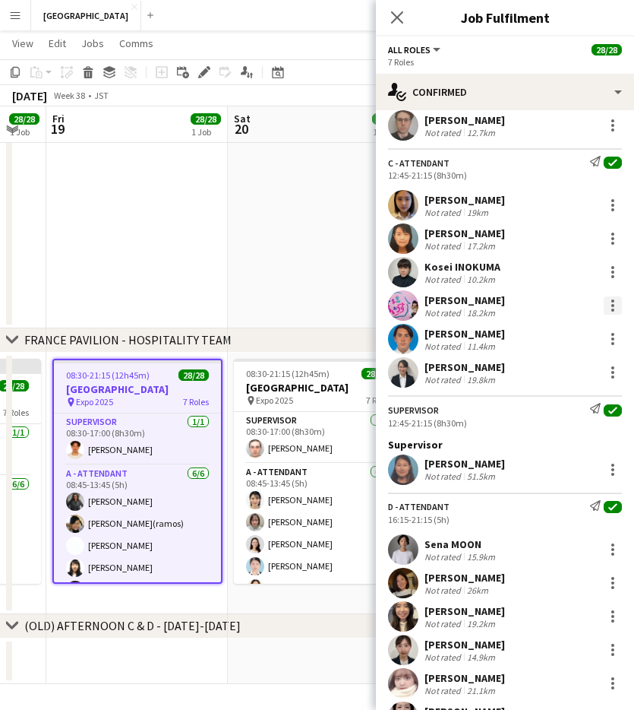
click at [609, 302] on div at bounding box center [613, 305] width 18 height 18
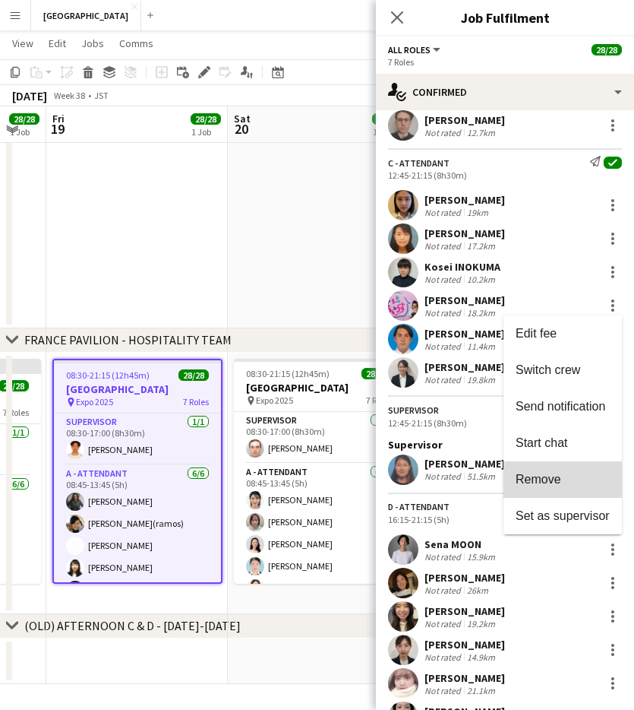
click at [548, 467] on button "Remove" at bounding box center [563, 479] width 119 height 36
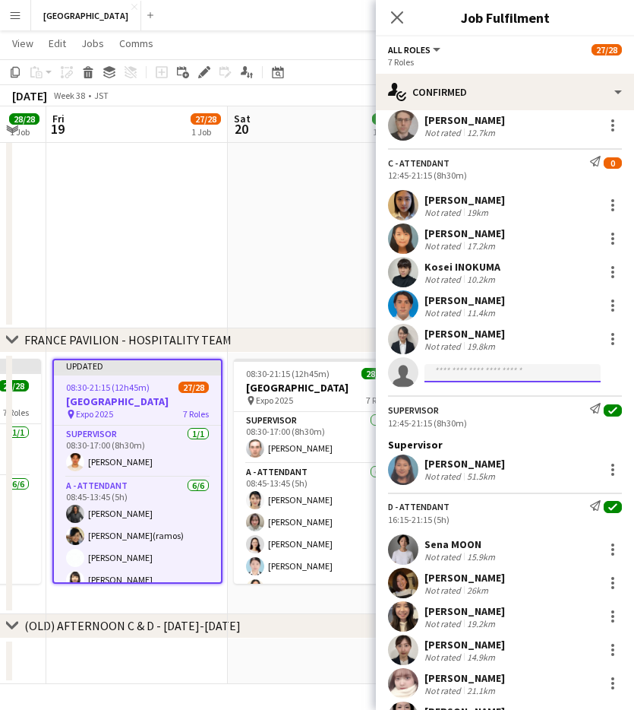
click at [476, 372] on input at bounding box center [513, 373] width 176 height 18
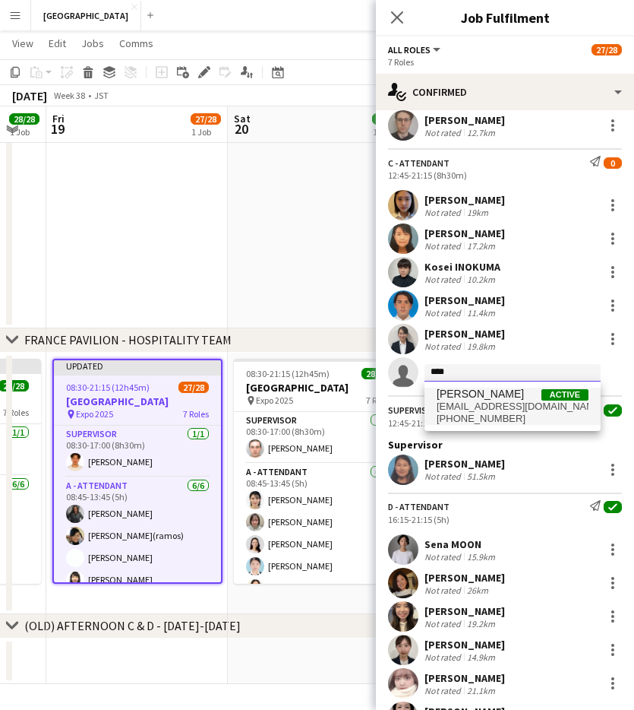
type input "****"
click at [490, 413] on span "+8109057336219" at bounding box center [513, 419] width 152 height 12
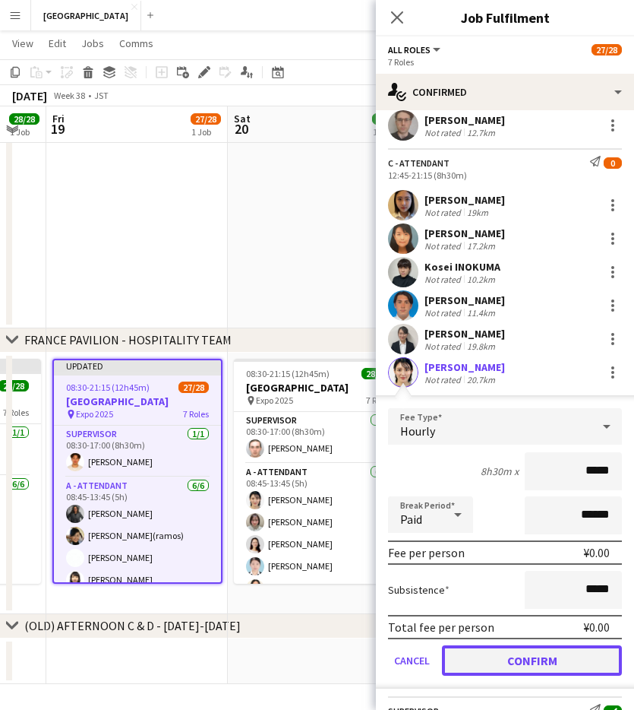
click at [514, 666] on button "Confirm" at bounding box center [532, 660] width 180 height 30
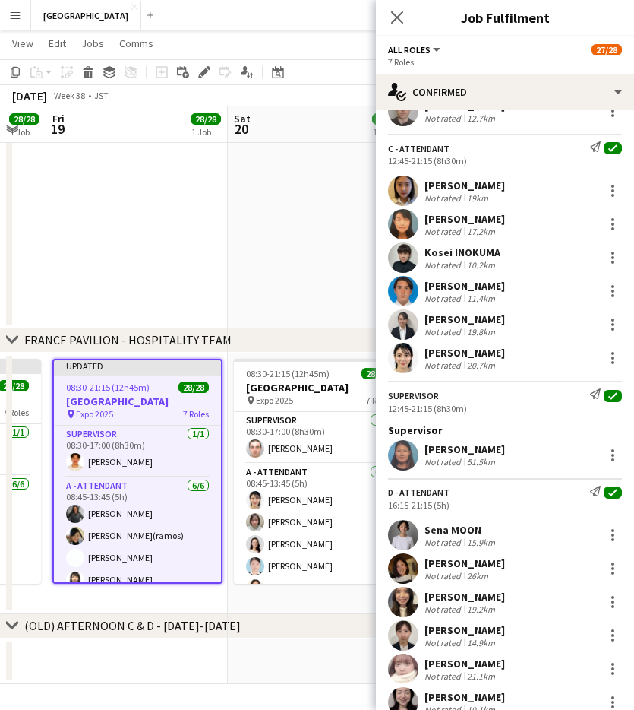
scroll to position [712, 0]
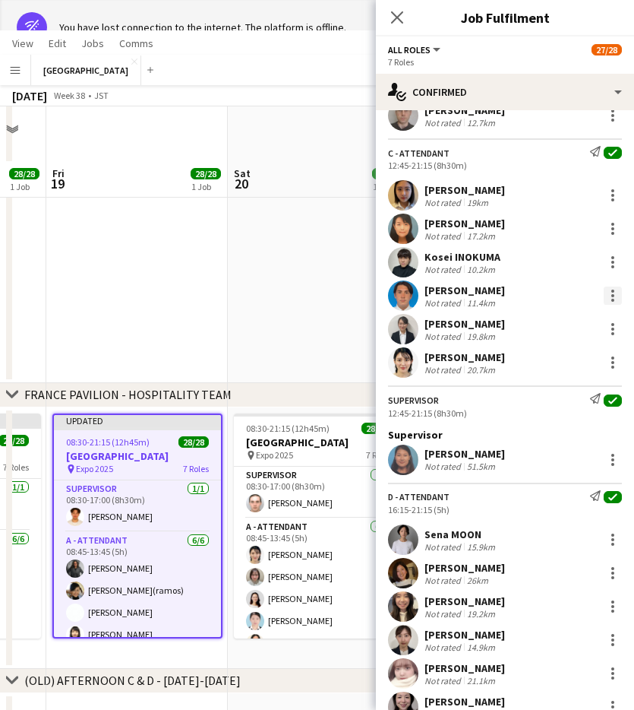
click at [613, 293] on div at bounding box center [613, 295] width 18 height 18
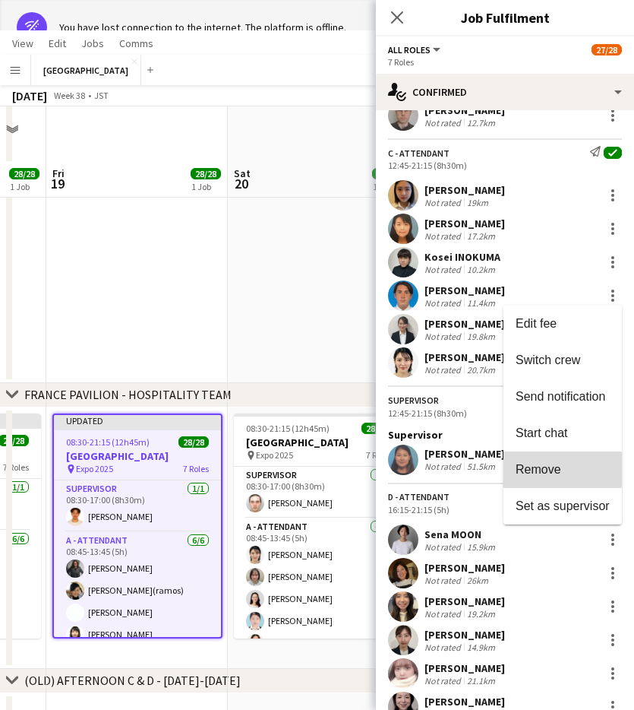
click at [554, 463] on span "Remove" at bounding box center [539, 469] width 46 height 13
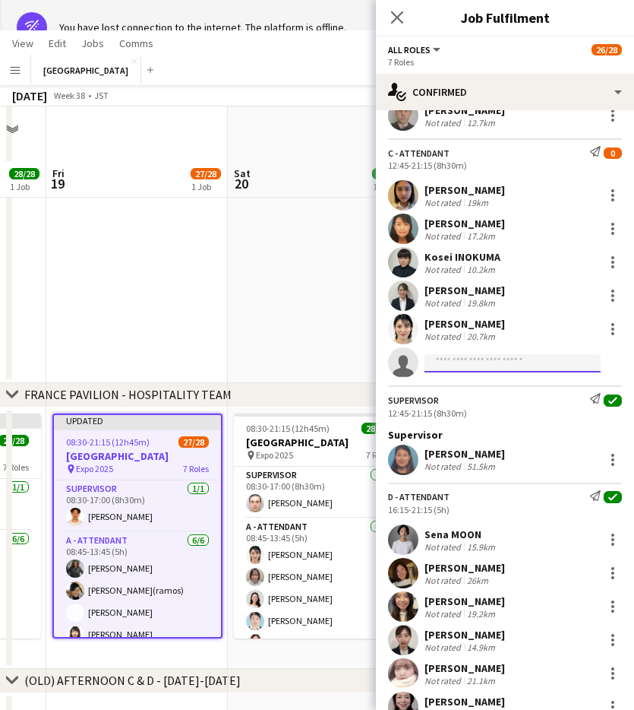
click at [489, 362] on input at bounding box center [513, 363] width 176 height 18
type input "****"
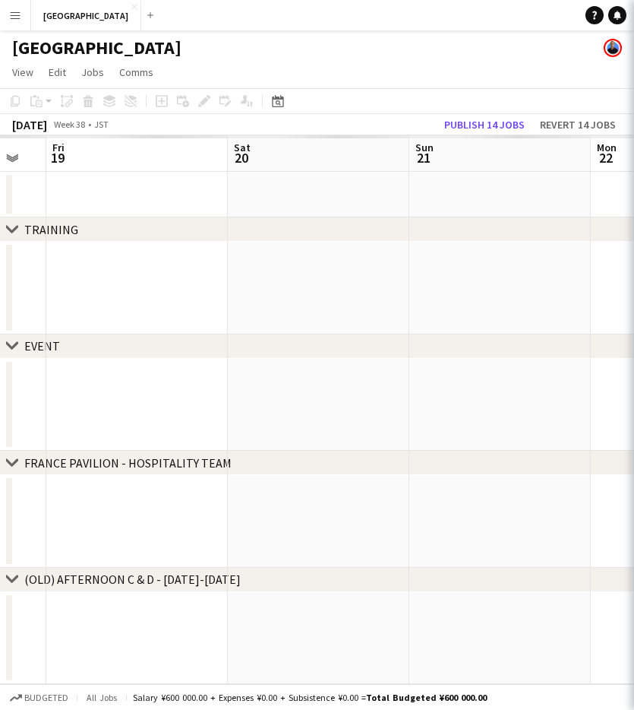
scroll to position [0, 0]
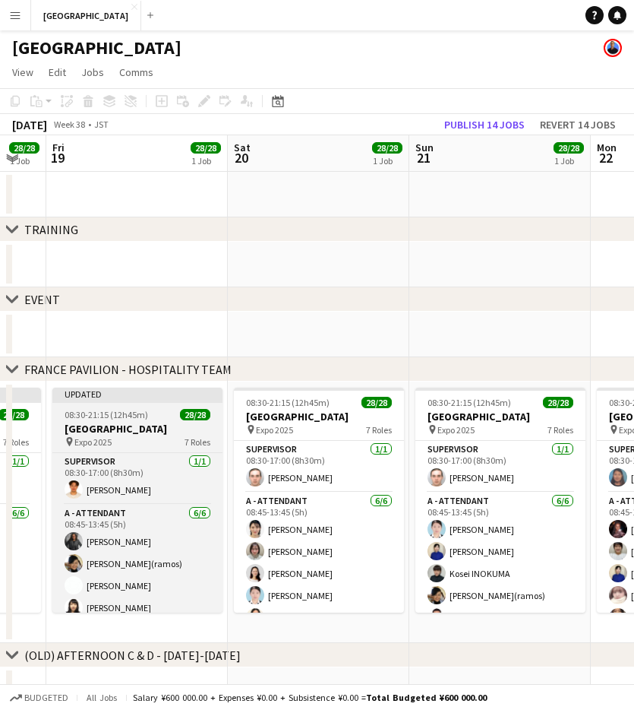
click at [149, 419] on div "08:30-21:15 (12h45m) 28/28" at bounding box center [137, 414] width 170 height 11
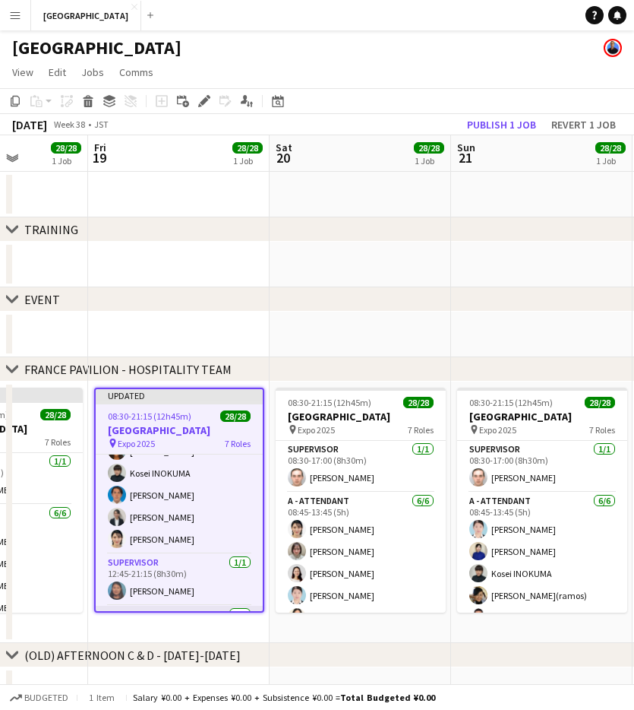
scroll to position [513, 0]
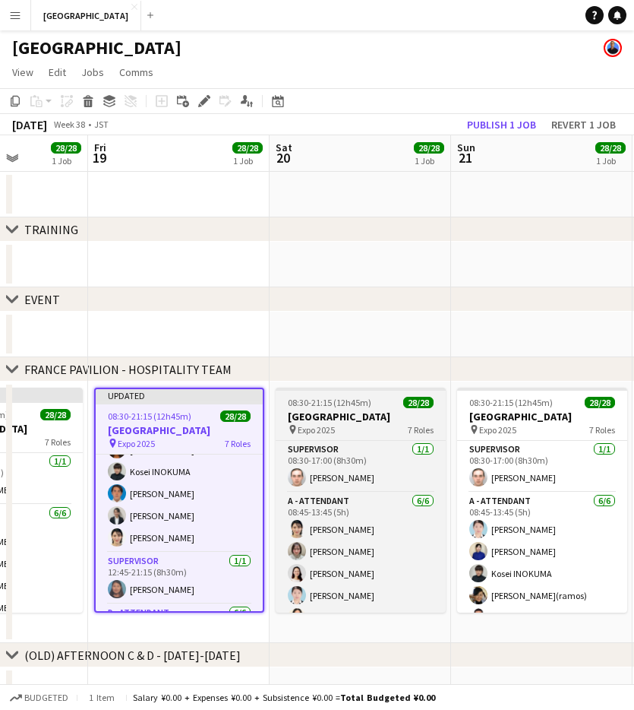
click at [353, 403] on span "08:30-21:15 (12h45m)" at bounding box center [330, 402] width 84 height 11
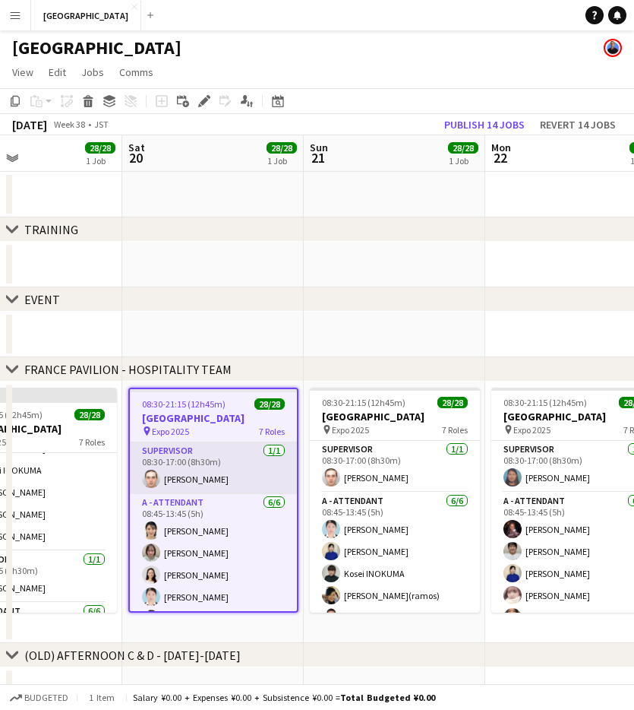
scroll to position [0, 606]
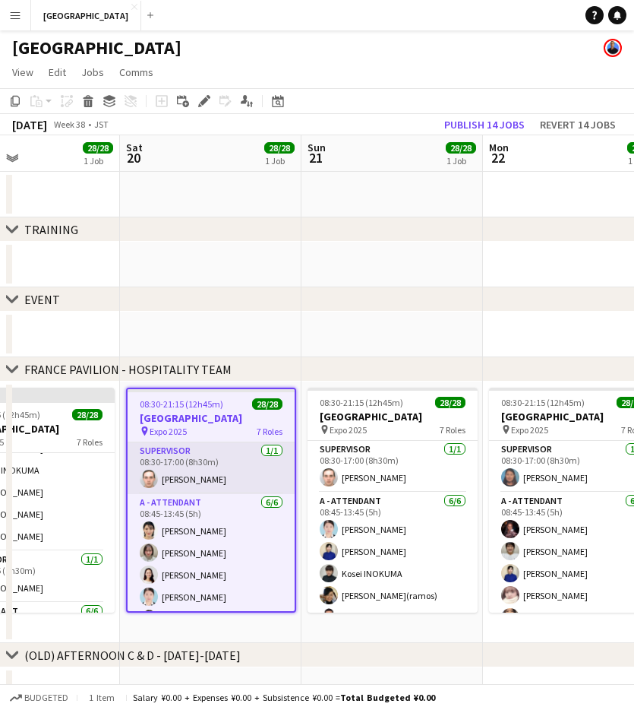
click at [178, 476] on app-card-role "SUPERVISOR [DATE] 08:30-17:00 (8h30m) [PERSON_NAME]" at bounding box center [211, 468] width 167 height 52
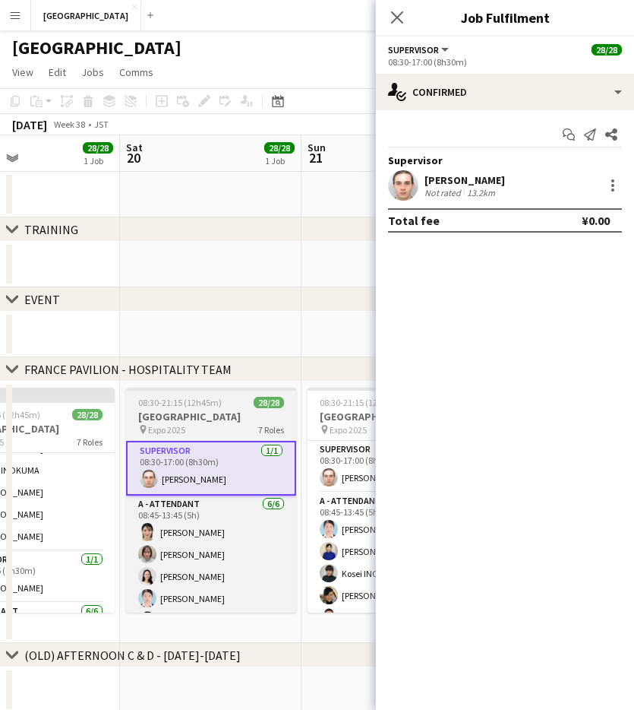
click at [226, 401] on div "08:30-21:15 (12h45m) 28/28" at bounding box center [211, 402] width 170 height 11
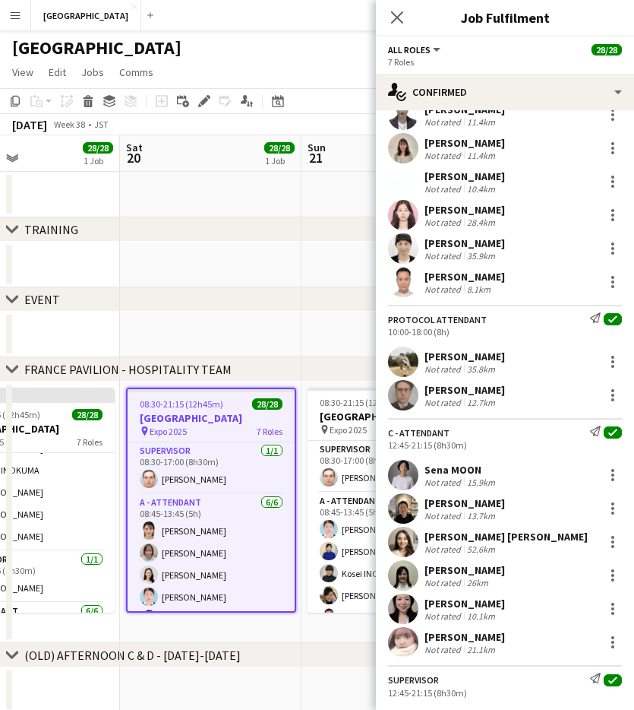
scroll to position [435, 0]
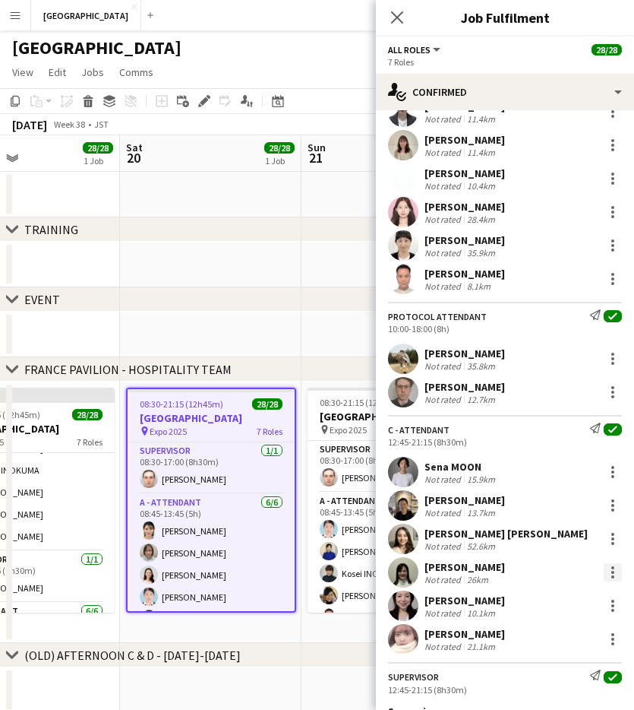
click at [605, 568] on div at bounding box center [613, 572] width 18 height 18
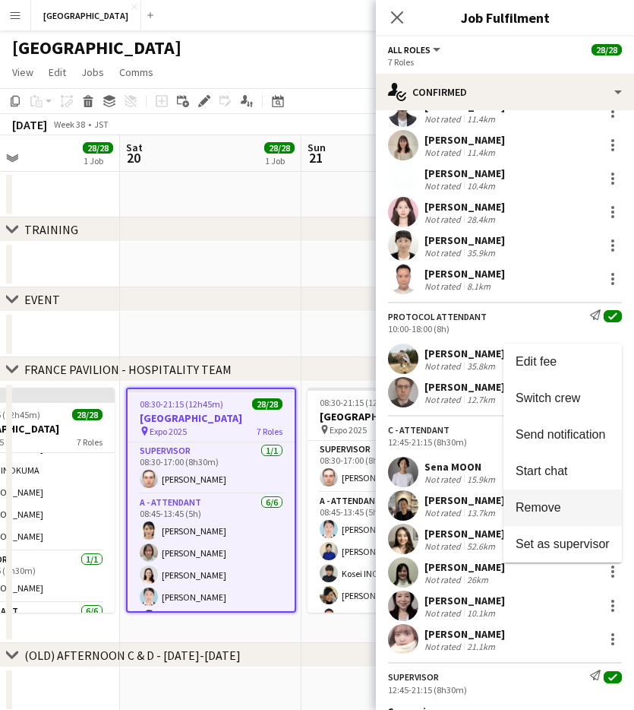
click at [568, 507] on span "Remove" at bounding box center [563, 508] width 94 height 14
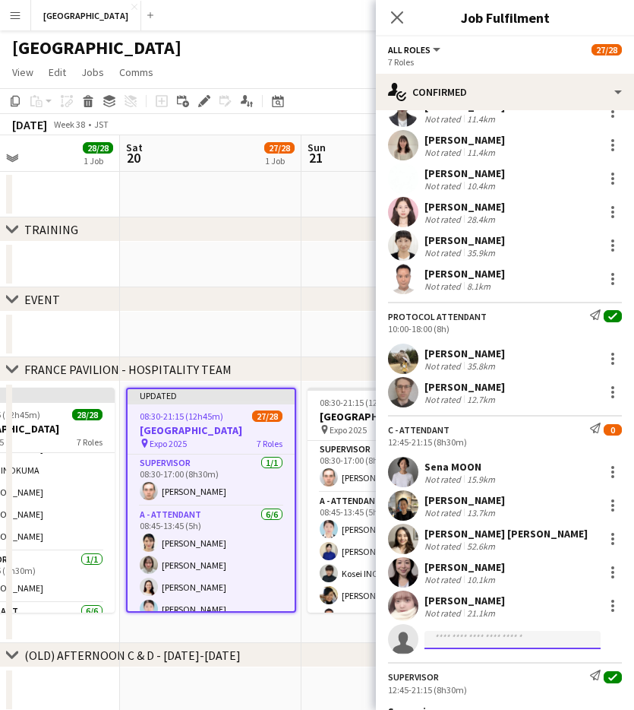
click at [463, 644] on input at bounding box center [513, 640] width 176 height 18
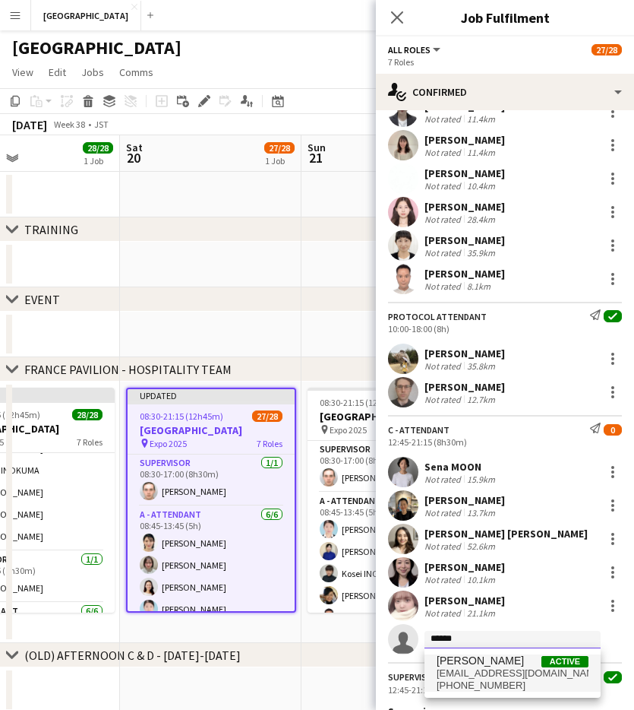
type input "******"
click at [478, 667] on span "chiorinrin1024@gmail.com" at bounding box center [513, 673] width 152 height 12
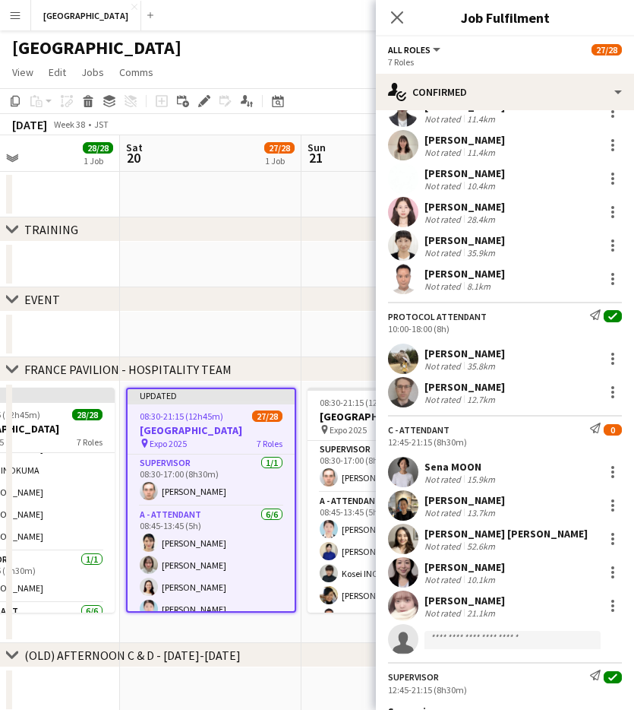
scroll to position [758, 0]
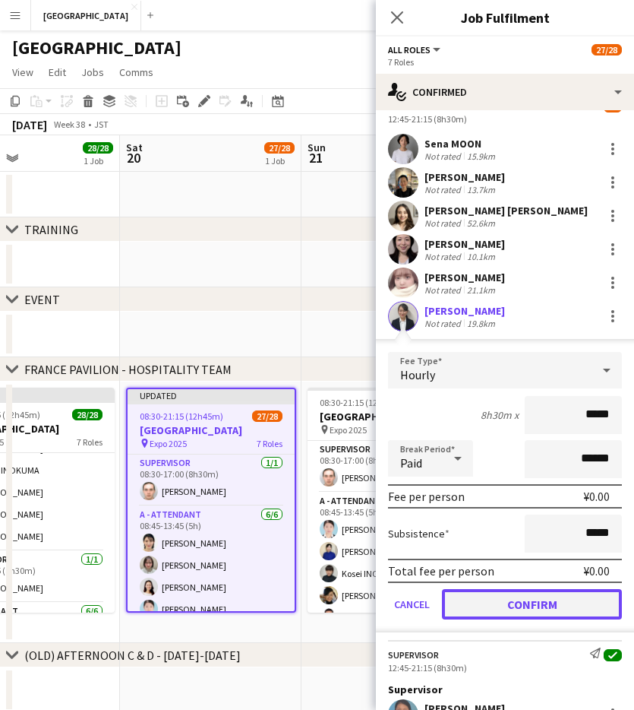
click at [508, 608] on button "Confirm" at bounding box center [532, 604] width 180 height 30
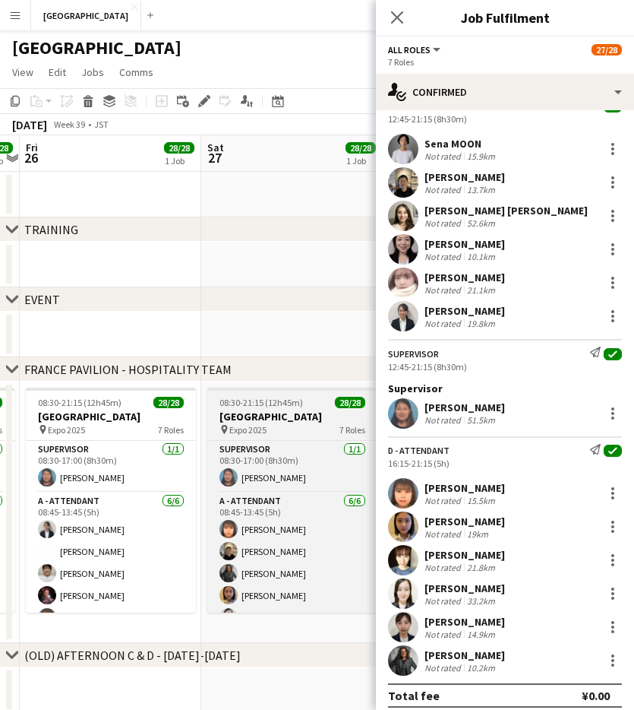
scroll to position [0, 527]
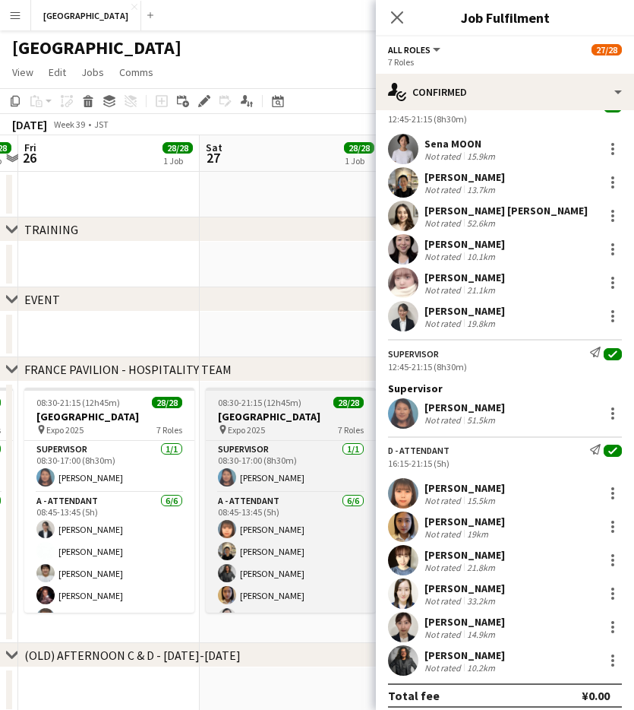
click at [262, 425] on span "Expo 2025" at bounding box center [246, 429] width 37 height 11
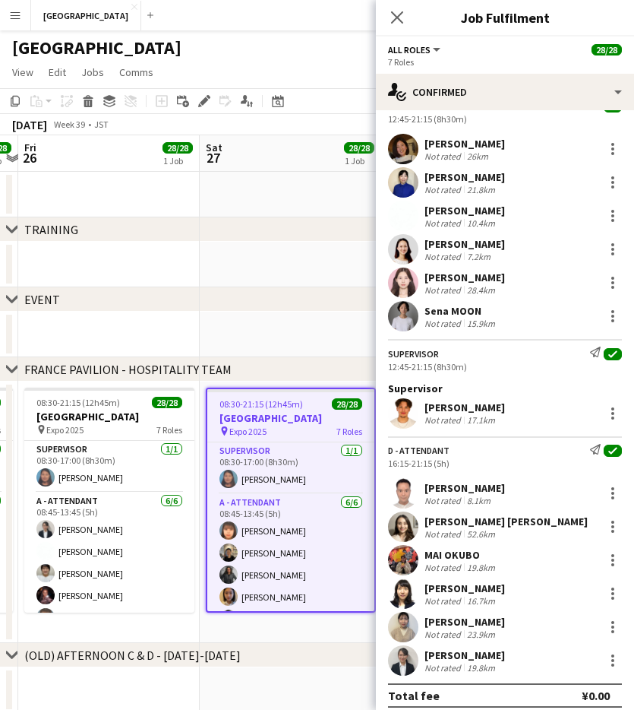
scroll to position [768, 0]
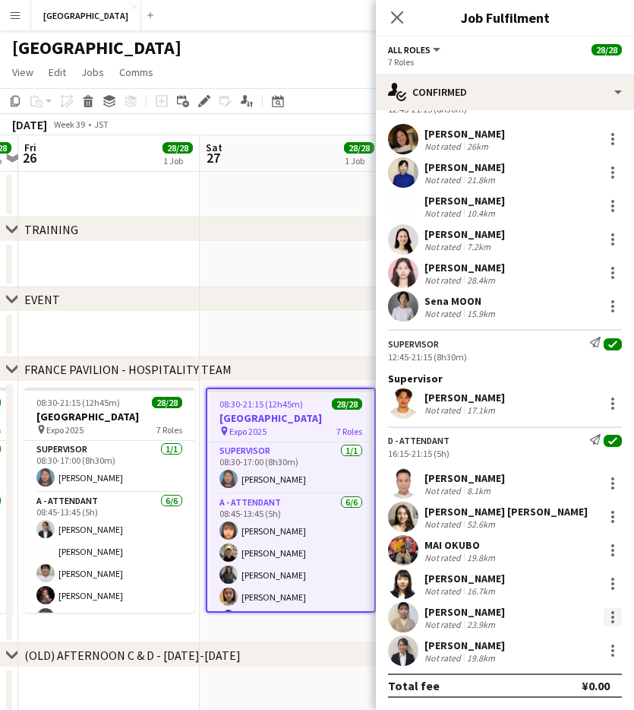
click at [615, 616] on div at bounding box center [613, 617] width 18 height 18
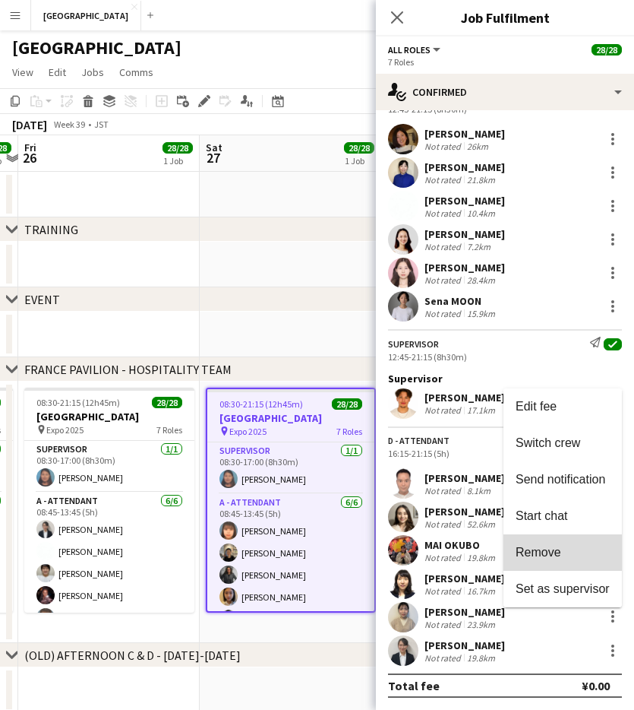
click at [575, 546] on span "Remove" at bounding box center [563, 553] width 94 height 14
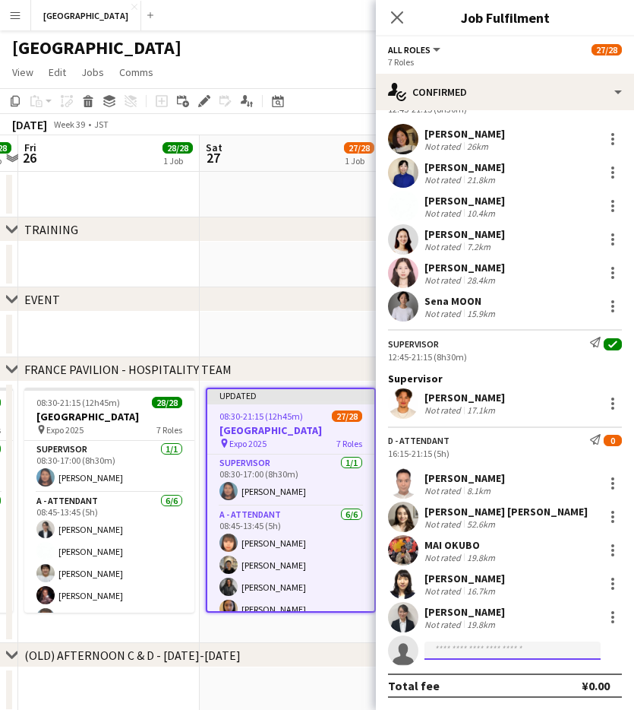
click at [467, 642] on input at bounding box center [513, 650] width 176 height 18
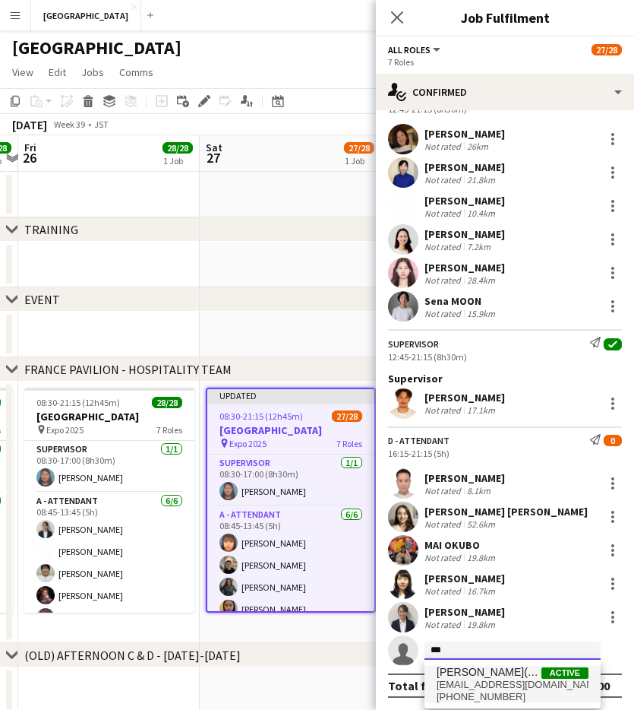
type input "***"
click at [469, 681] on span "riemon99@icloud.com" at bounding box center [513, 685] width 152 height 12
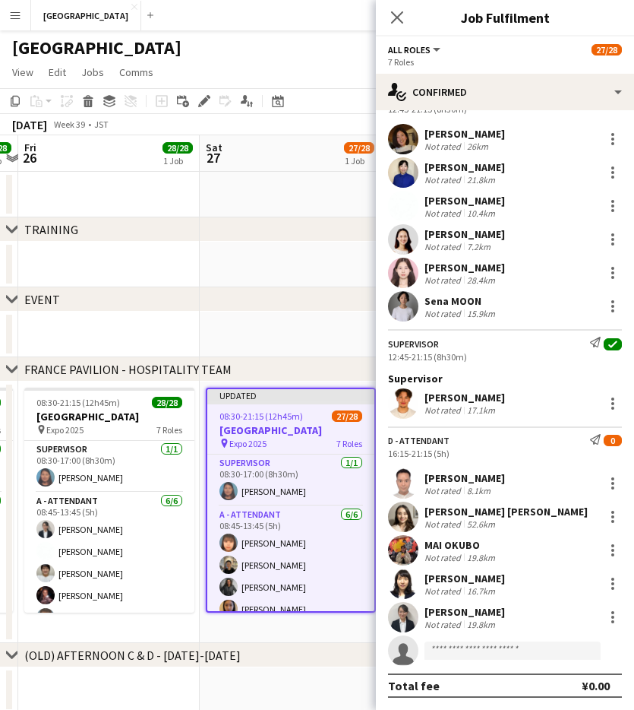
scroll to position [1053, 0]
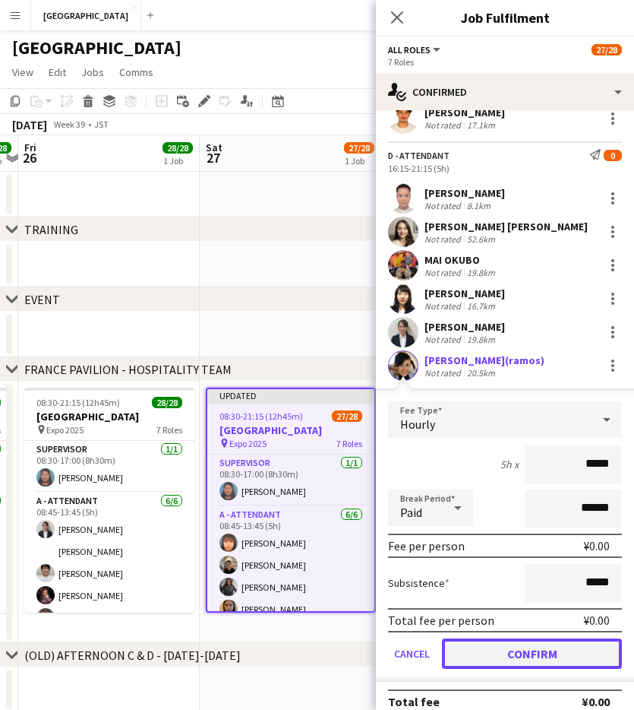
click at [506, 653] on button "Confirm" at bounding box center [532, 653] width 180 height 30
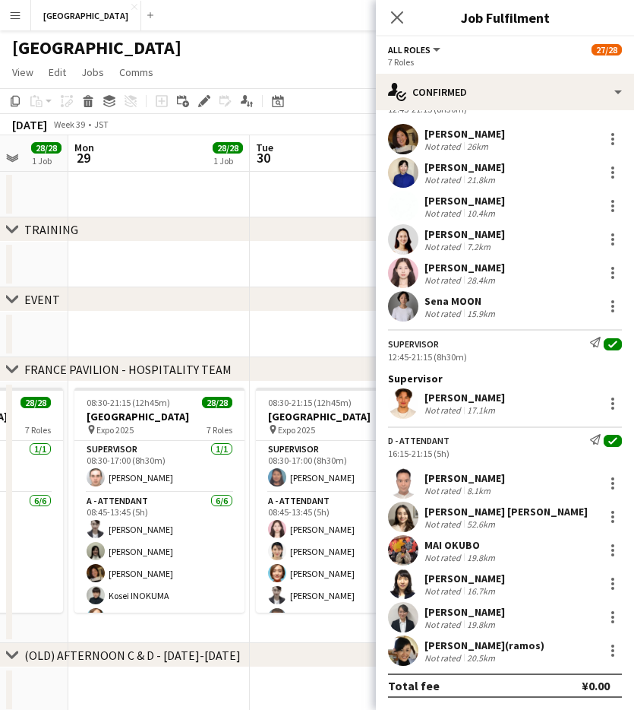
scroll to position [0, 677]
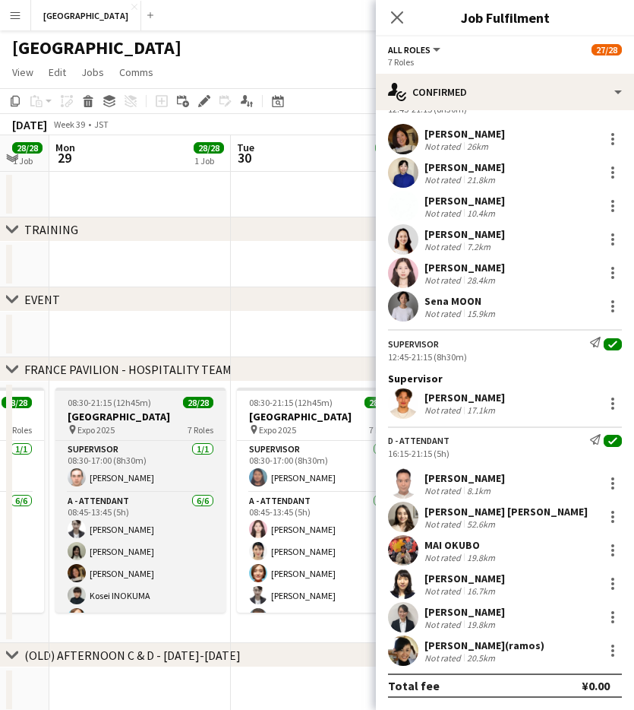
click at [141, 433] on div "pin Expo 2025 7 Roles" at bounding box center [140, 429] width 170 height 12
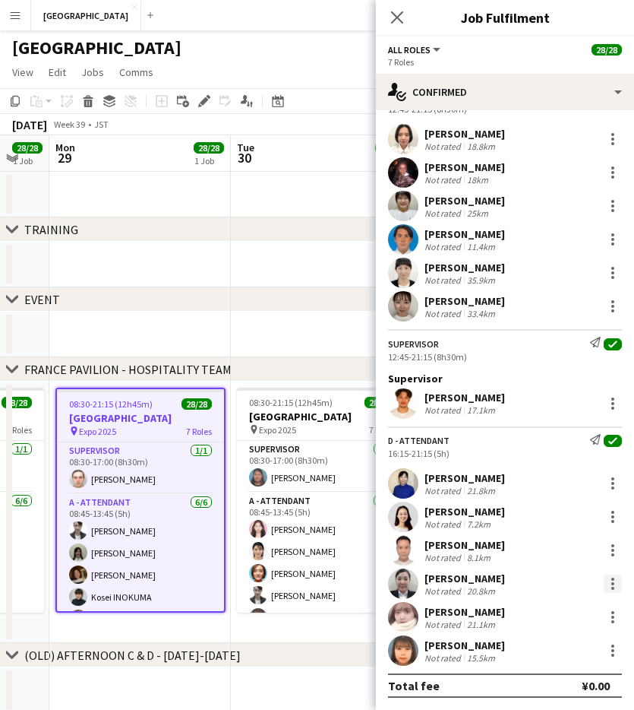
click at [608, 578] on div at bounding box center [613, 583] width 18 height 18
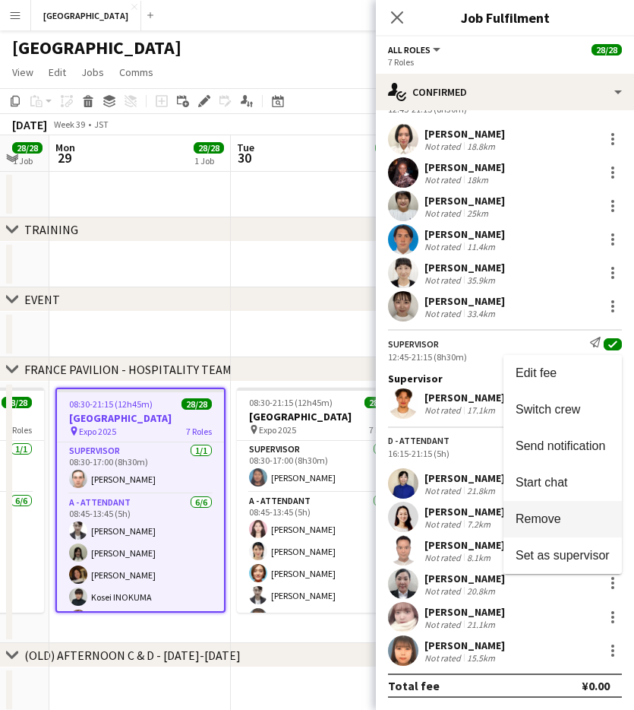
click at [572, 514] on span "Remove" at bounding box center [563, 519] width 94 height 14
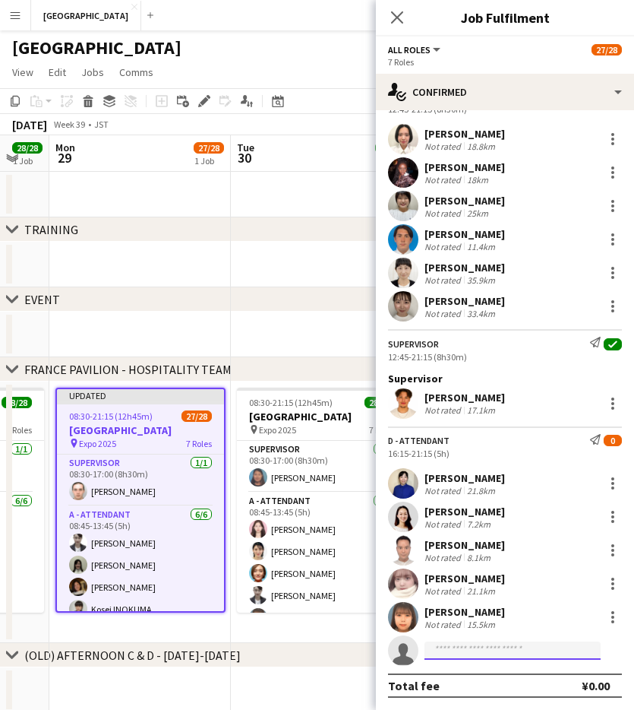
click at [484, 645] on input at bounding box center [513, 650] width 176 height 18
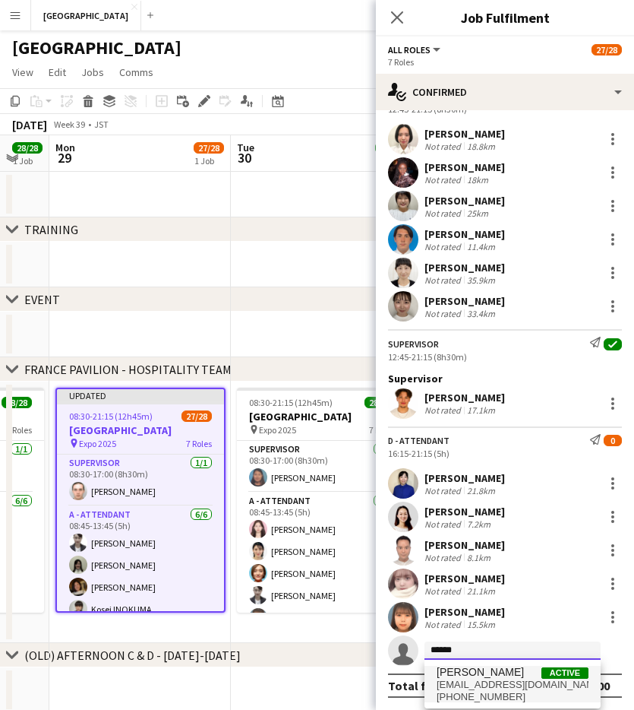
type input "******"
click at [470, 674] on span "[PERSON_NAME]" at bounding box center [480, 672] width 87 height 13
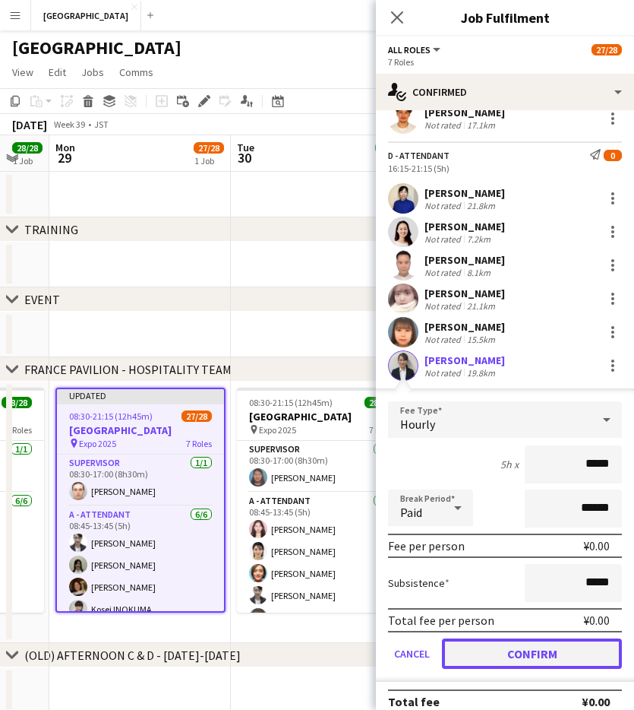
click at [522, 656] on button "Confirm" at bounding box center [532, 653] width 180 height 30
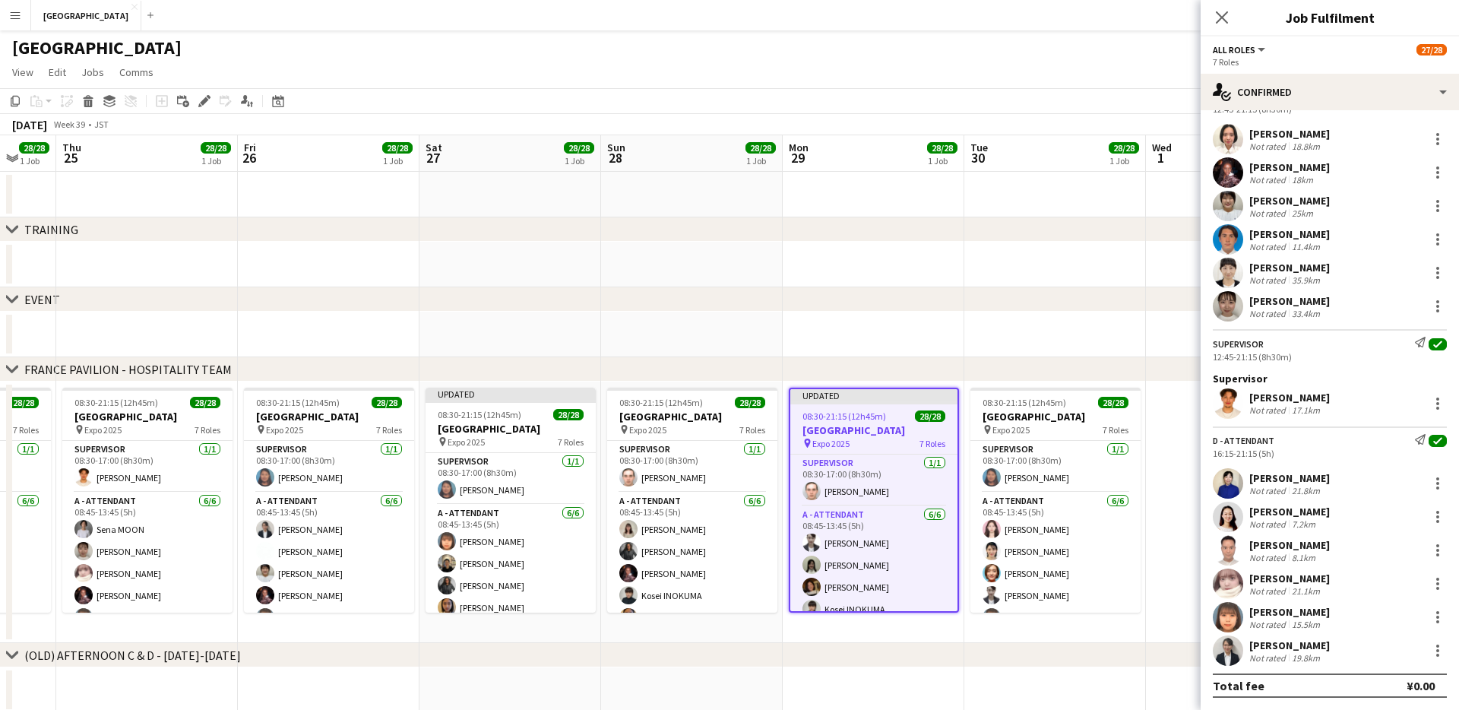
scroll to position [0, 482]
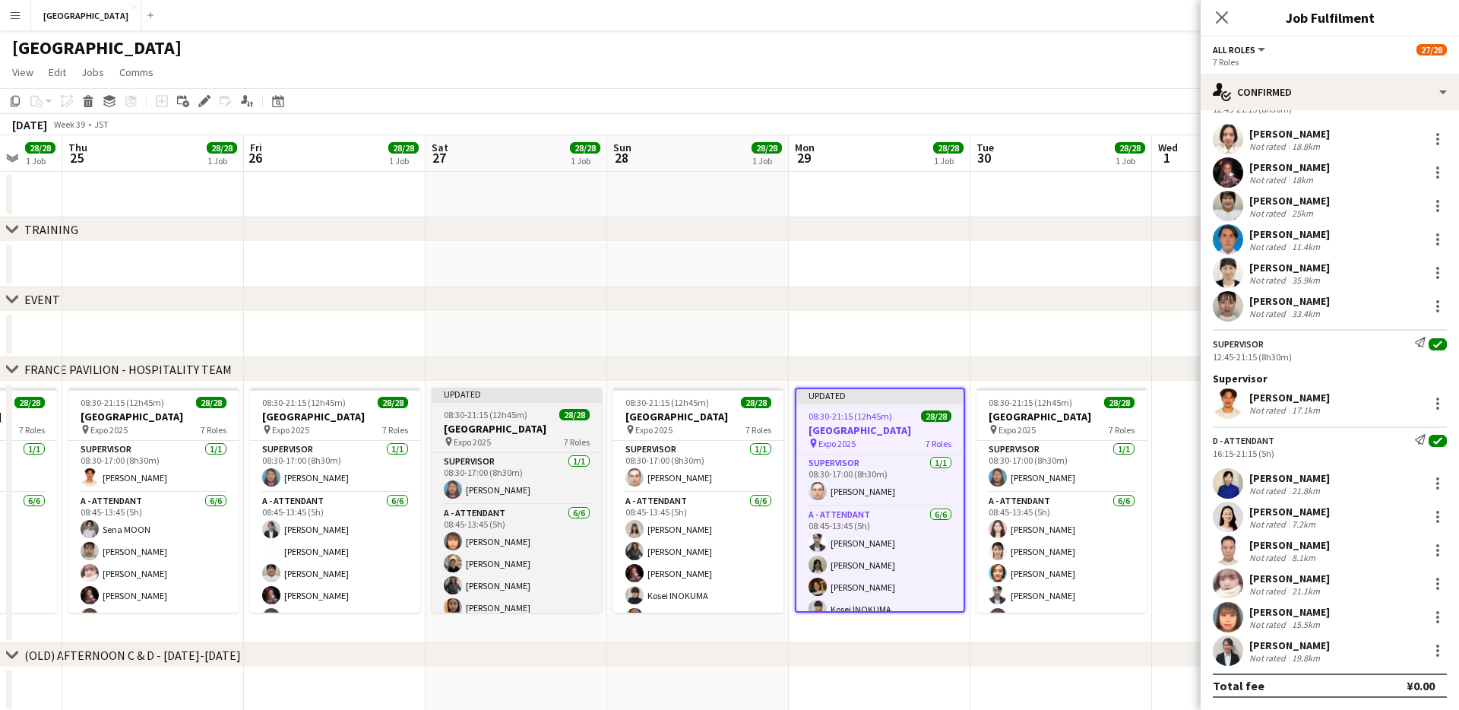
drag, startPoint x: 504, startPoint y: 433, endPoint x: 437, endPoint y: 419, distance: 68.4
click at [504, 433] on h3 "[GEOGRAPHIC_DATA]" at bounding box center [517, 429] width 170 height 14
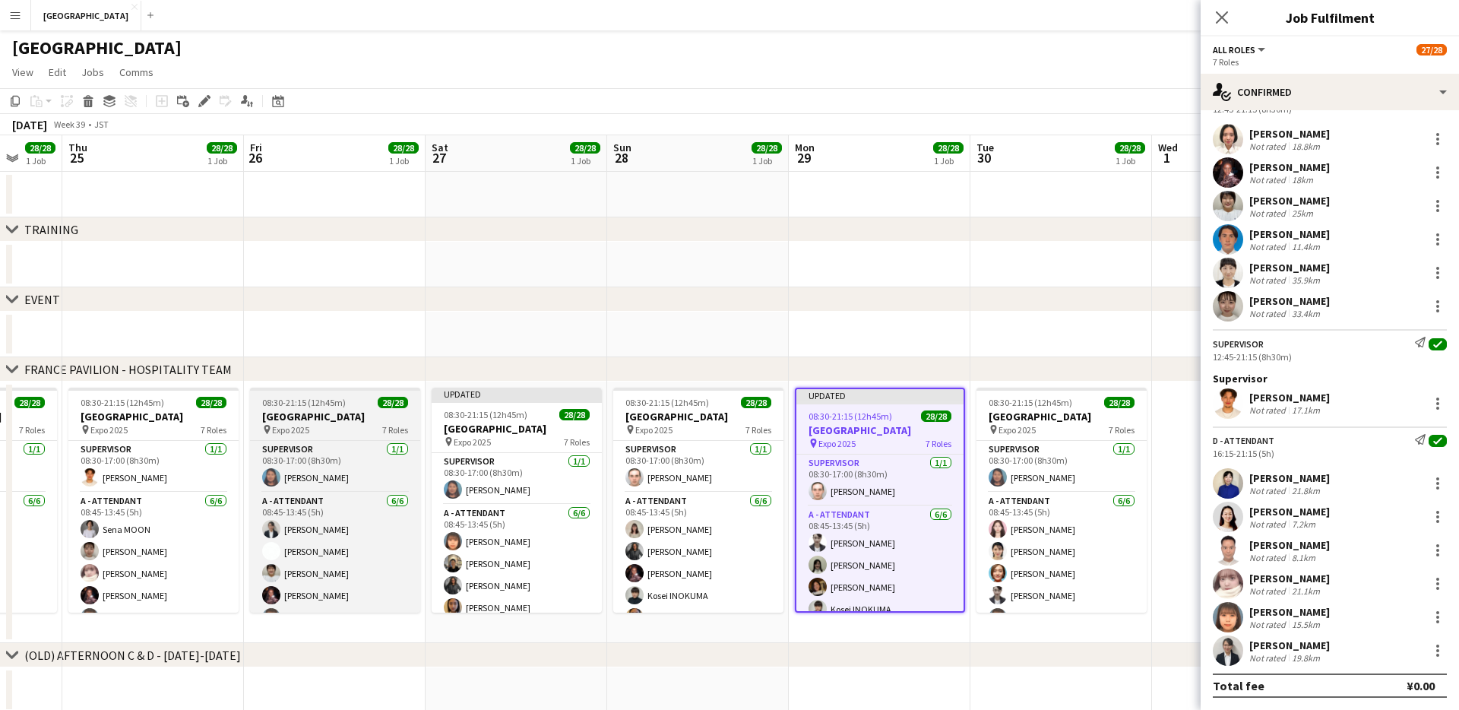
scroll to position [1203, 0]
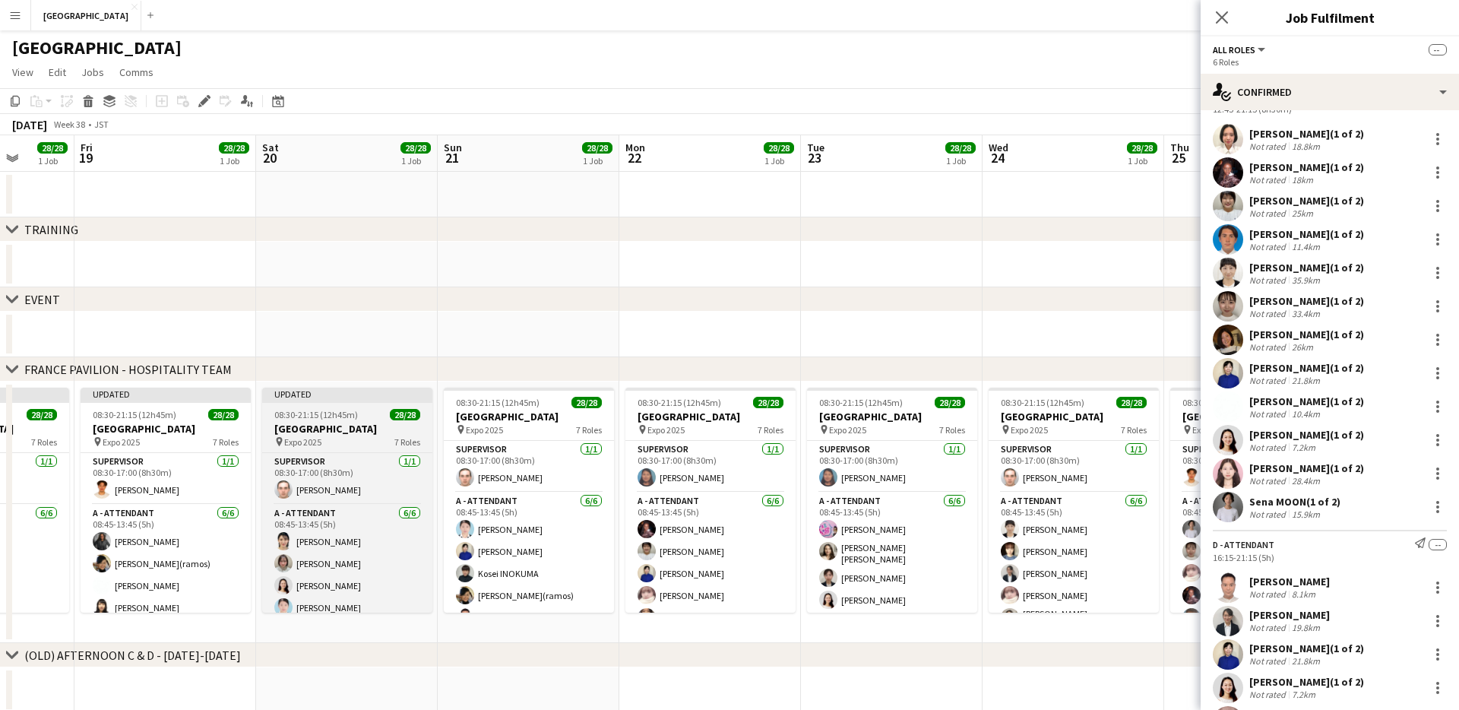
drag, startPoint x: 386, startPoint y: 421, endPoint x: 298, endPoint y: 423, distance: 88.2
click at [385, 422] on h3 "[GEOGRAPHIC_DATA]" at bounding box center [347, 429] width 170 height 14
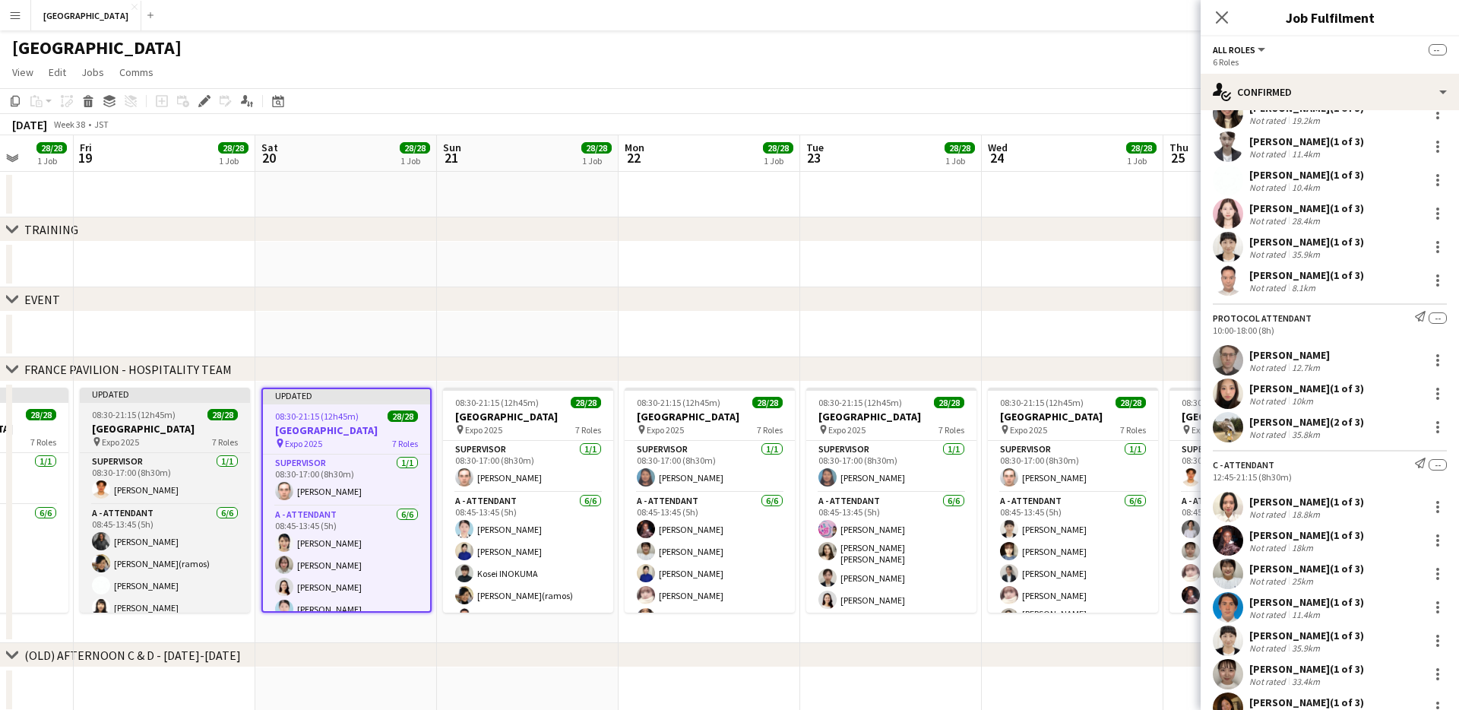
scroll to position [1571, 0]
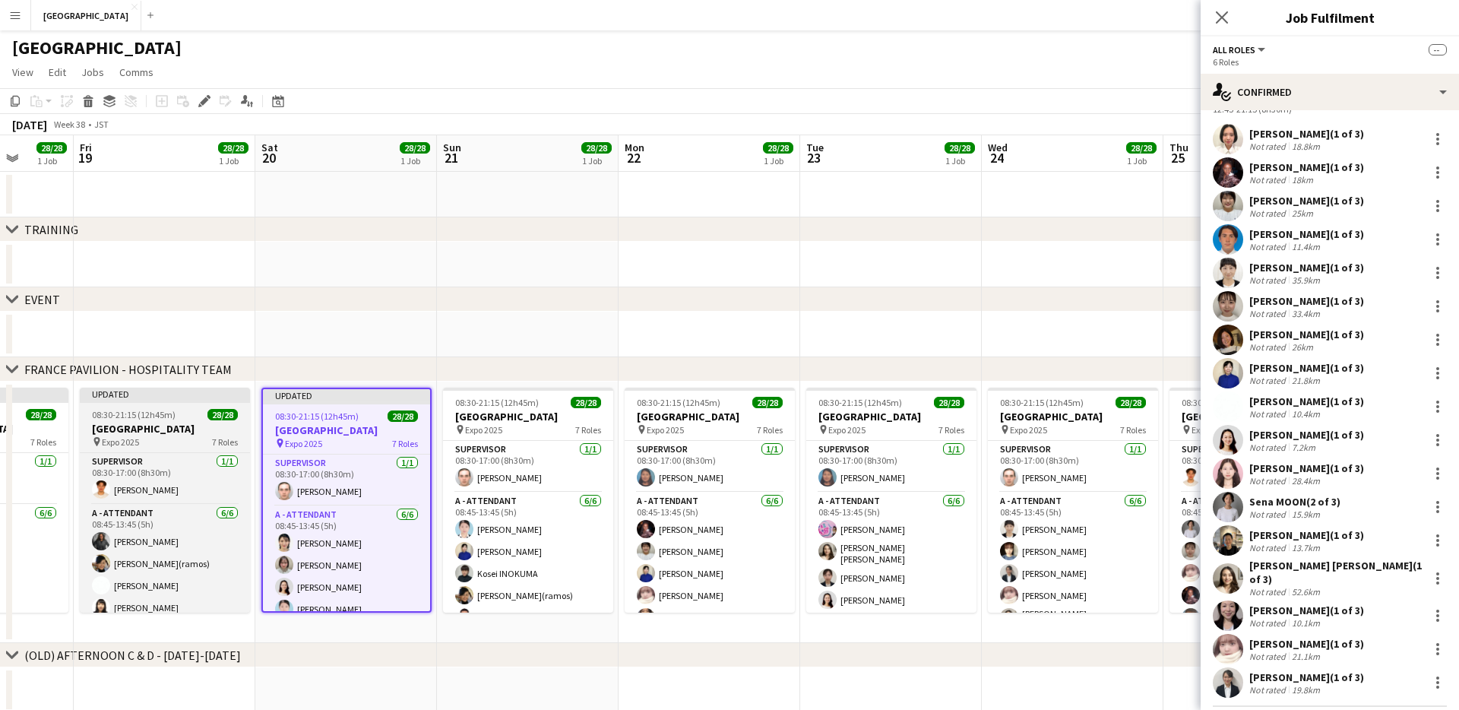
drag, startPoint x: 194, startPoint y: 429, endPoint x: 185, endPoint y: 428, distance: 9.1
click at [192, 429] on h3 "[GEOGRAPHIC_DATA]" at bounding box center [165, 429] width 170 height 14
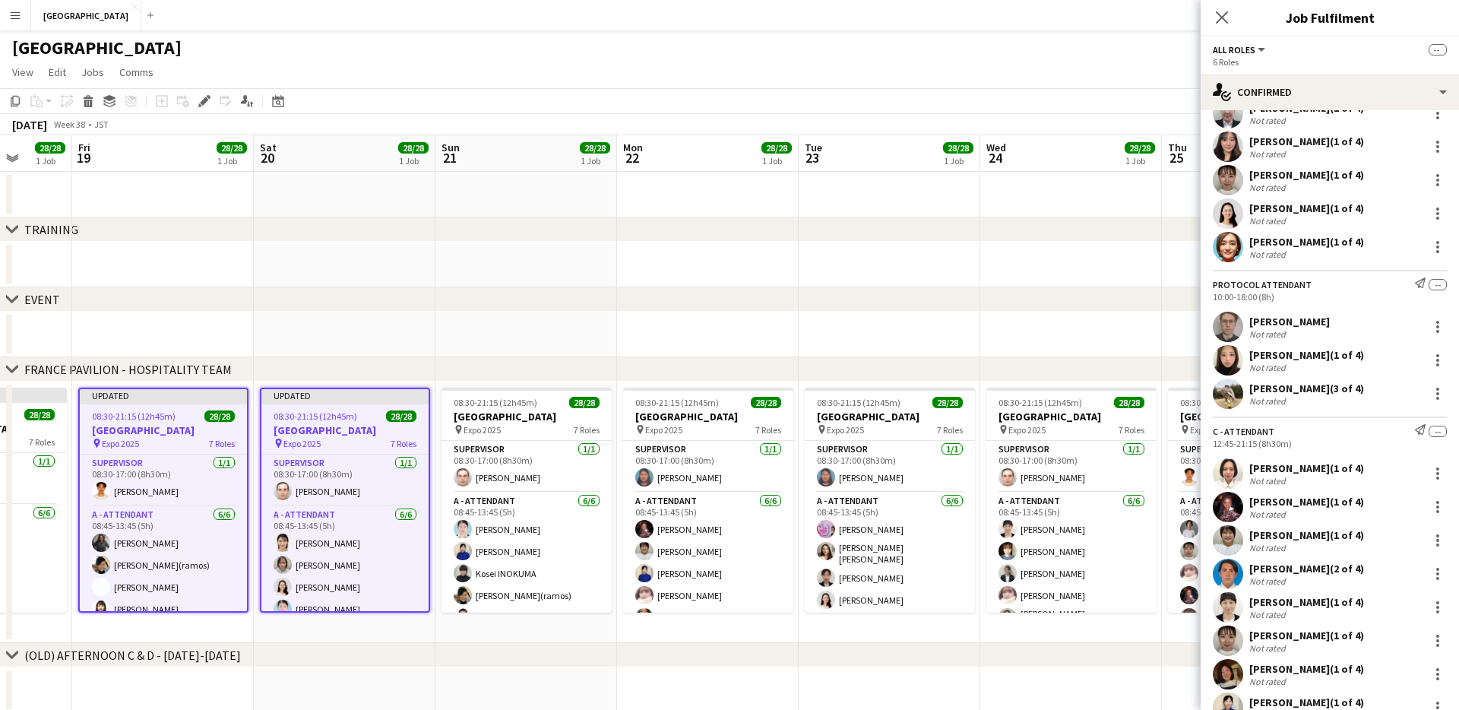
scroll to position [1905, 0]
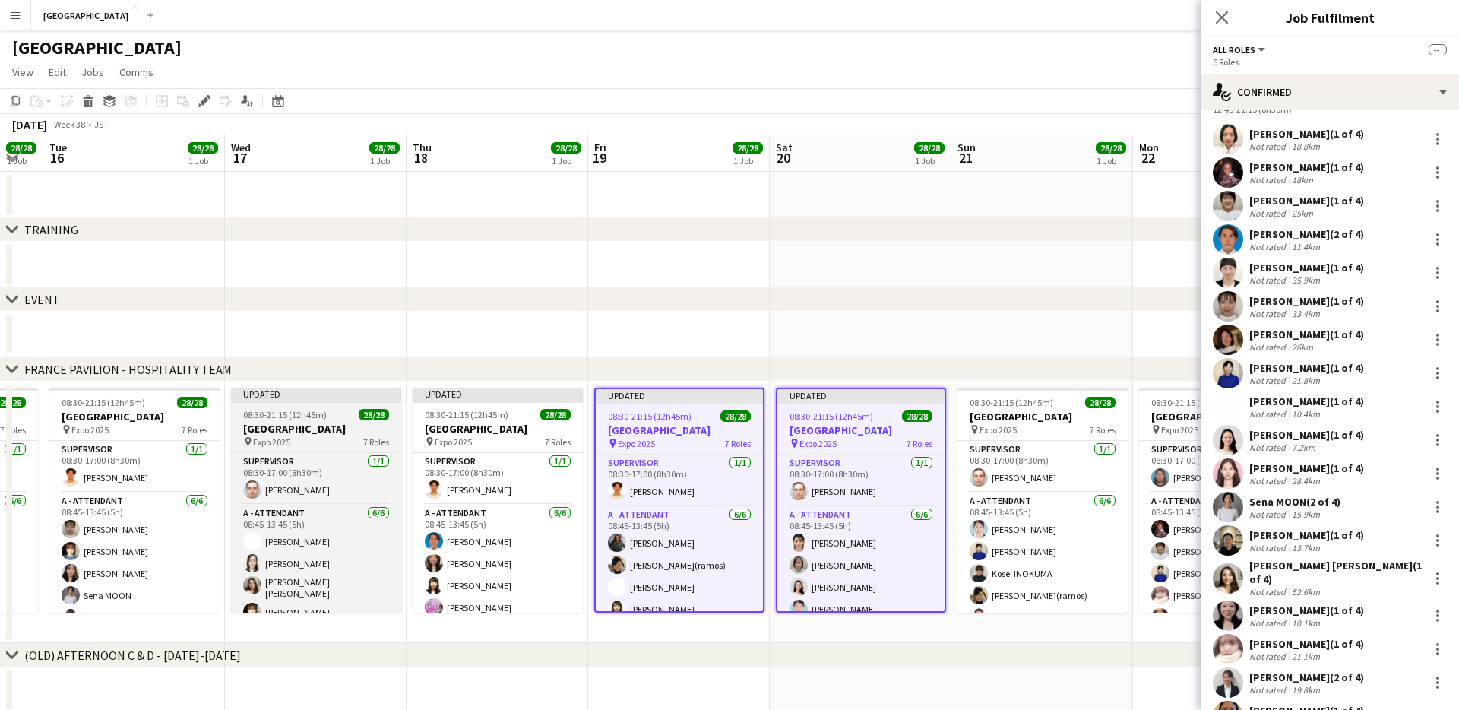
drag, startPoint x: 461, startPoint y: 403, endPoint x: 391, endPoint y: 412, distance: 71.2
click at [460, 403] on app-job-card "Updated 08:30-21:15 (12h45m) 28/28 FRANCE PAVILION pin Expo 2025 7 Roles SUPERV…" at bounding box center [498, 499] width 170 height 225
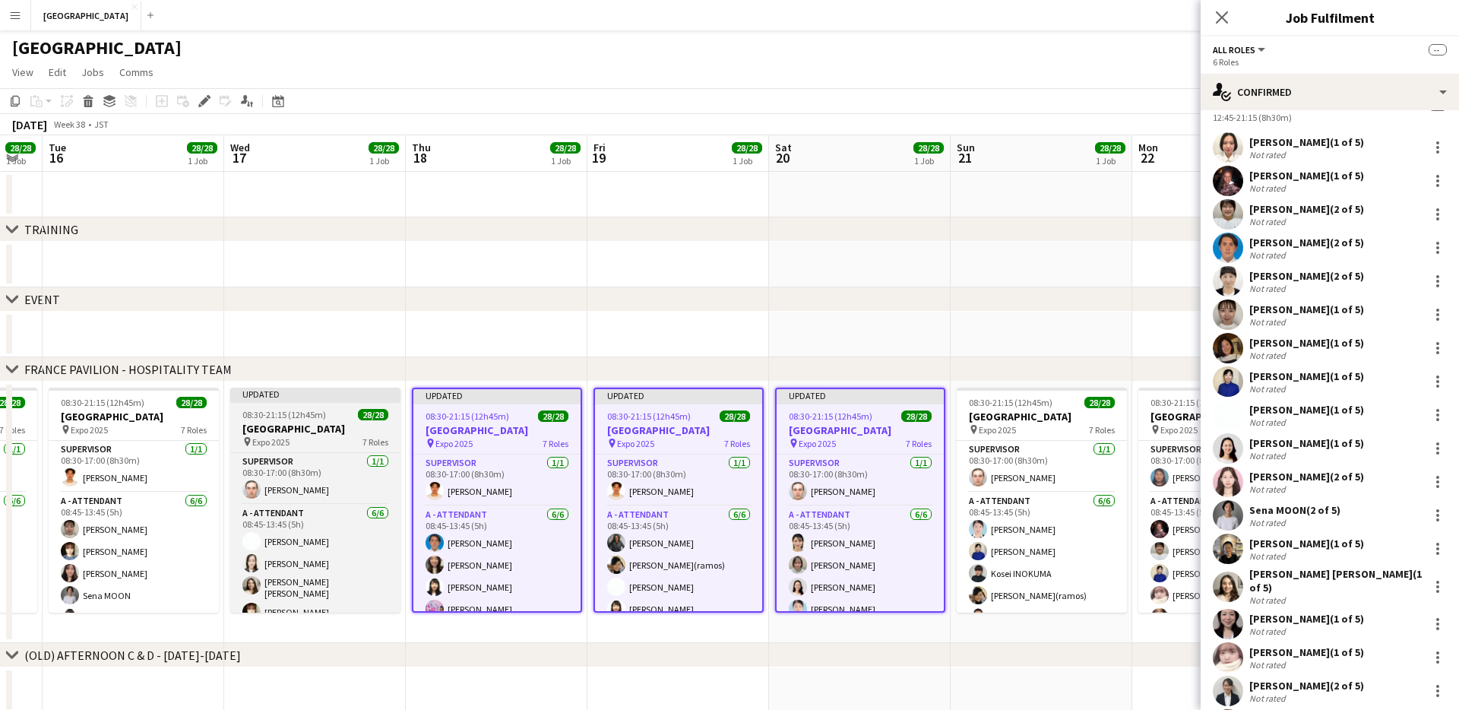
click at [343, 416] on div "08:30-21:15 (12h45m) 28/28" at bounding box center [315, 414] width 170 height 11
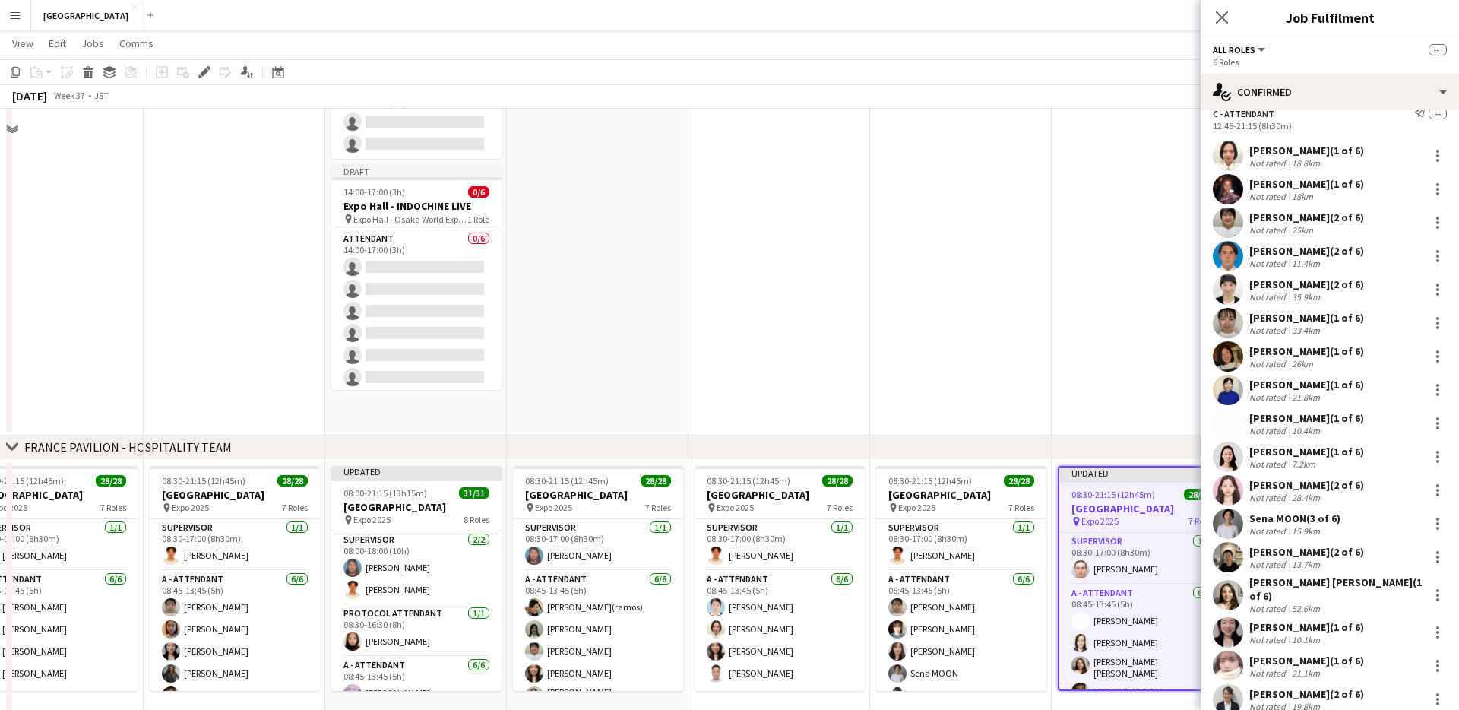
scroll to position [403, 0]
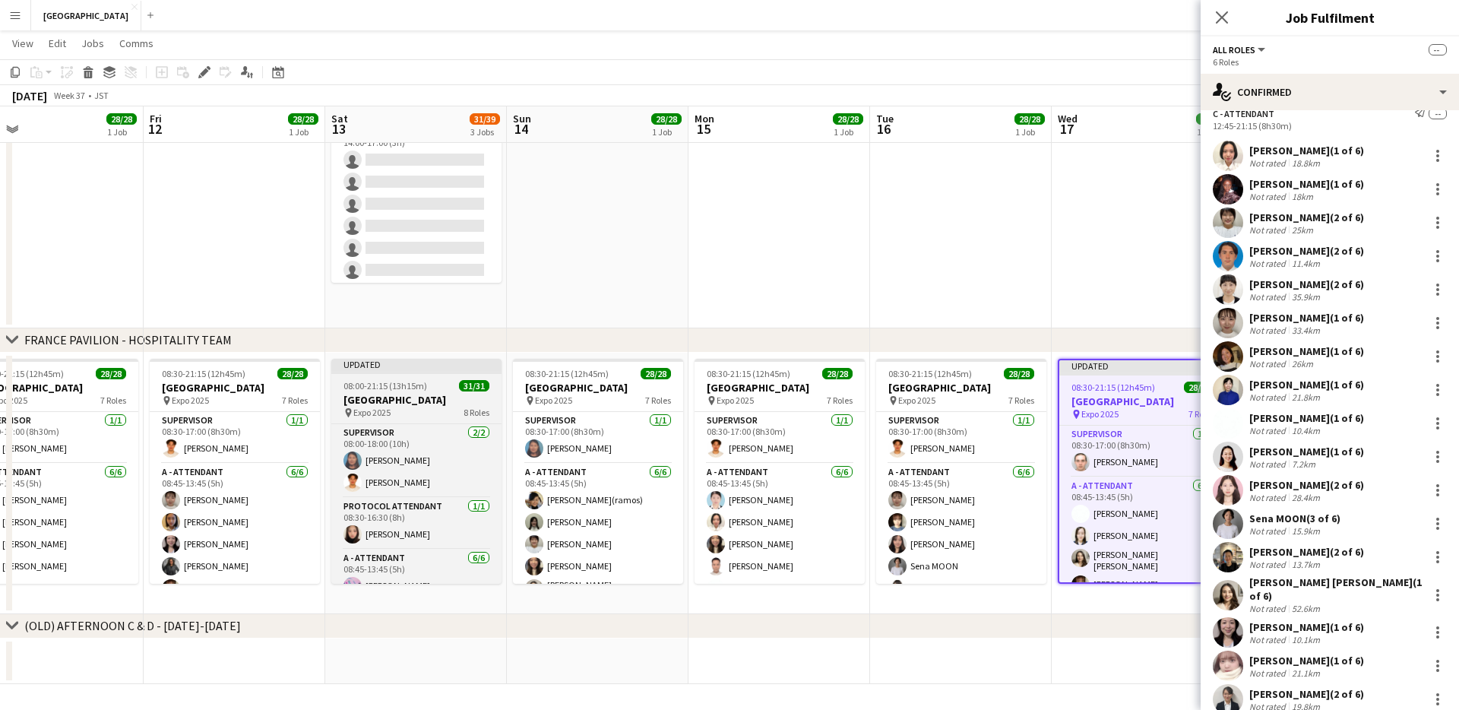
click at [391, 394] on h3 "[GEOGRAPHIC_DATA]" at bounding box center [416, 400] width 170 height 14
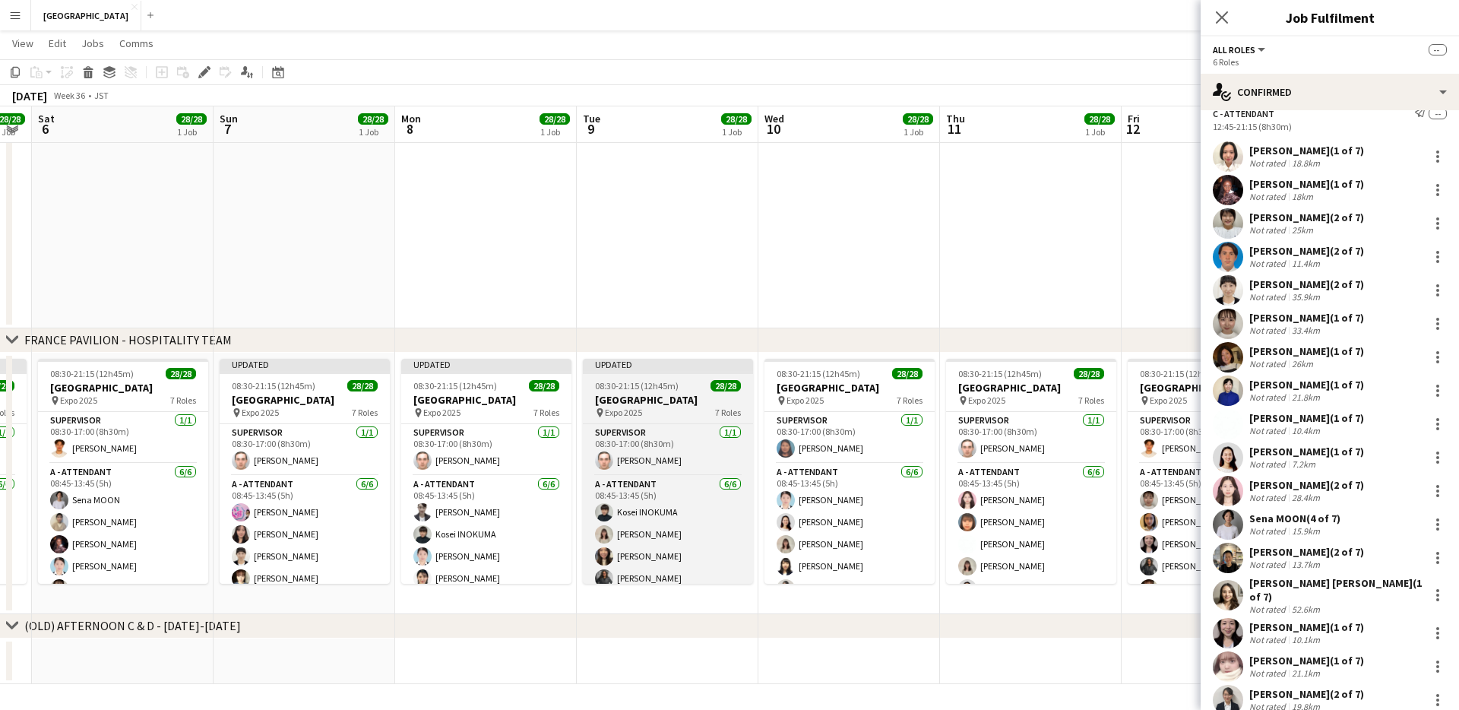
scroll to position [0, 320]
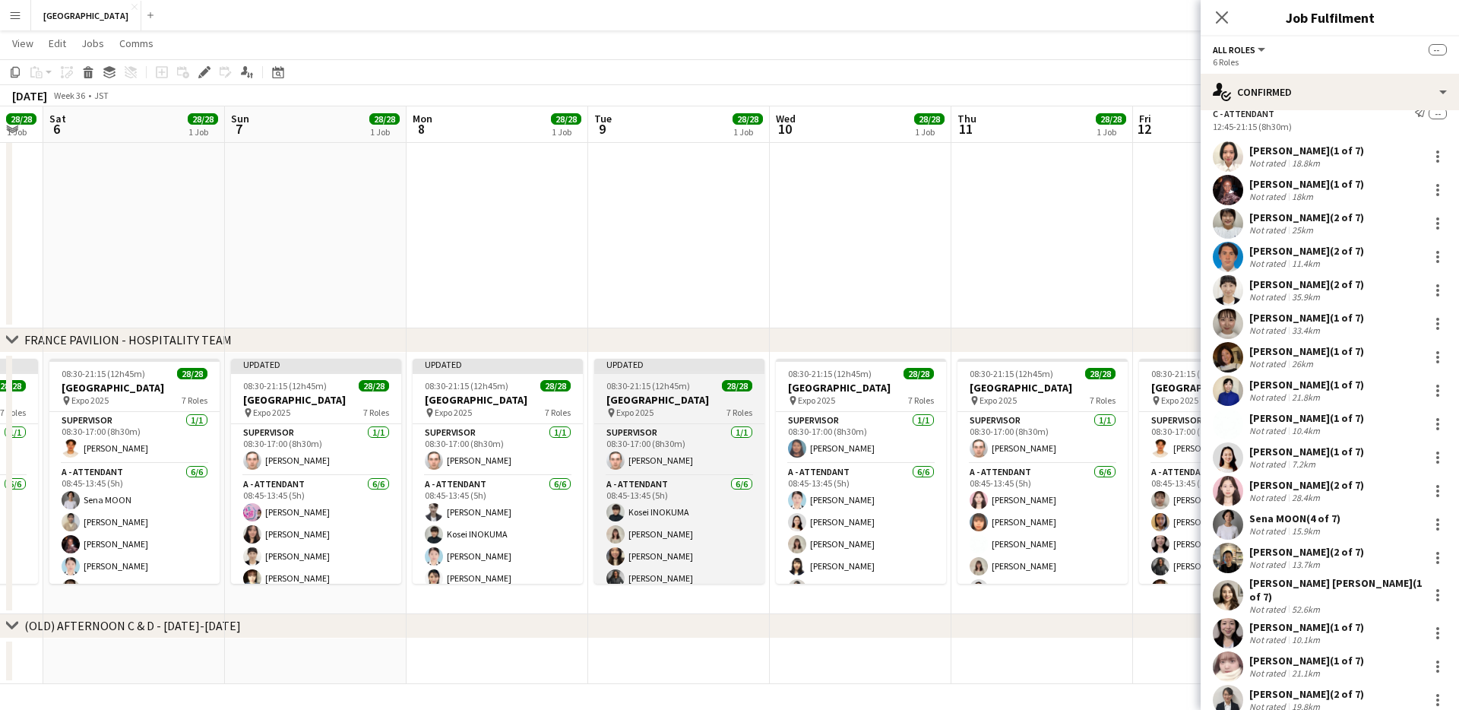
click at [634, 391] on app-job-card "Updated 08:30-21:15 (12h45m) 28/28 FRANCE PAVILION pin Expo 2025 7 Roles SUPERV…" at bounding box center [679, 471] width 170 height 225
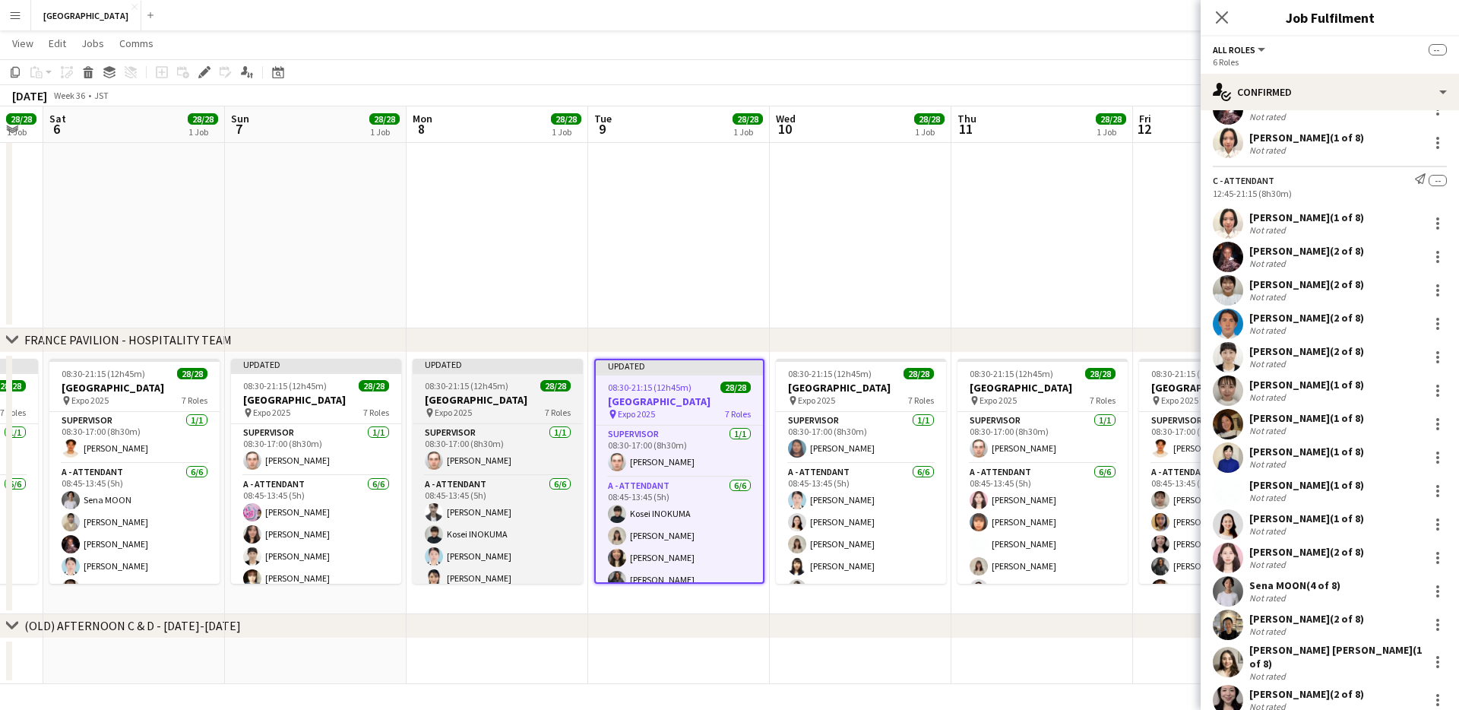
scroll to position [2567, 0]
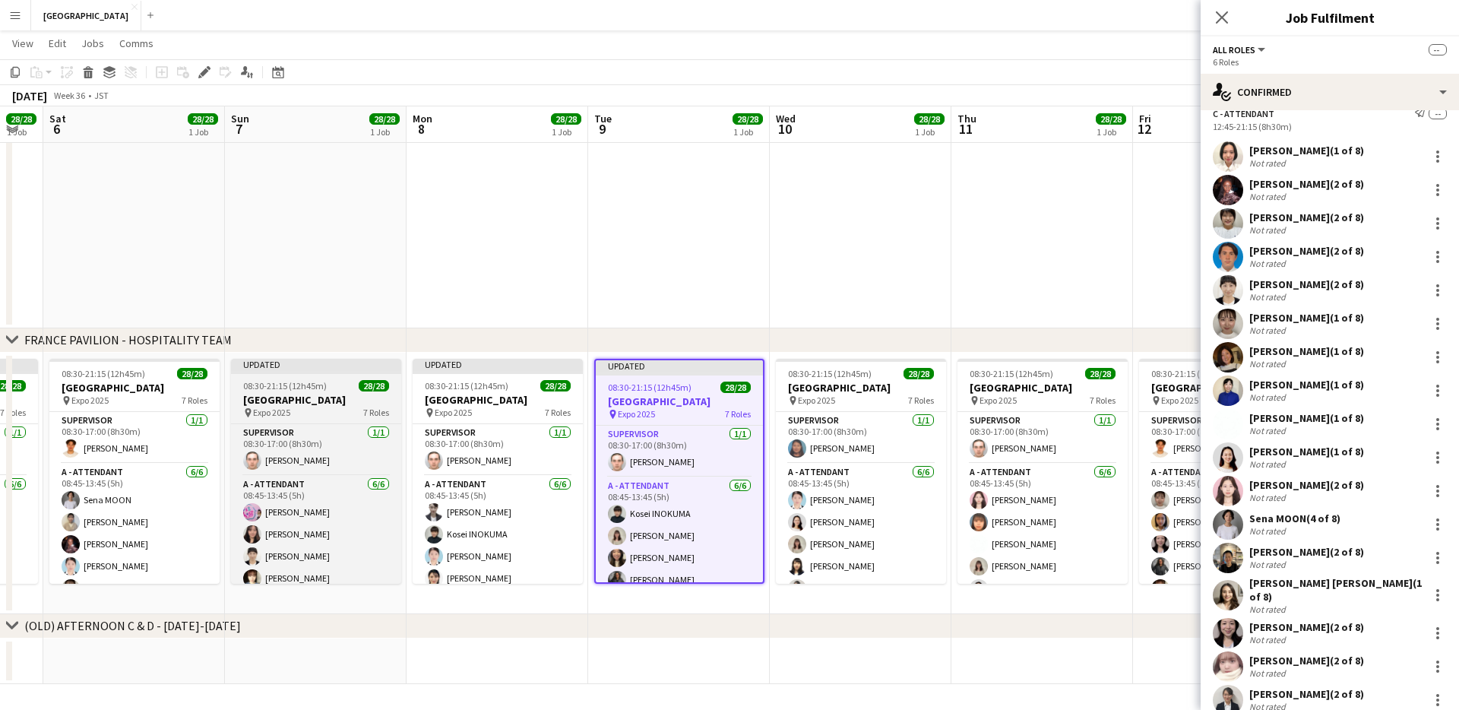
drag, startPoint x: 497, startPoint y: 394, endPoint x: 388, endPoint y: 400, distance: 108.8
click at [496, 394] on h3 "[GEOGRAPHIC_DATA]" at bounding box center [498, 400] width 170 height 14
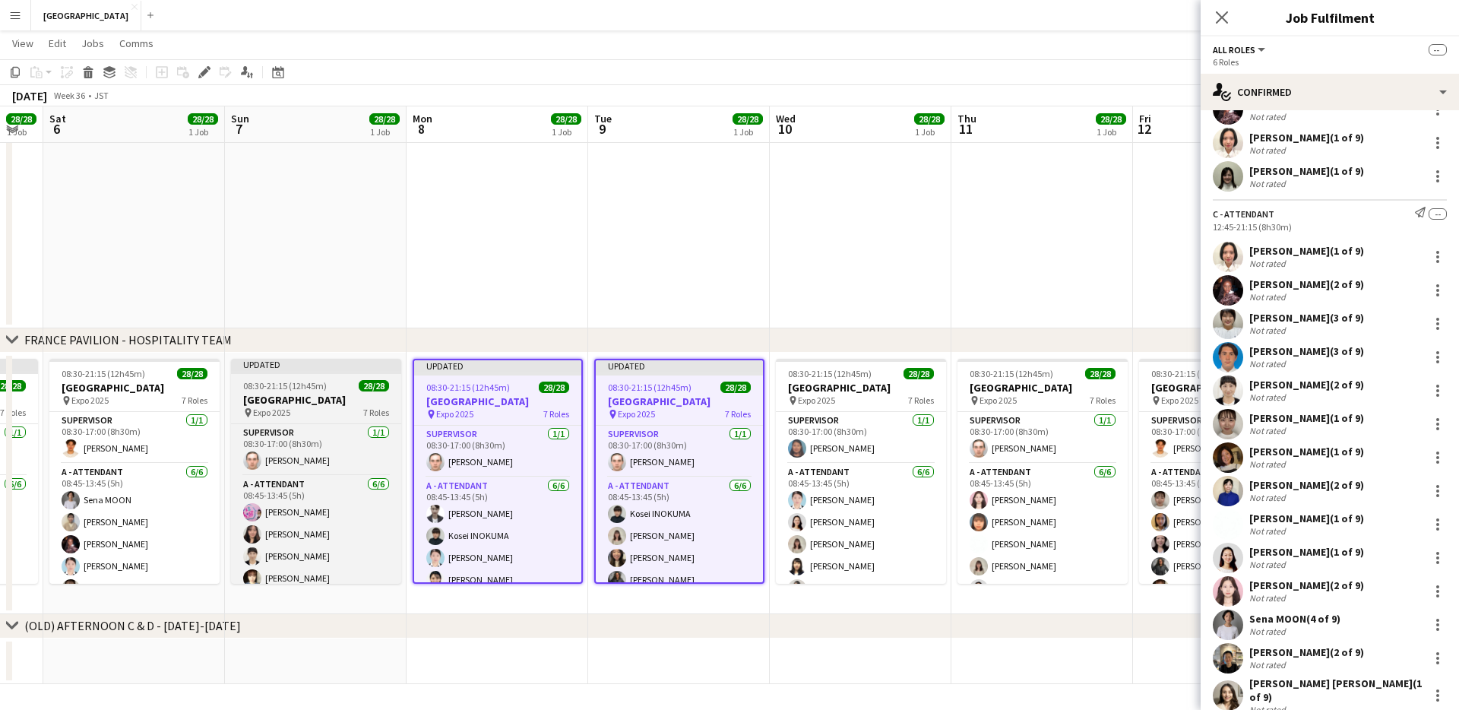
scroll to position [0, 321]
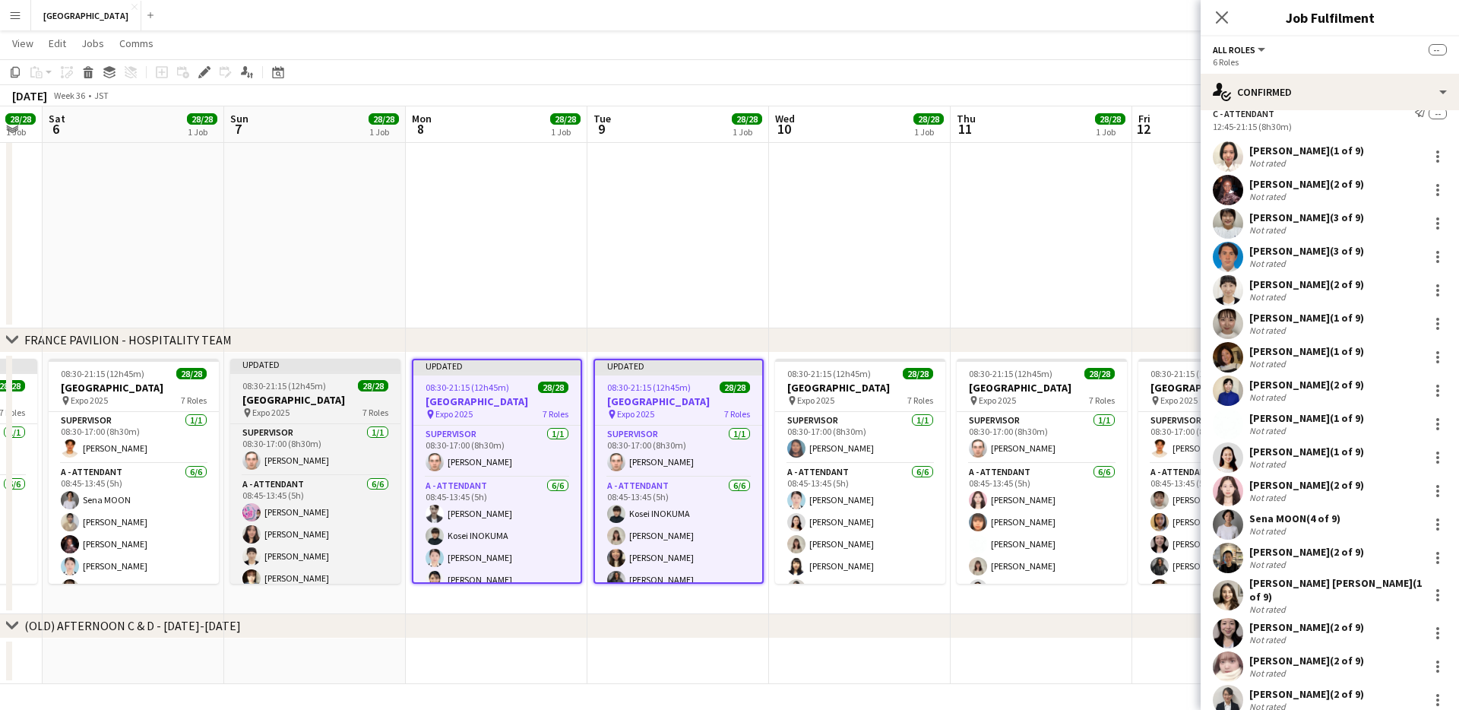
click at [299, 399] on h3 "[GEOGRAPHIC_DATA]" at bounding box center [315, 400] width 170 height 14
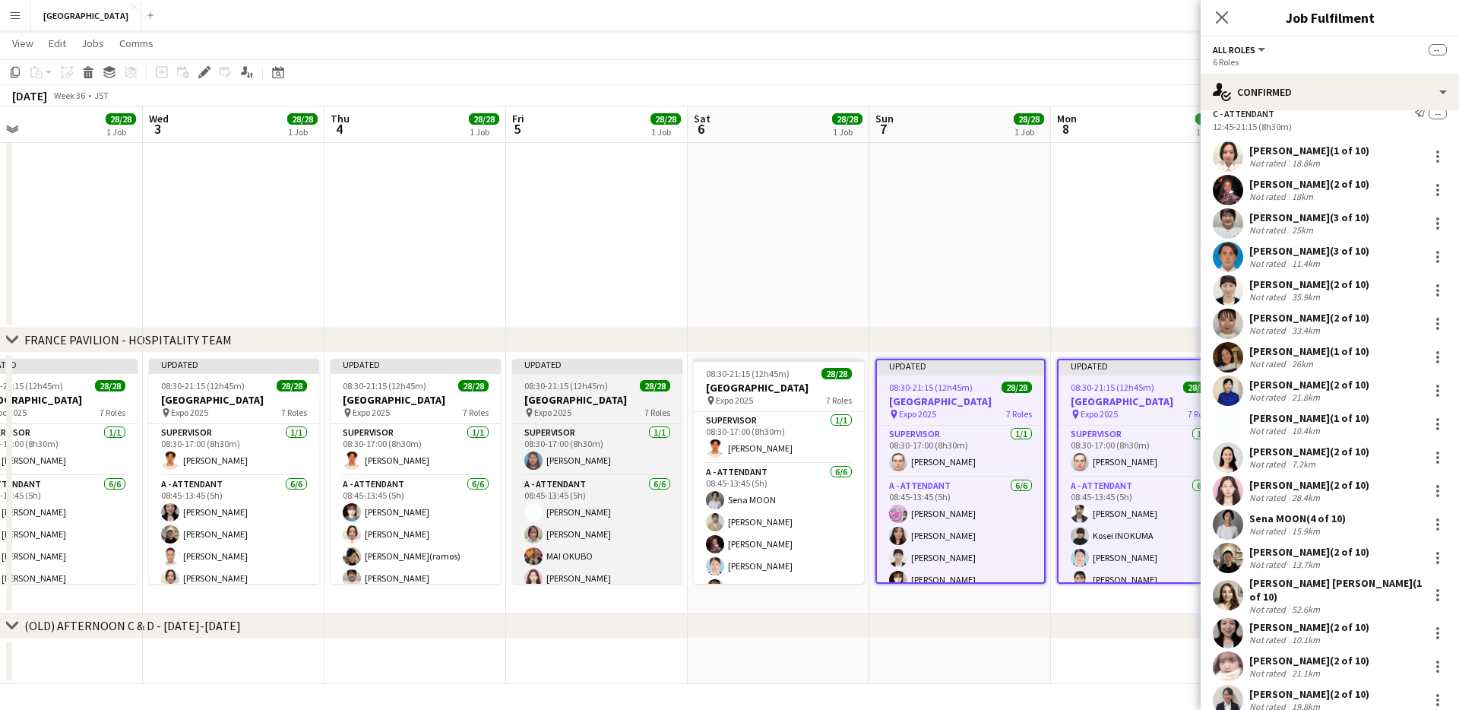
scroll to position [0, 399]
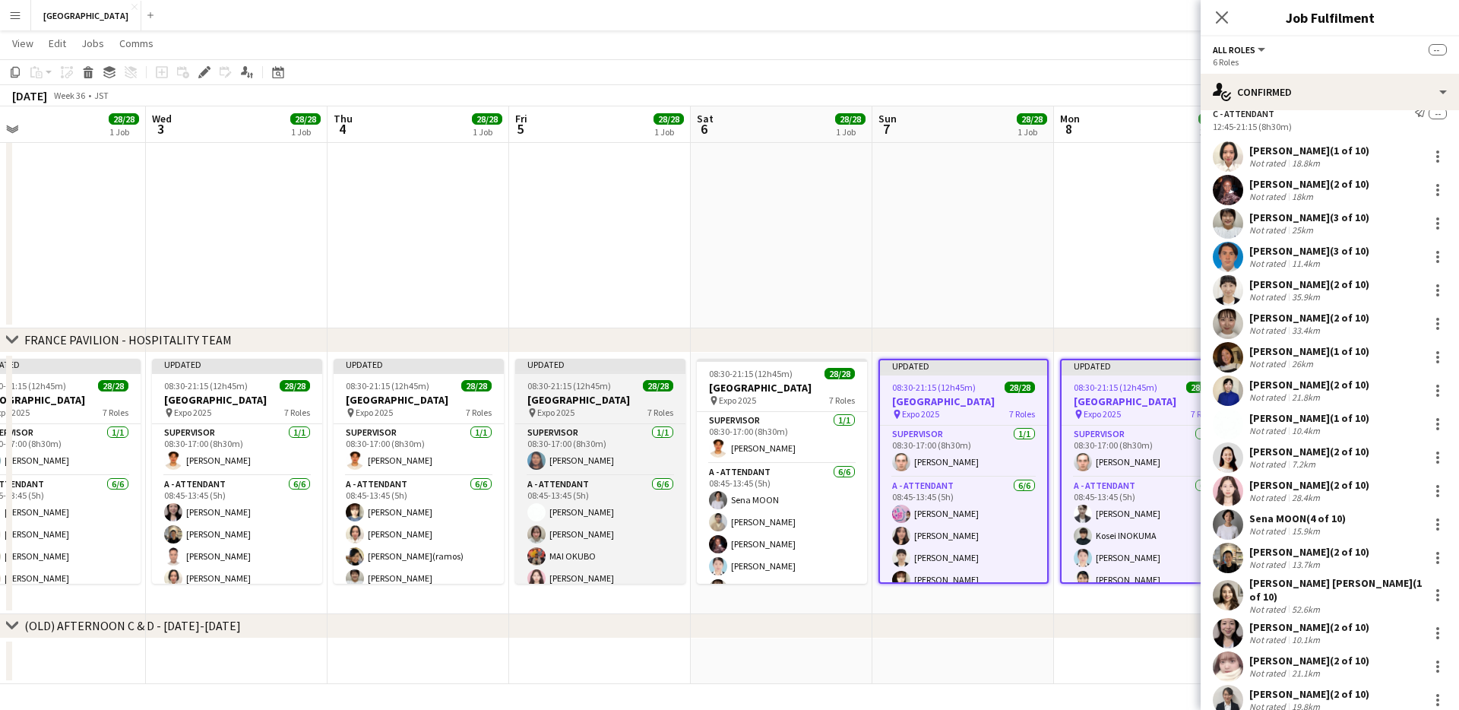
drag, startPoint x: 596, startPoint y: 386, endPoint x: 563, endPoint y: 388, distance: 32.8
click at [596, 386] on span "08:30-21:15 (12h45m)" at bounding box center [569, 385] width 84 height 11
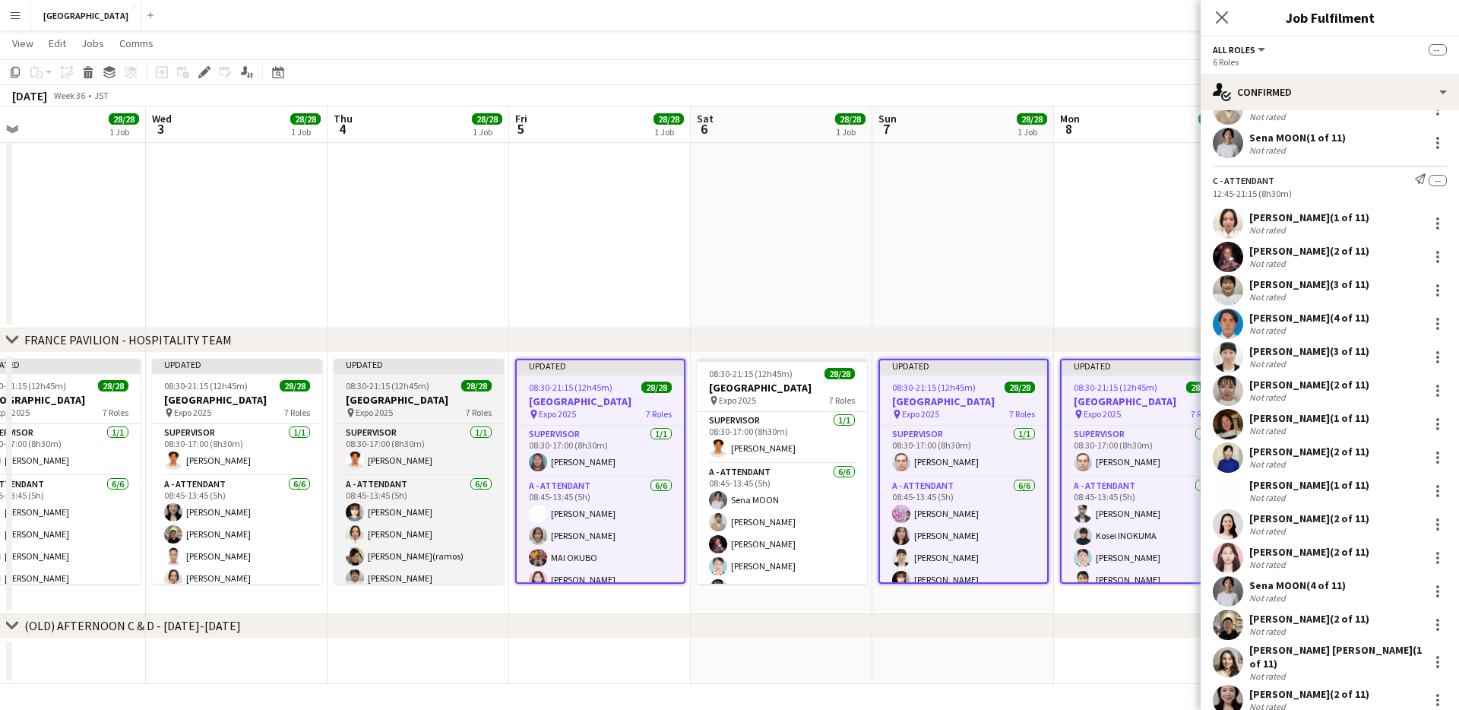
scroll to position [2835, 0]
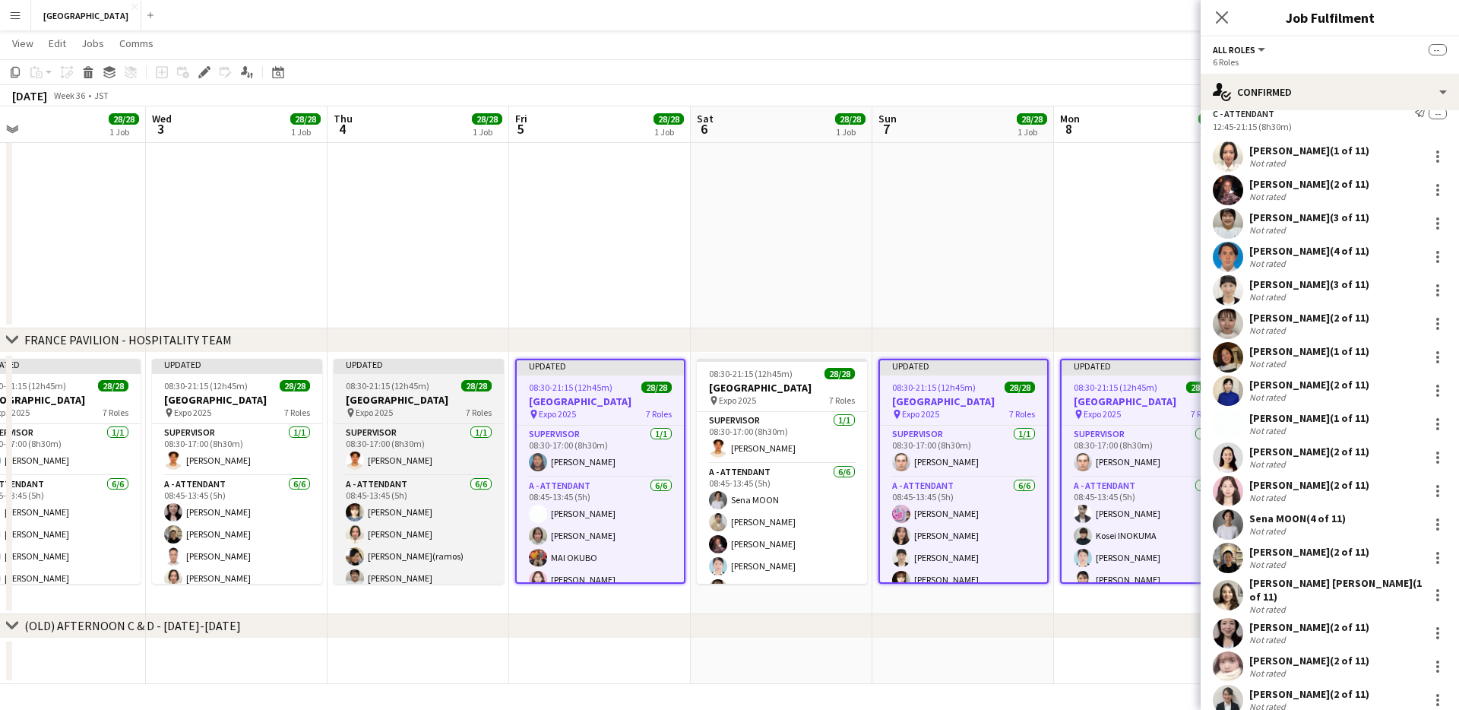
drag, startPoint x: 445, startPoint y: 389, endPoint x: 427, endPoint y: 391, distance: 18.3
click at [444, 389] on div "08:30-21:15 (12h45m) 28/28" at bounding box center [419, 385] width 170 height 11
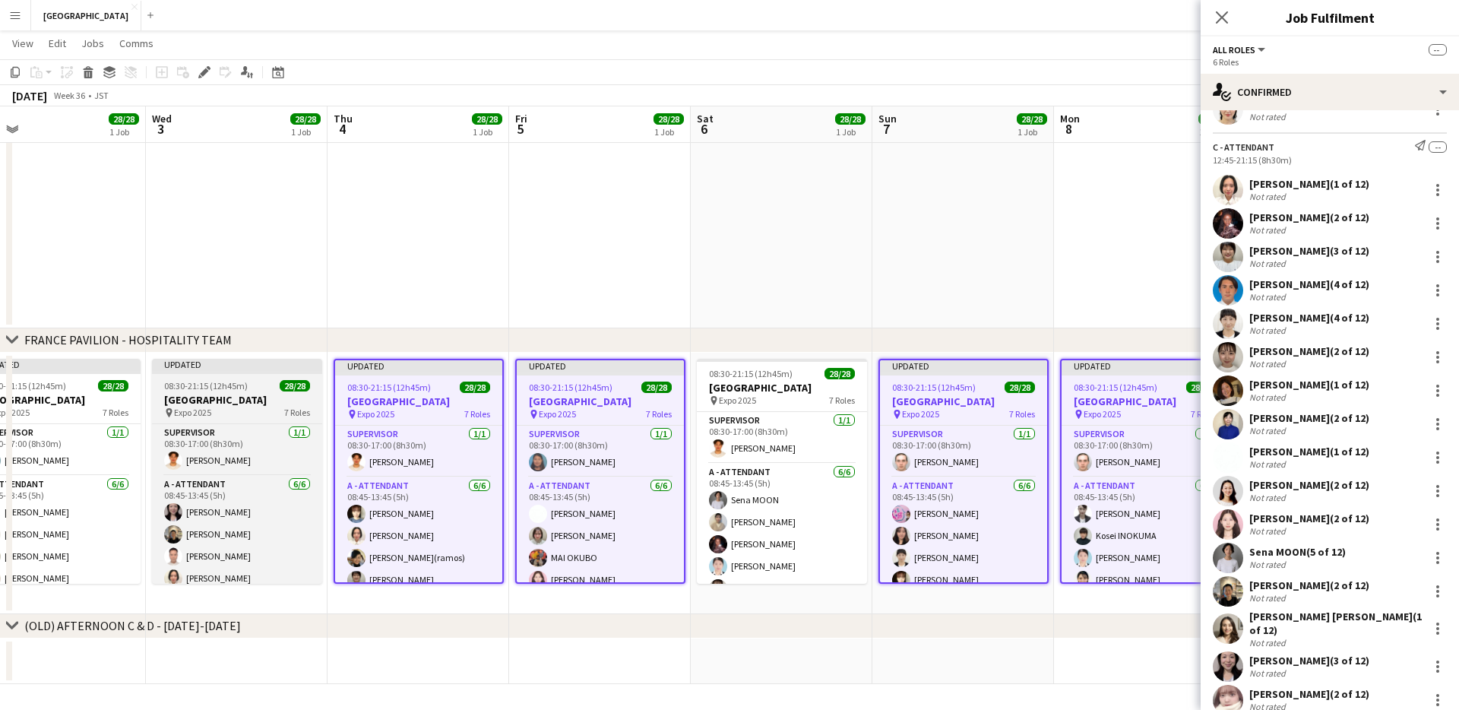
scroll to position [2868, 0]
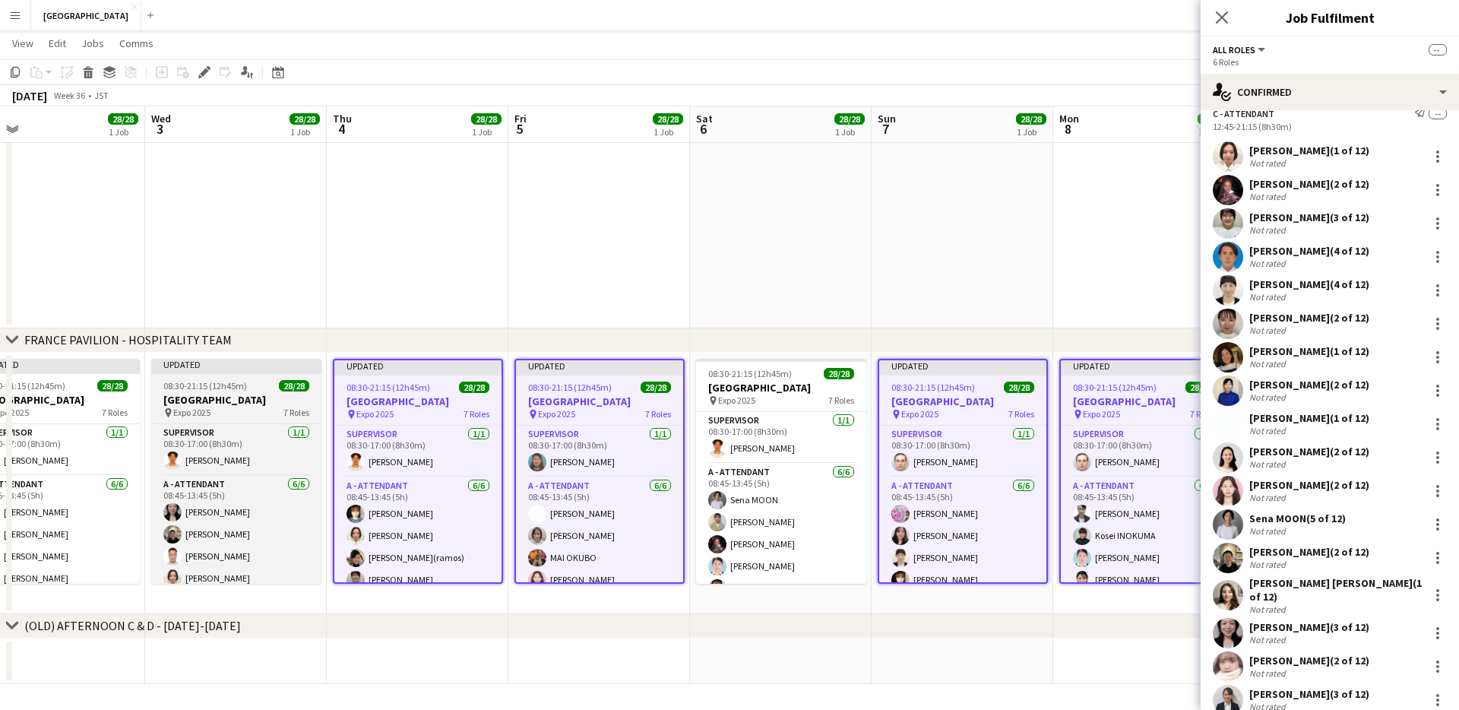
click at [269, 387] on div "08:30-21:15 (12h45m) 28/28" at bounding box center [236, 385] width 170 height 11
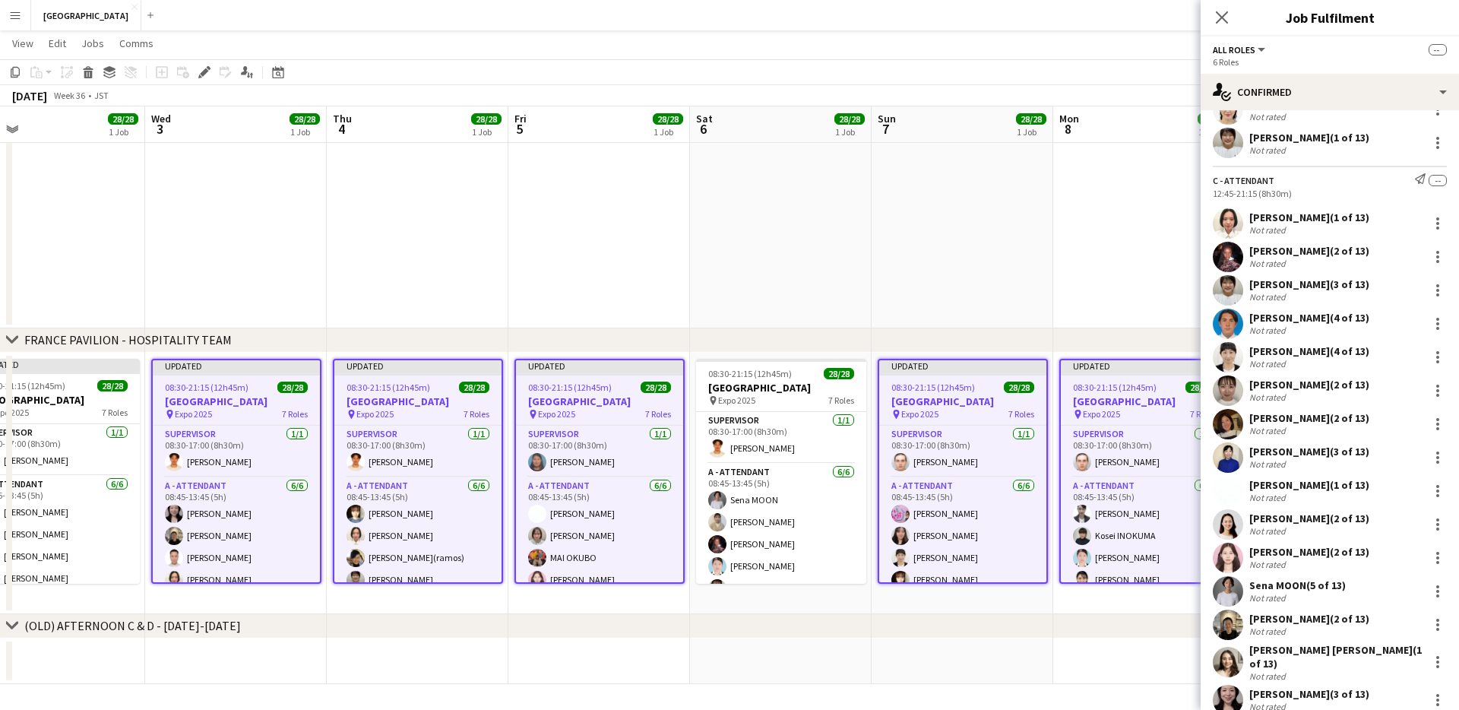
scroll to position [2935, 0]
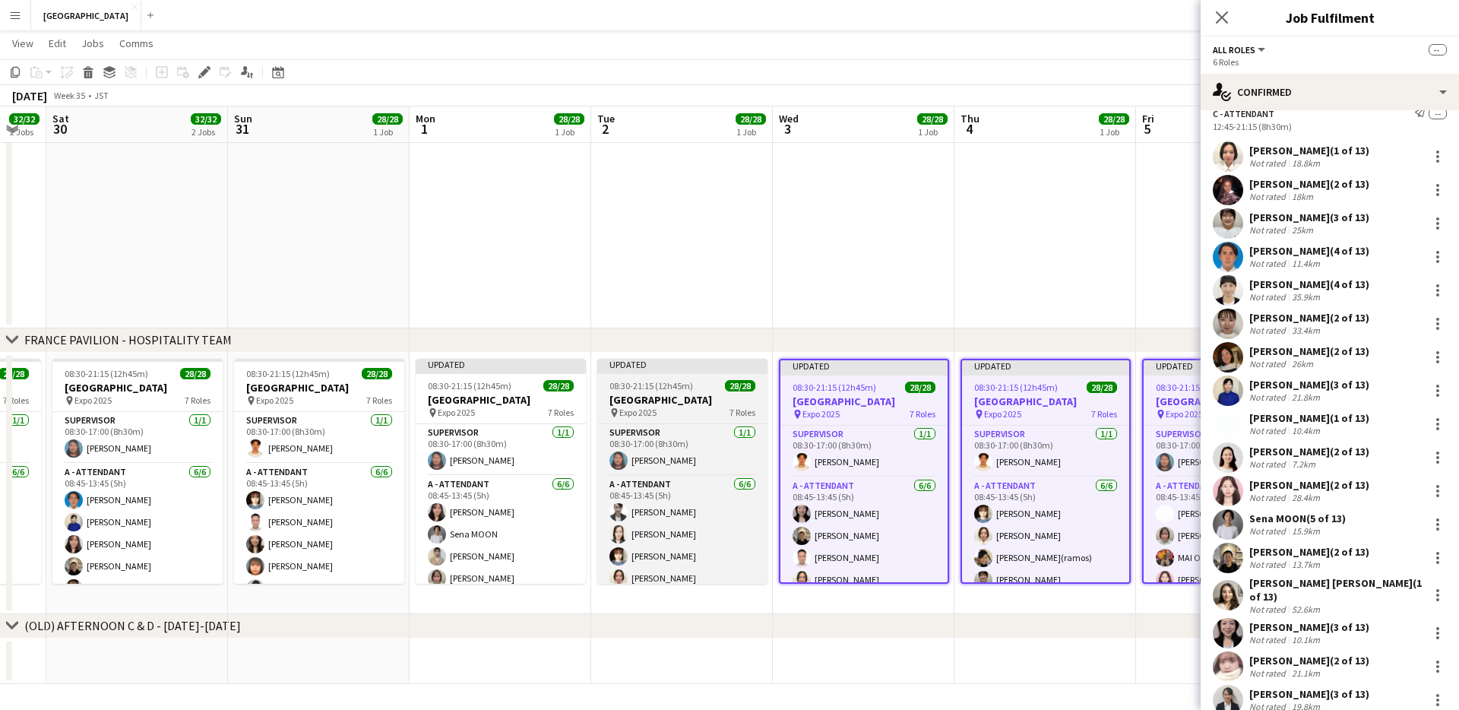
drag, startPoint x: 652, startPoint y: 378, endPoint x: 605, endPoint y: 380, distance: 47.2
click at [634, 378] on app-job-card "Updated 08:30-21:15 (12h45m) 28/28 FRANCE PAVILION pin Expo 2025 7 Roles SUPERV…" at bounding box center [682, 471] width 170 height 225
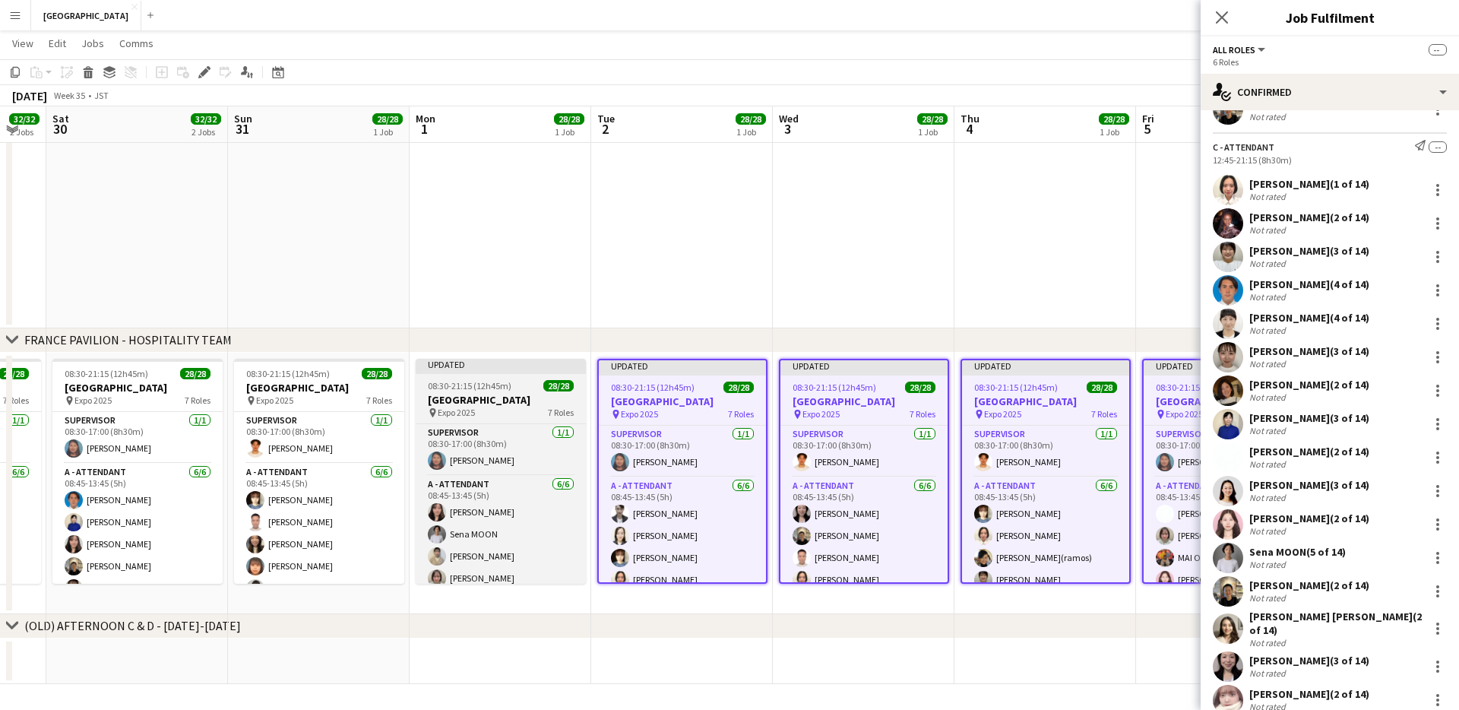
scroll to position [0, 0]
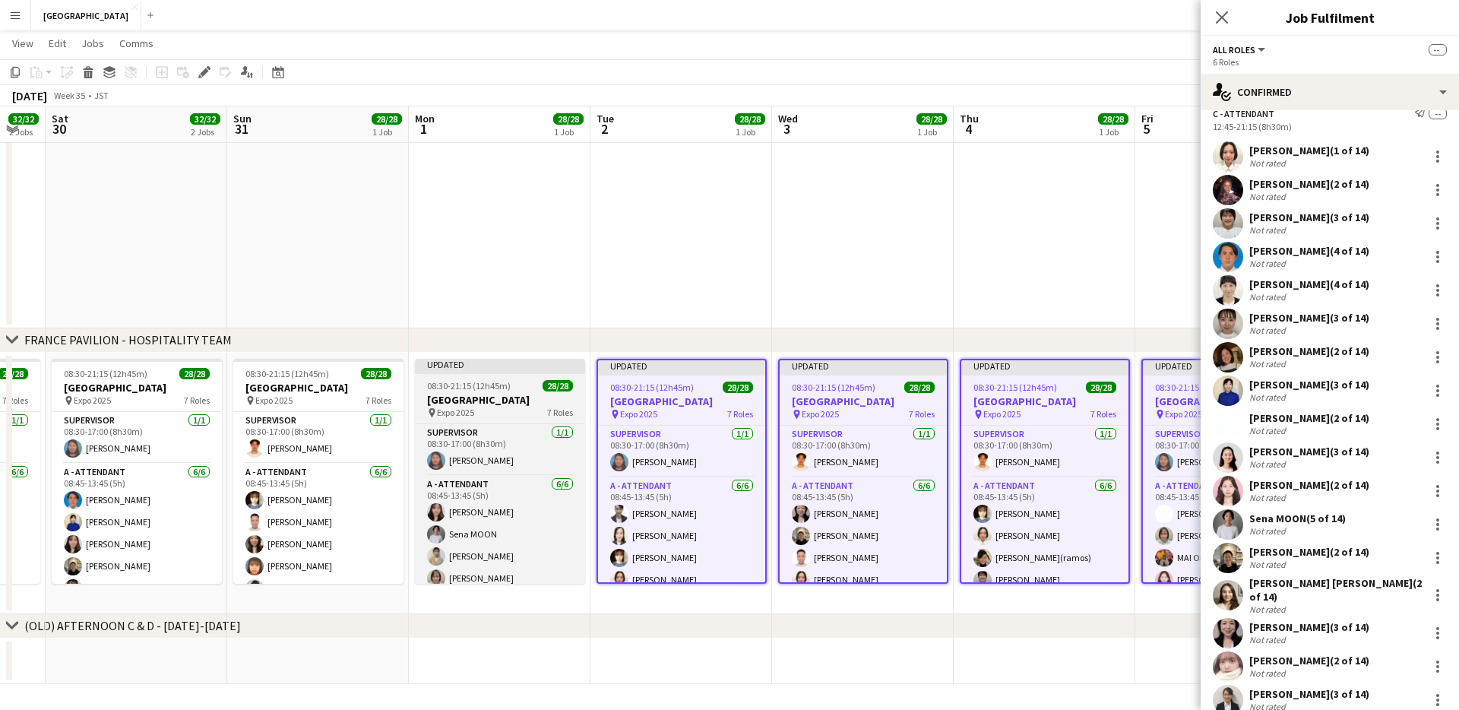
click at [487, 383] on span "08:30-21:15 (12h45m)" at bounding box center [469, 385] width 84 height 11
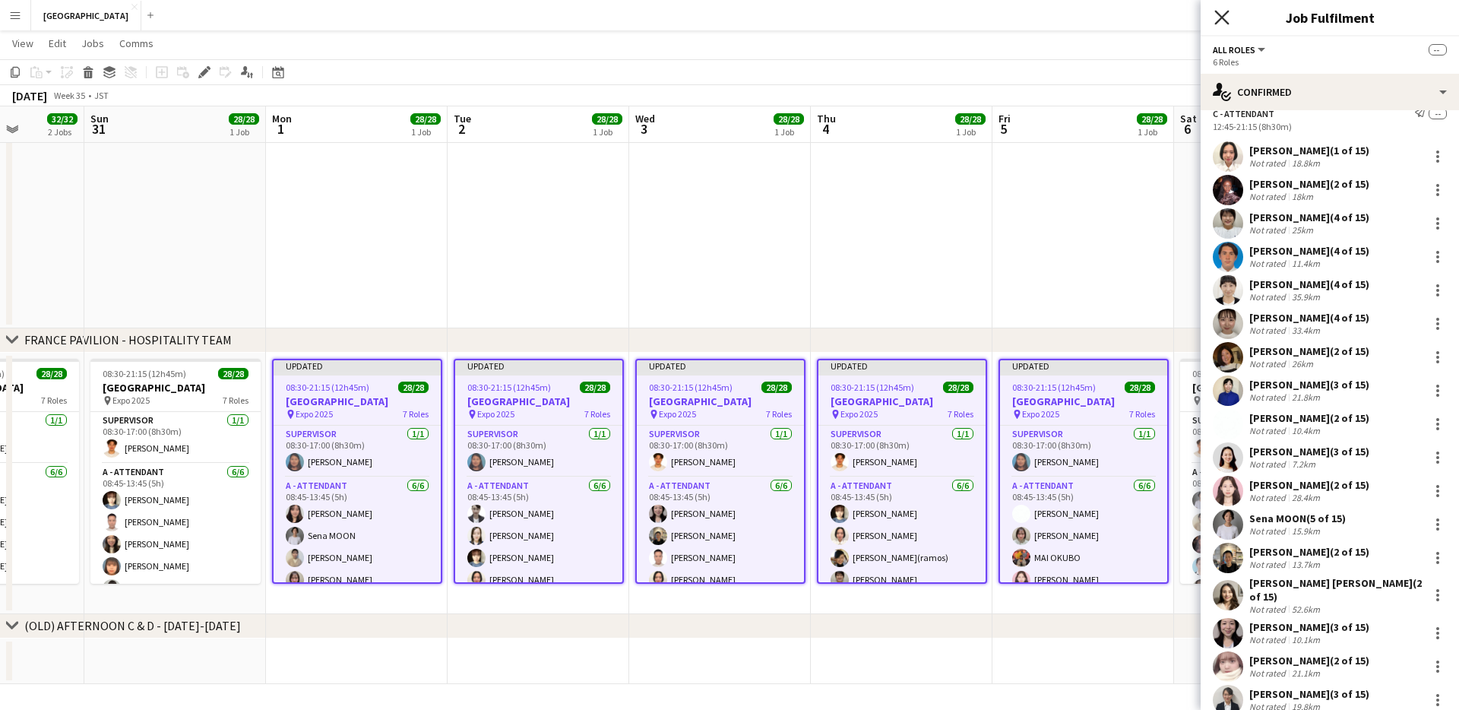
click at [634, 16] on icon at bounding box center [1221, 17] width 14 height 14
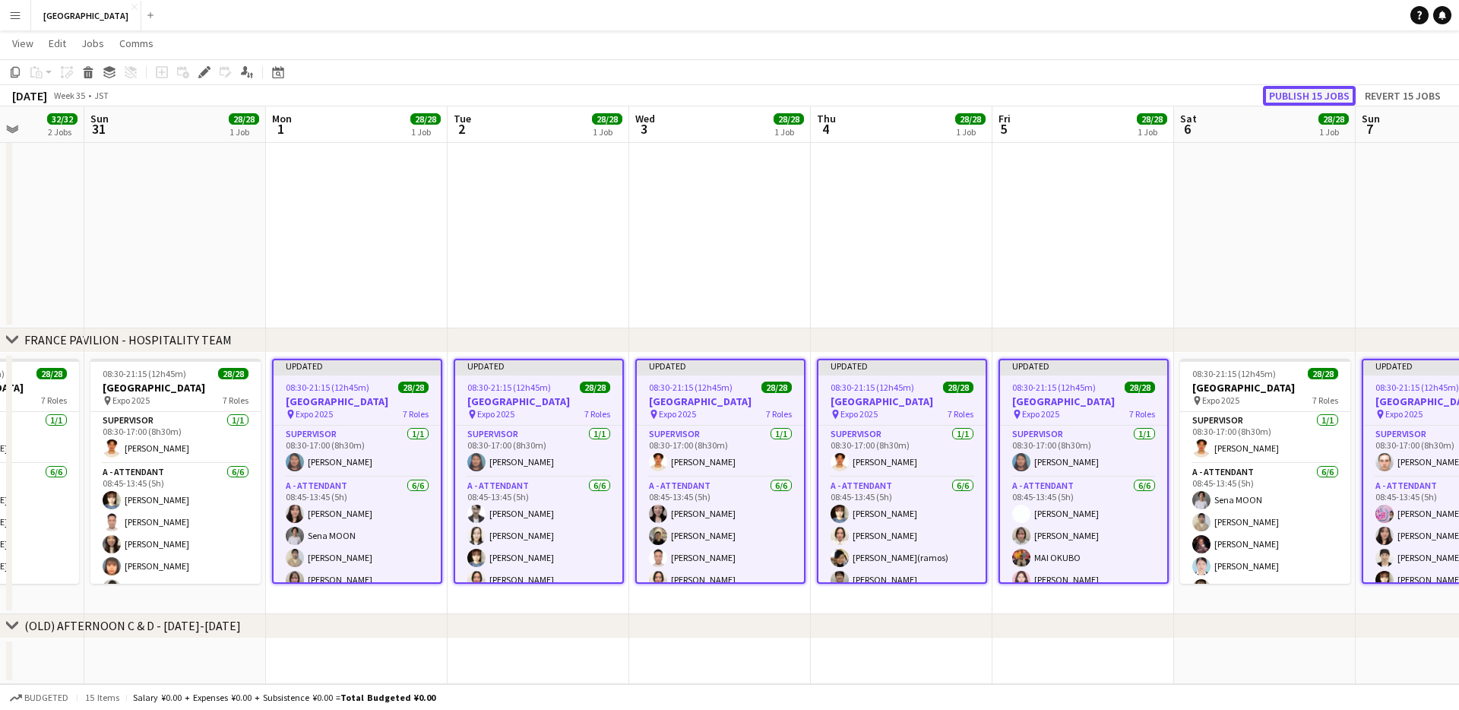
click at [634, 93] on button "Publish 15 jobs" at bounding box center [1309, 96] width 93 height 20
